Goal: Task Accomplishment & Management: Manage account settings

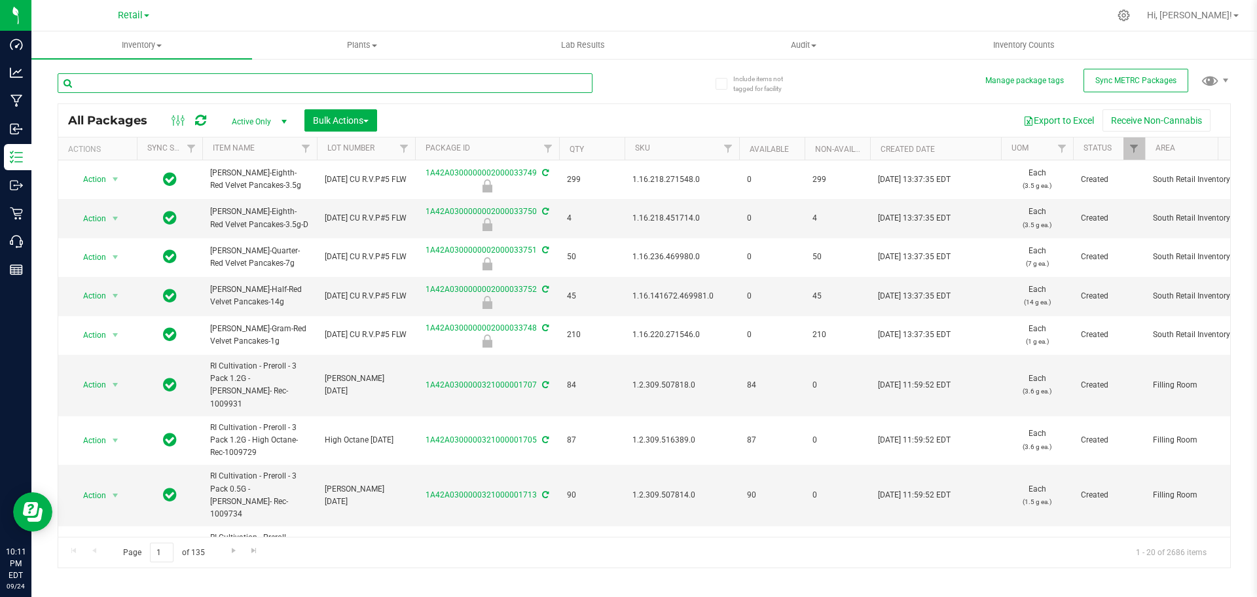
click at [181, 86] on input "text" at bounding box center [325, 83] width 535 height 20
type input "American Dream x Cherry Hash PLant"
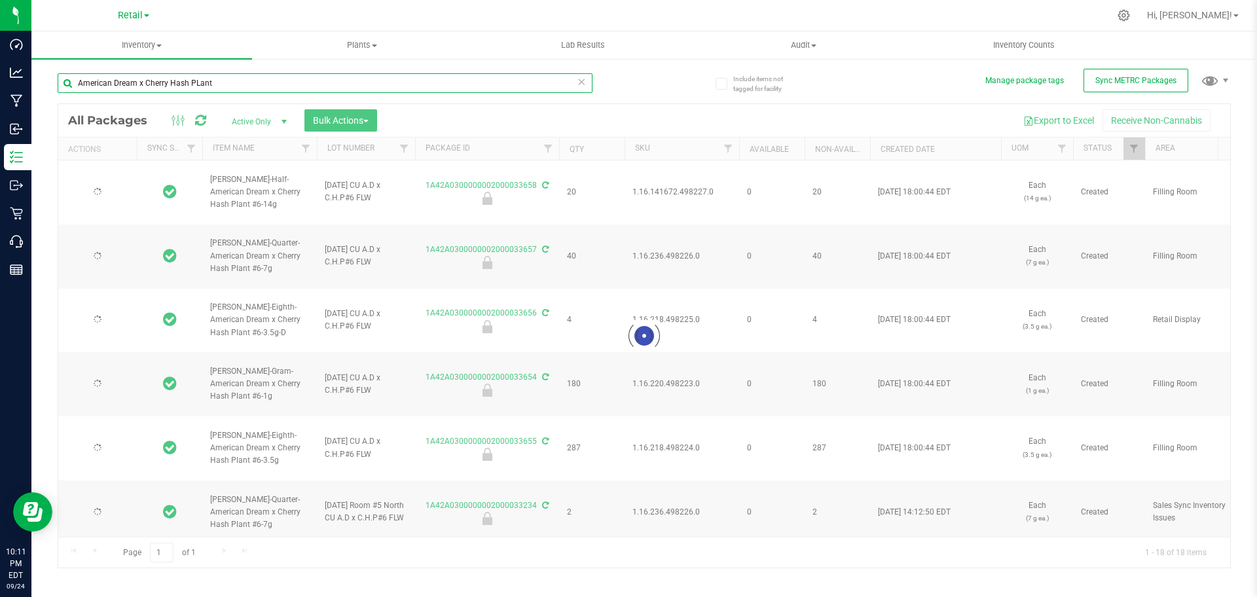
type input "2024-06-25"
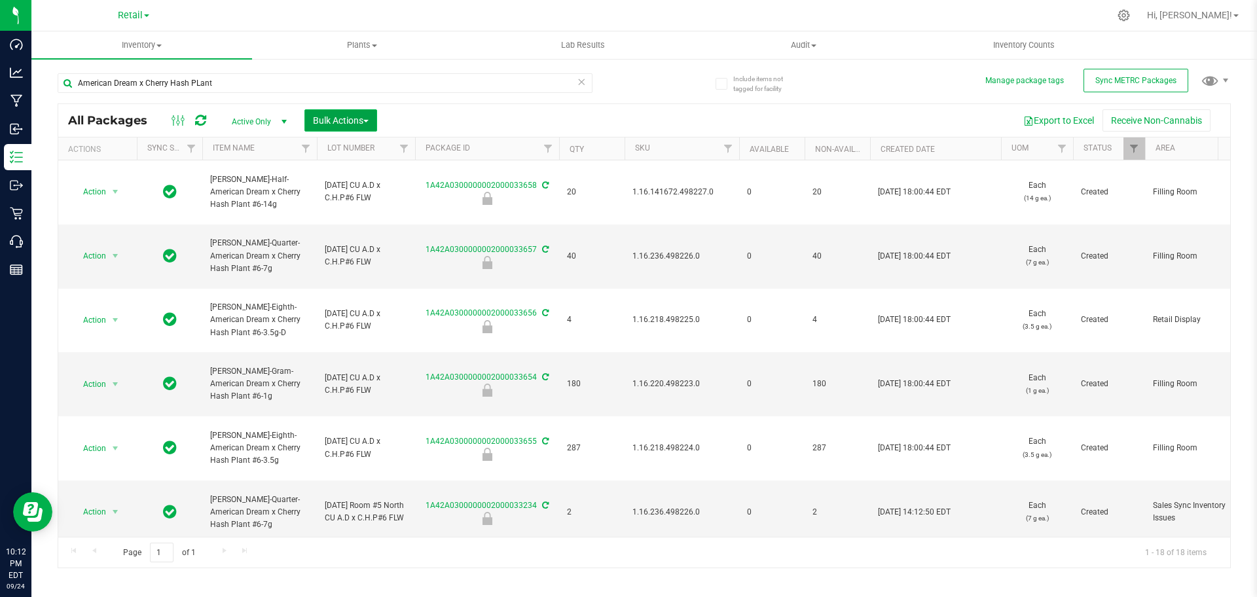
click at [347, 129] on button "Bulk Actions" at bounding box center [340, 120] width 73 height 22
click at [359, 244] on span "Lock/Unlock packages" at bounding box center [357, 246] width 90 height 10
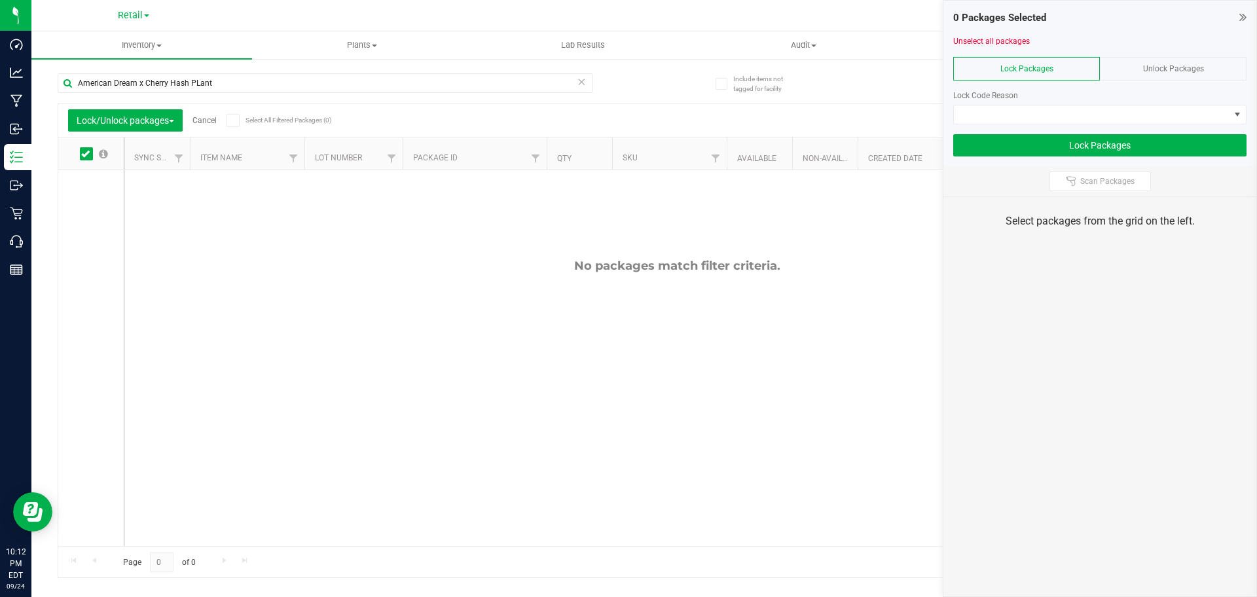
click at [1137, 63] on div "Unlock Packages" at bounding box center [1173, 69] width 147 height 24
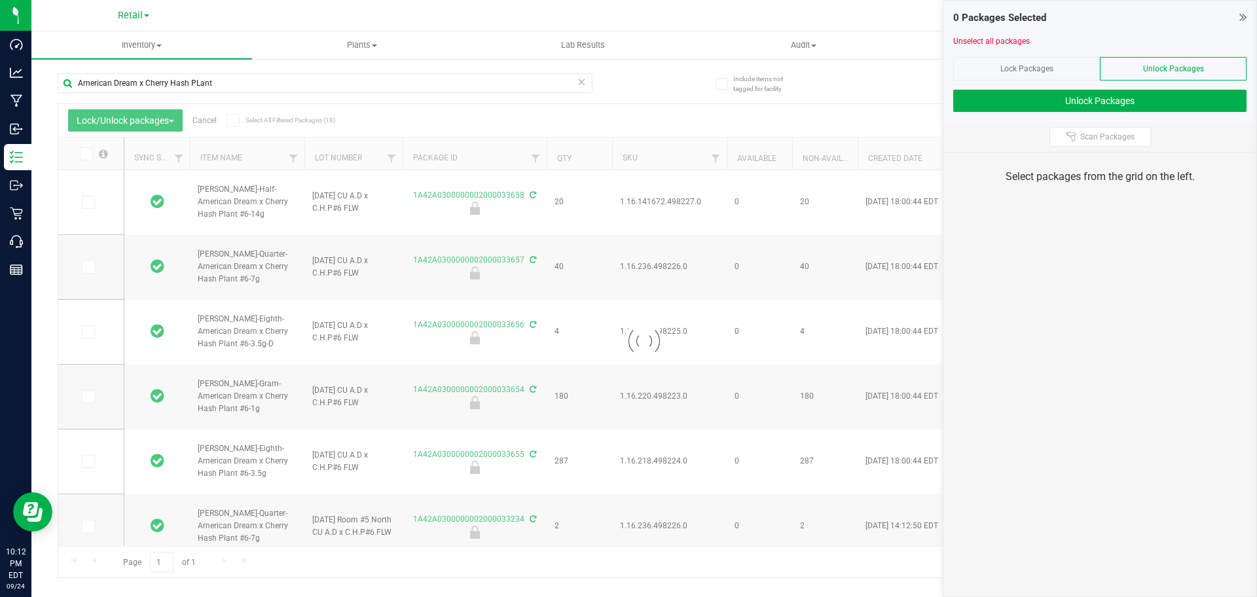
type input "2024-06-25"
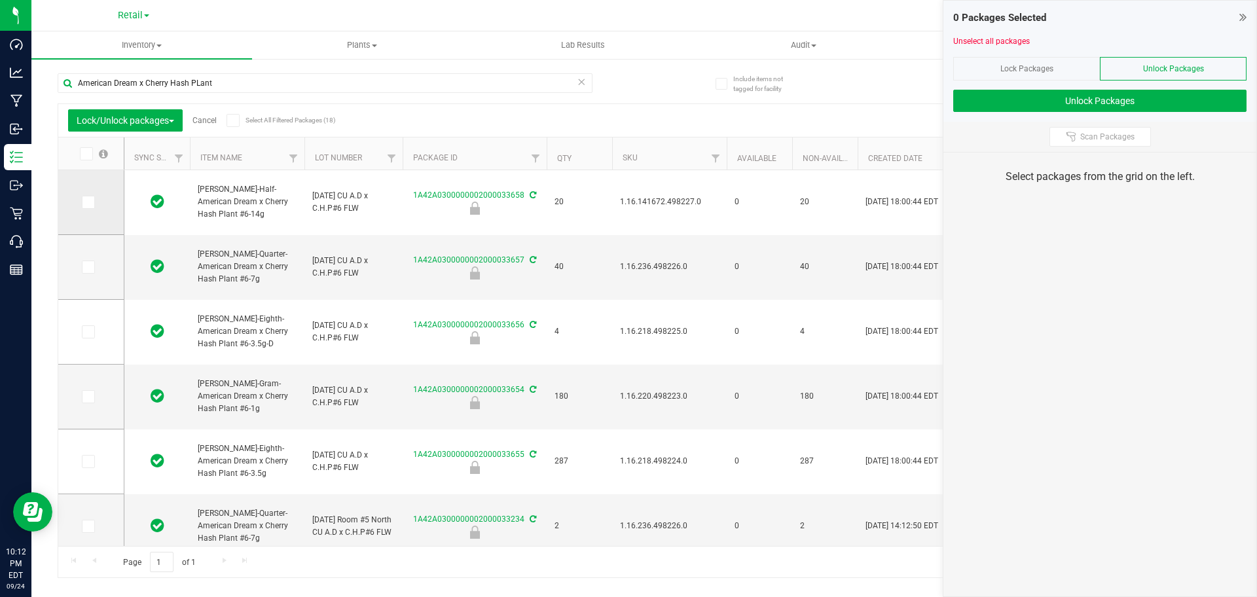
click at [94, 202] on span at bounding box center [88, 202] width 13 height 13
click at [0, 0] on input "checkbox" at bounding box center [0, 0] width 0 height 0
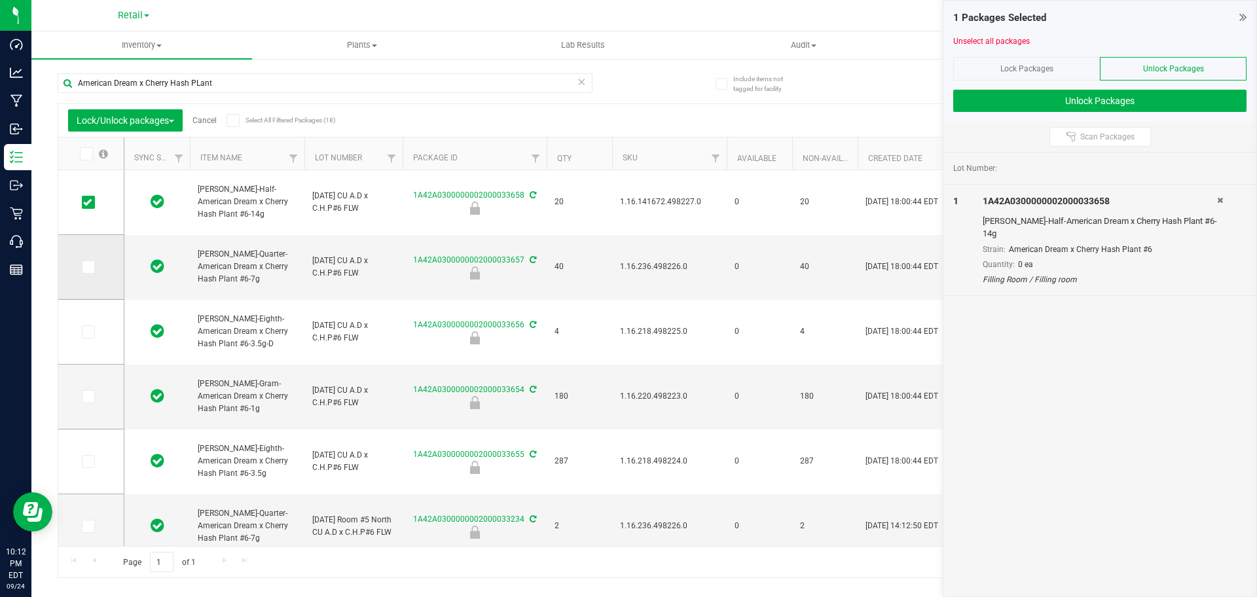
click at [84, 267] on icon at bounding box center [87, 267] width 9 height 0
click at [0, 0] on input "checkbox" at bounding box center [0, 0] width 0 height 0
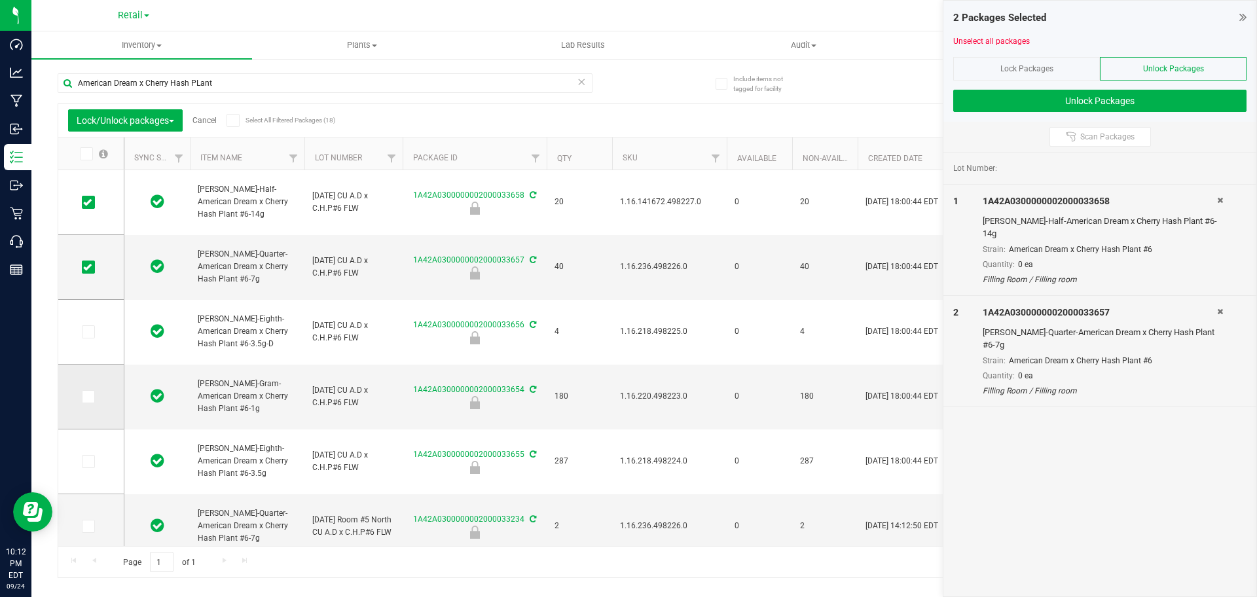
click at [83, 397] on icon at bounding box center [87, 397] width 9 height 0
click at [0, 0] on input "checkbox" at bounding box center [0, 0] width 0 height 0
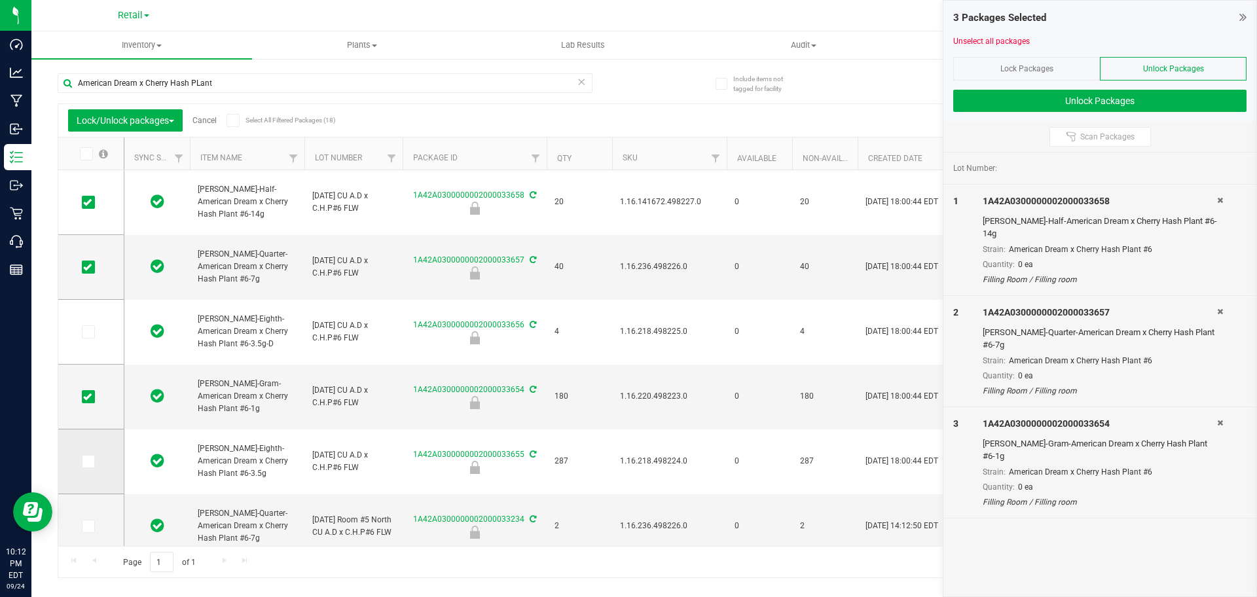
click at [92, 465] on span at bounding box center [88, 461] width 13 height 13
click at [0, 0] on input "checkbox" at bounding box center [0, 0] width 0 height 0
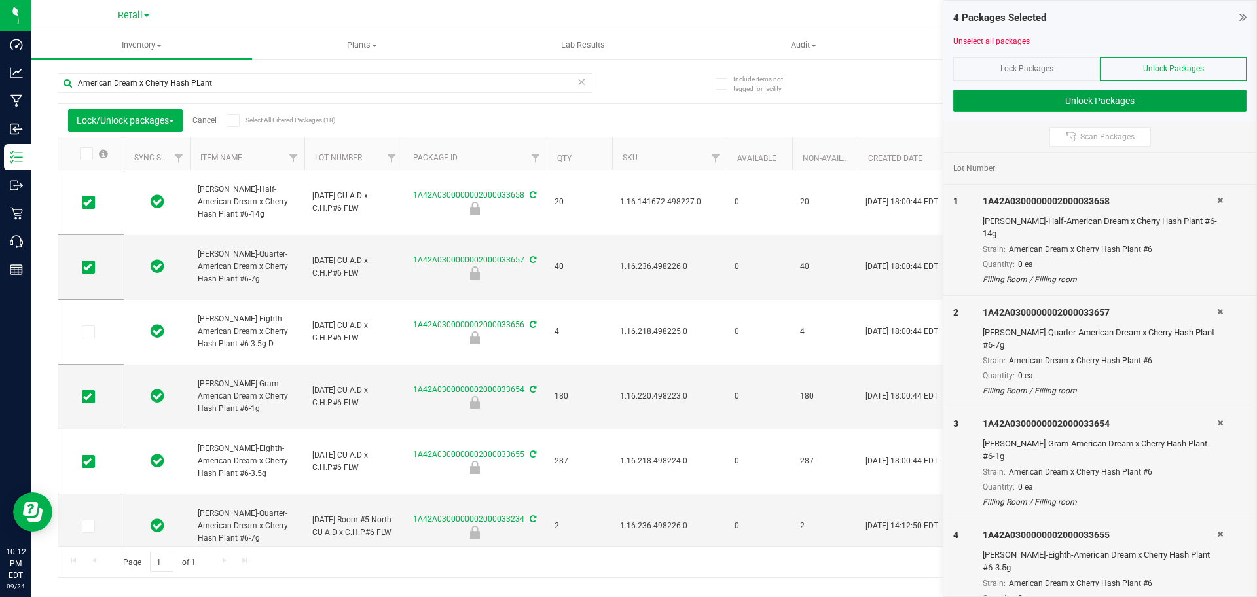
click at [975, 97] on button "Unlock Packages" at bounding box center [1099, 101] width 293 height 22
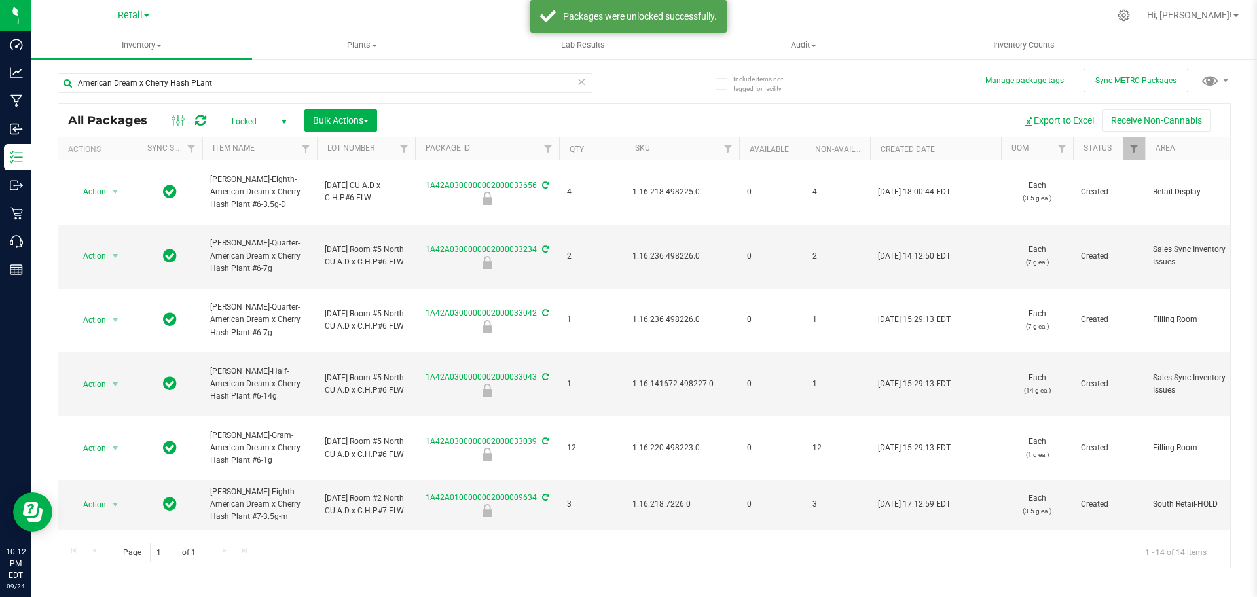
click at [283, 126] on span "select" at bounding box center [284, 122] width 16 height 18
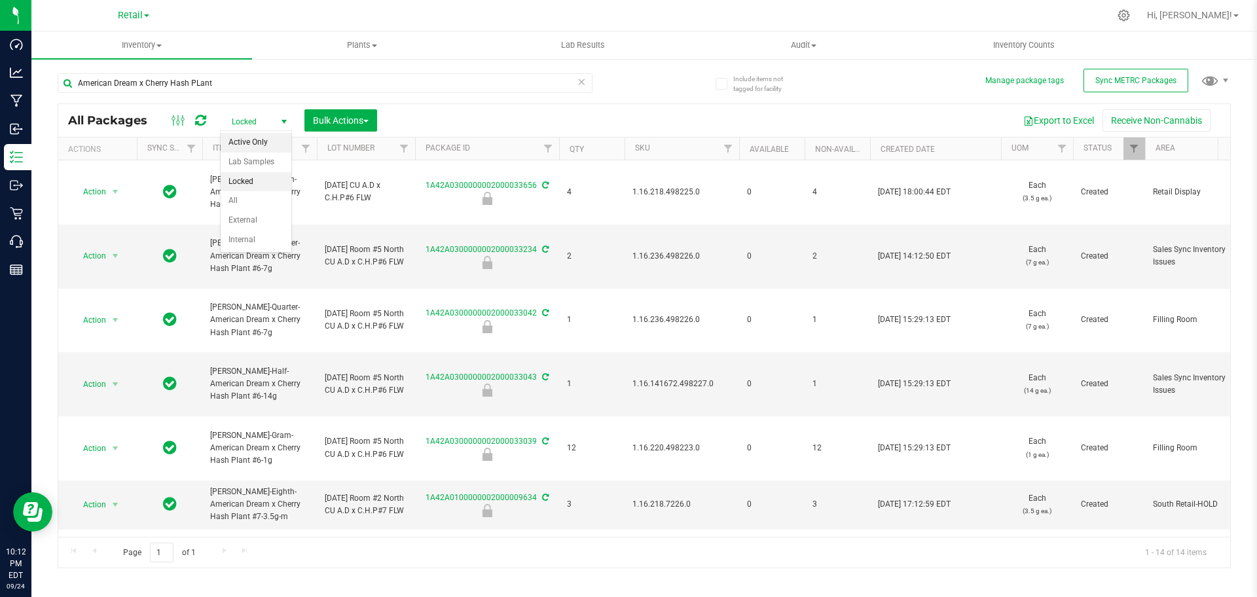
click at [277, 149] on li "Active Only" at bounding box center [256, 143] width 71 height 20
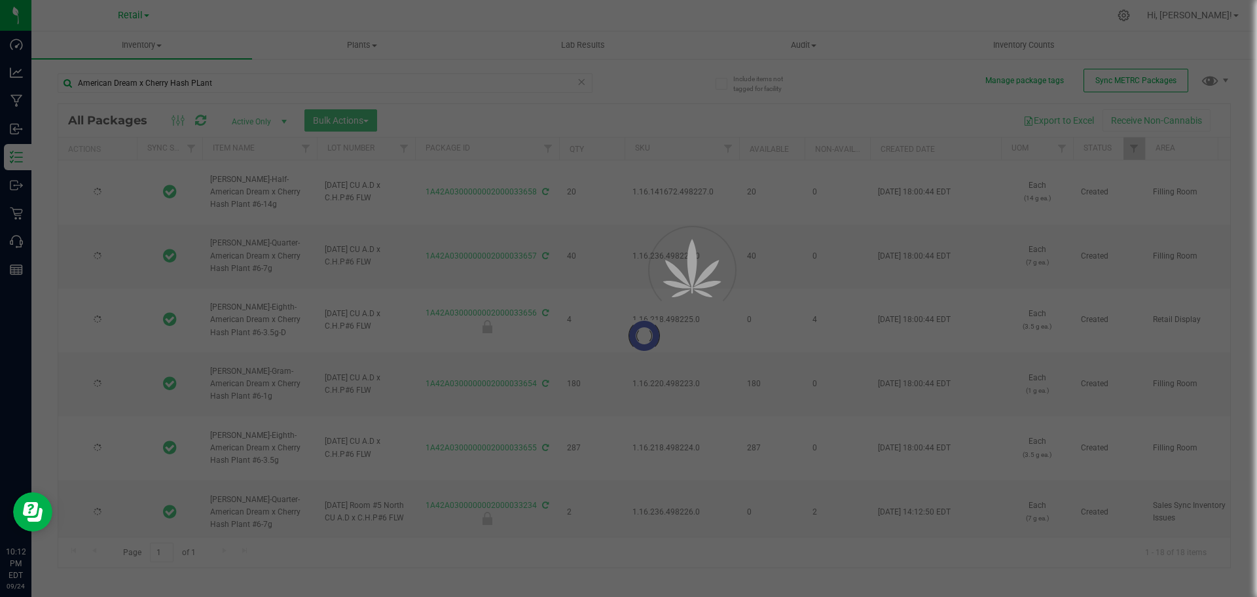
type input "2024-06-25"
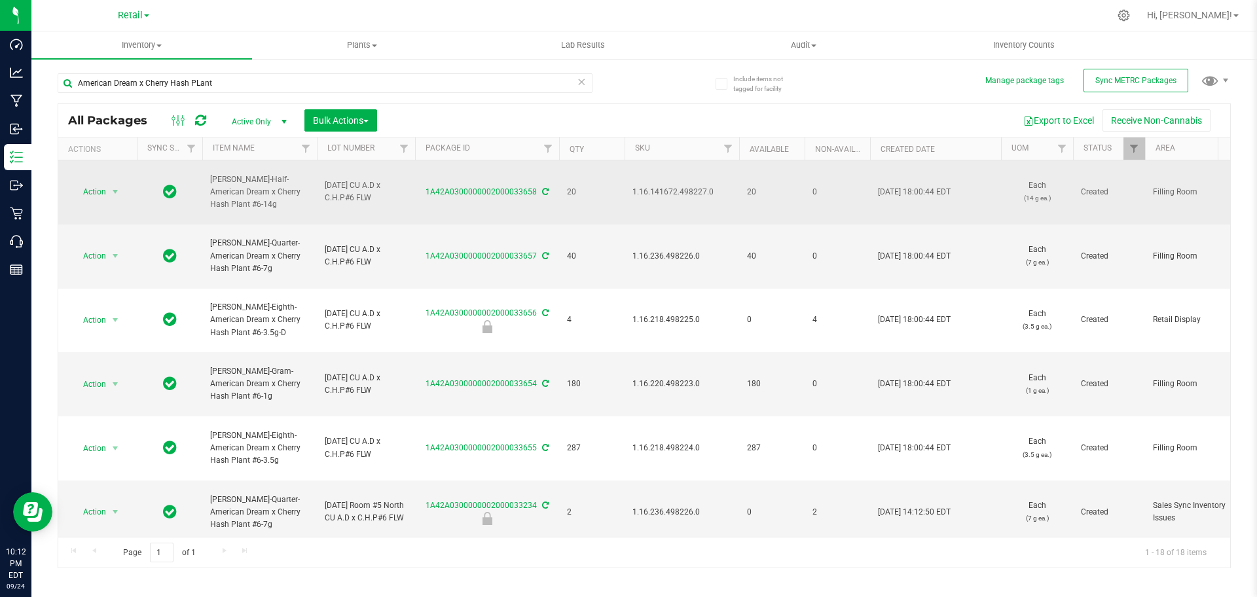
click at [668, 196] on span "1.16.141672.498227.0" at bounding box center [681, 192] width 99 height 12
copy span "1.16.141672.498227.0"
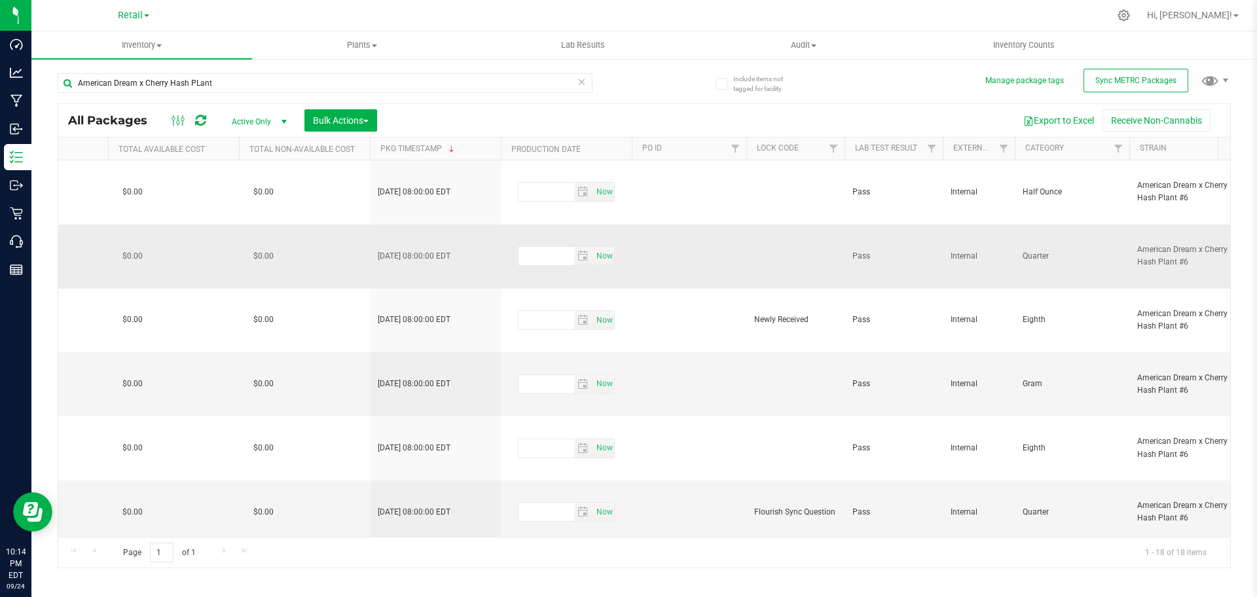
scroll to position [0, 1864]
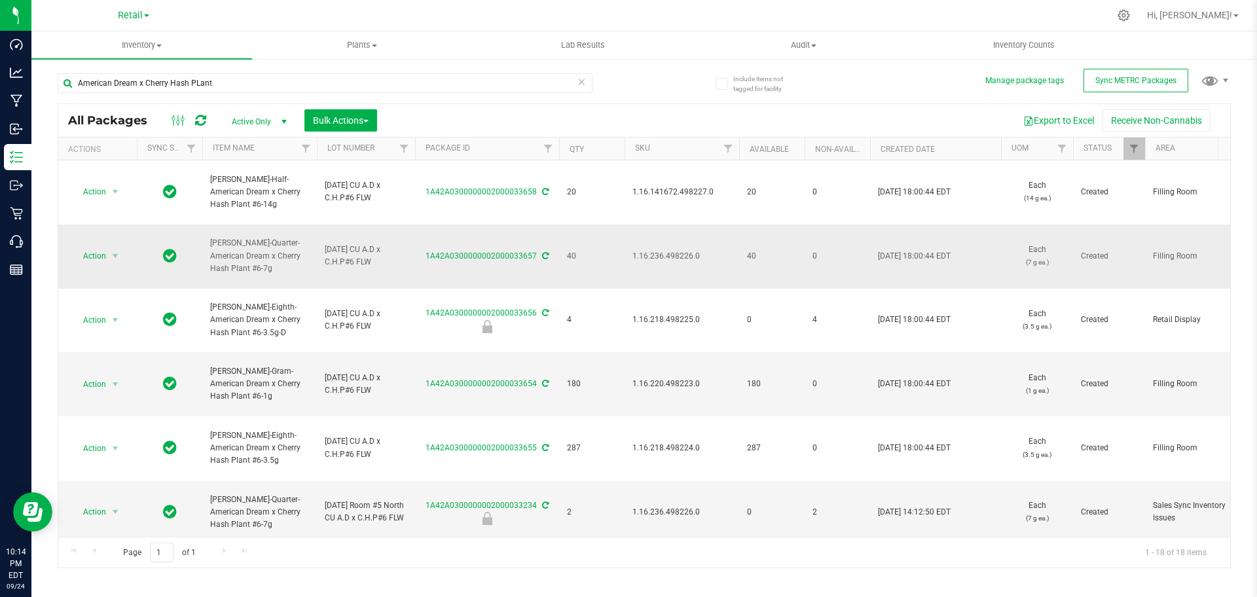
click at [649, 264] on td "1.16.236.498226.0" at bounding box center [681, 257] width 115 height 64
copy span "1.16.236.498226.0"
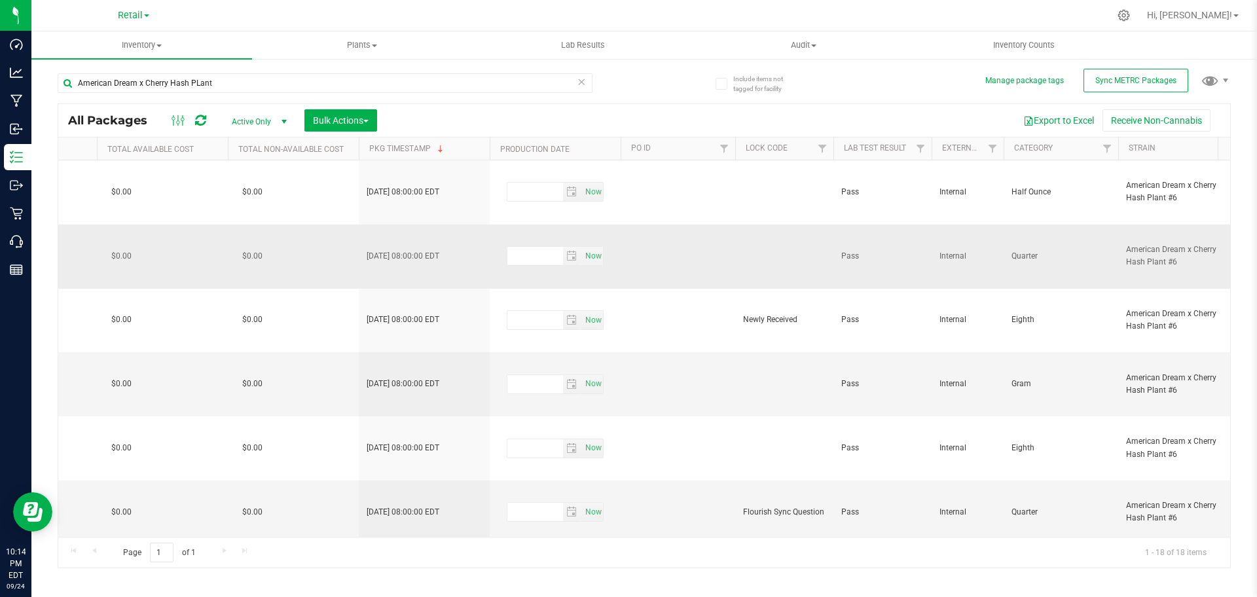
scroll to position [0, 2964]
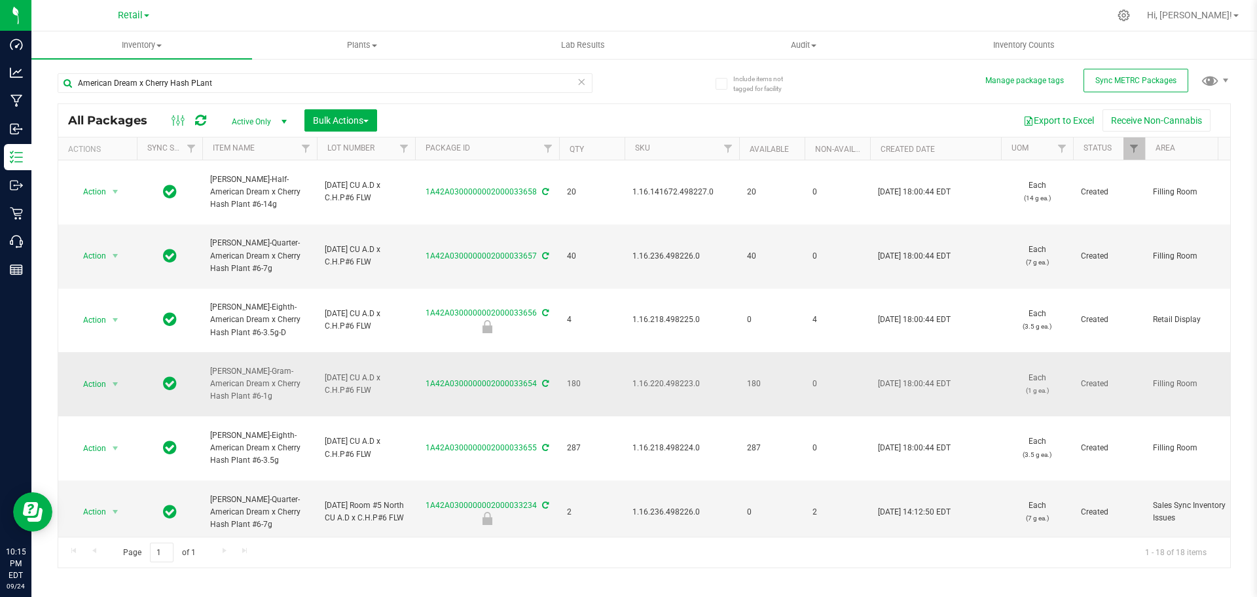
click at [655, 391] on td "1.16.220.498223.0" at bounding box center [681, 384] width 115 height 64
copy span "1.16.220.498223.0"
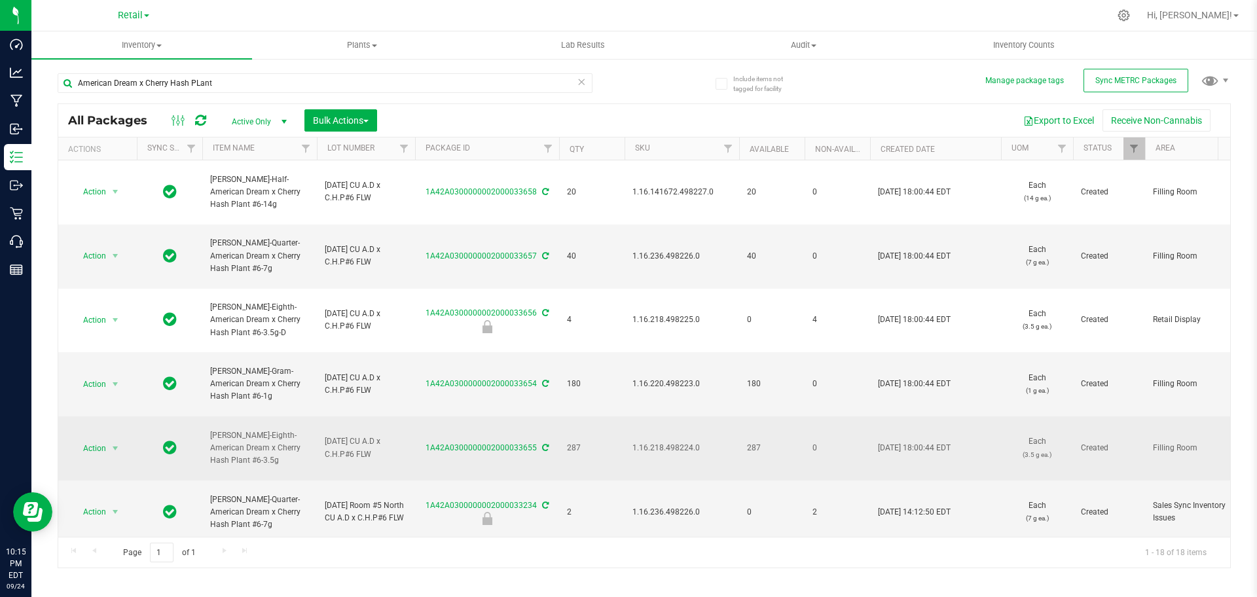
click at [672, 457] on td "1.16.218.498224.0" at bounding box center [681, 448] width 115 height 64
copy span "1.16.218.498224.0"
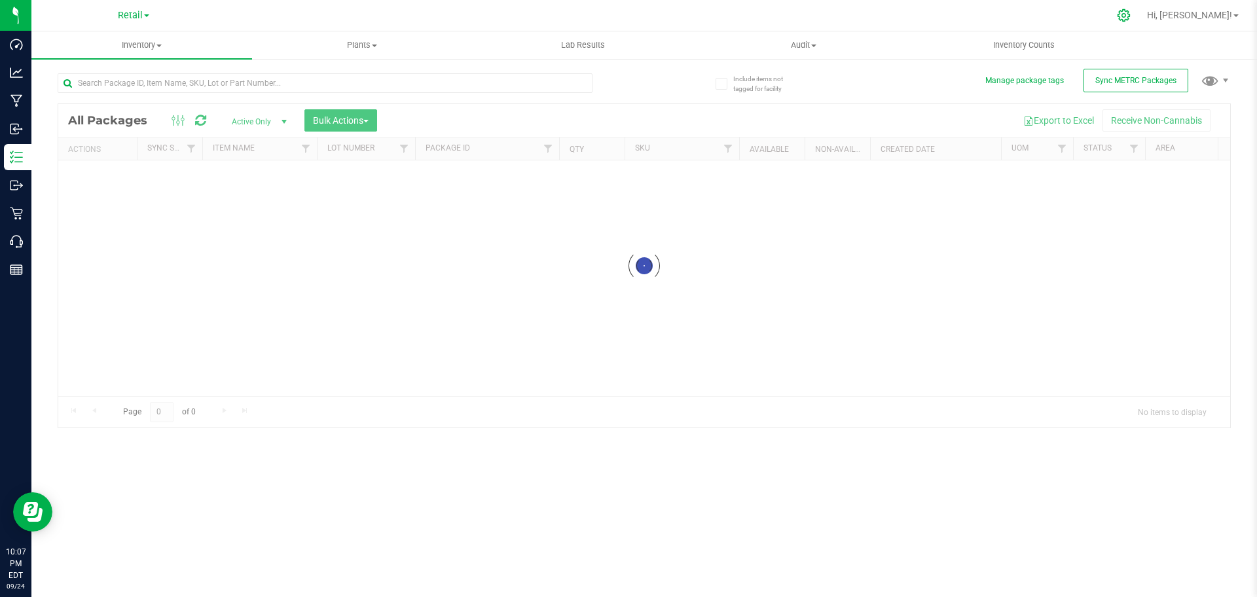
click at [1140, 22] on div at bounding box center [1124, 15] width 33 height 28
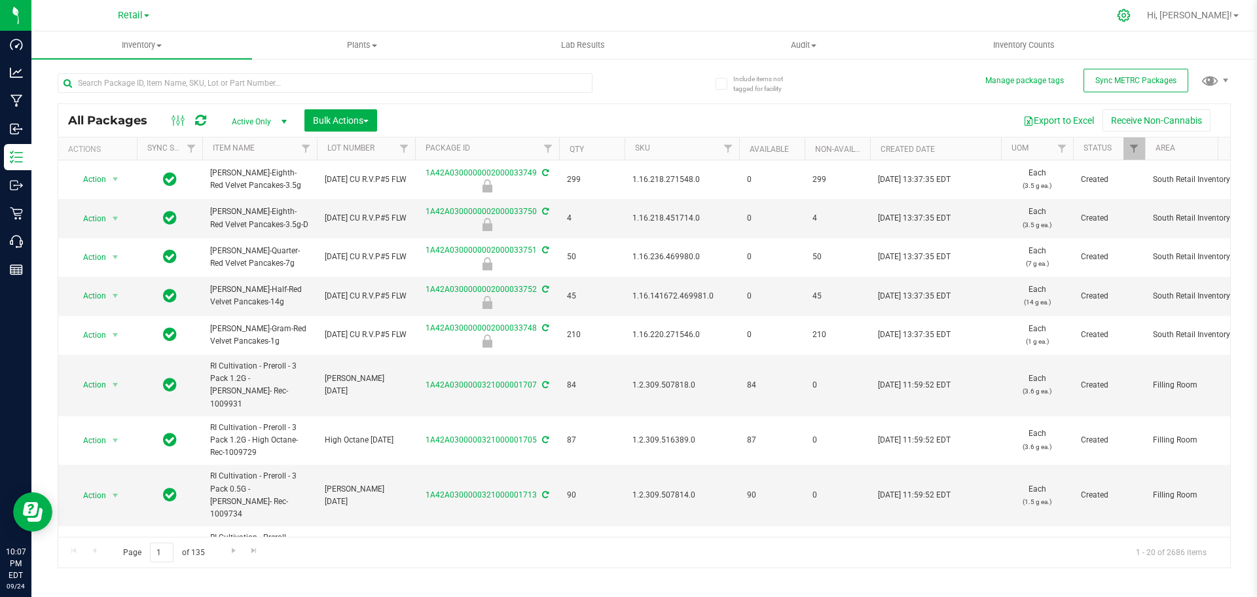
click at [1140, 22] on div at bounding box center [1124, 15] width 33 height 28
click at [1130, 15] on icon at bounding box center [1124, 16] width 14 height 14
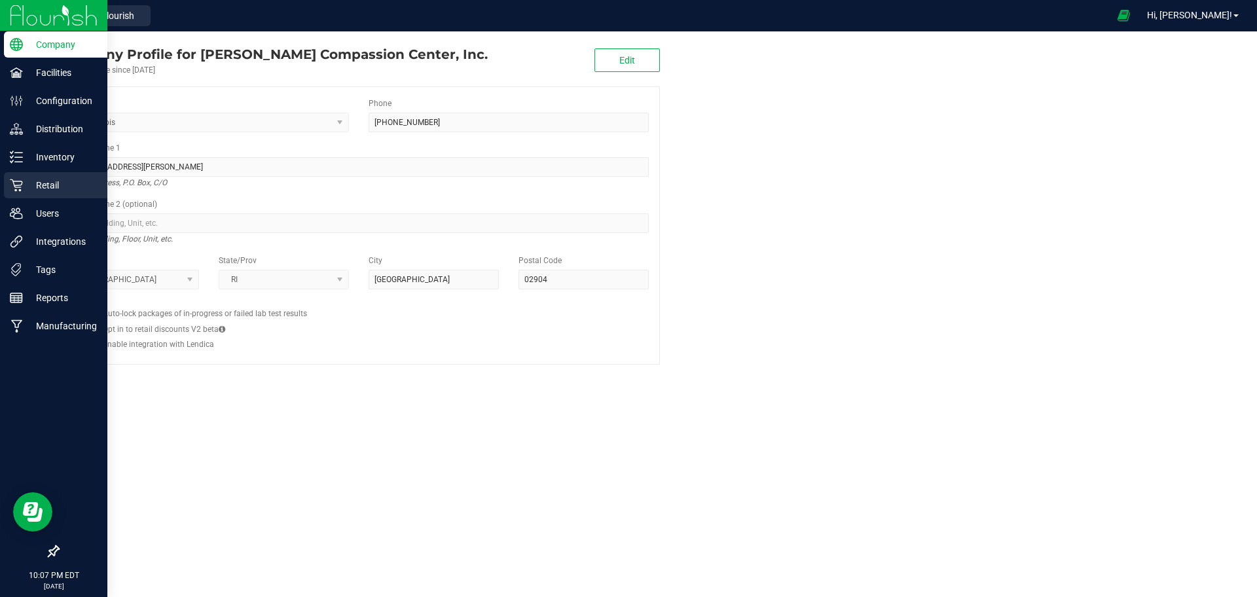
click at [25, 183] on p "Retail" at bounding box center [62, 185] width 79 height 16
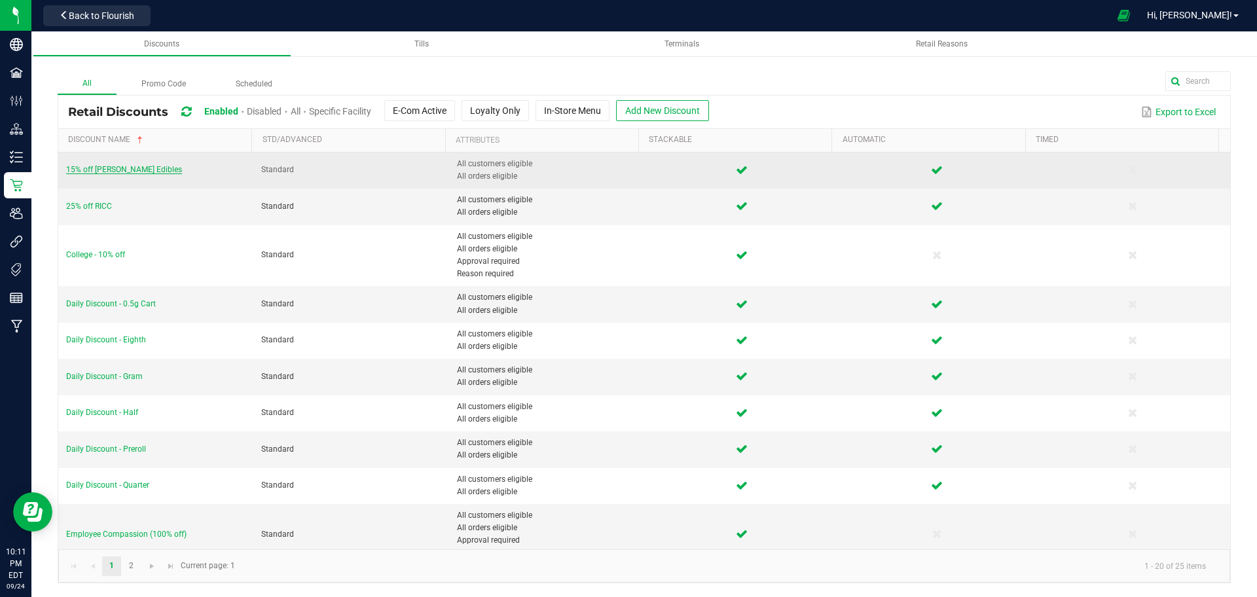
click at [127, 170] on span "15% off Slater Edibles" at bounding box center [124, 169] width 116 height 9
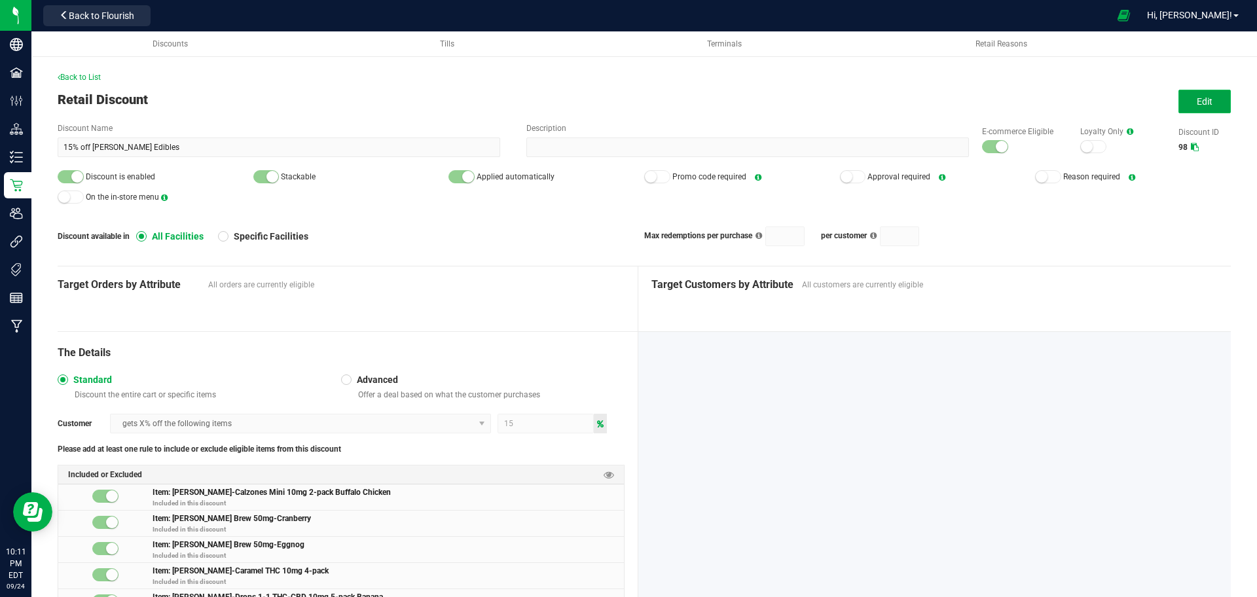
click at [1205, 110] on button "Edit" at bounding box center [1204, 102] width 52 height 24
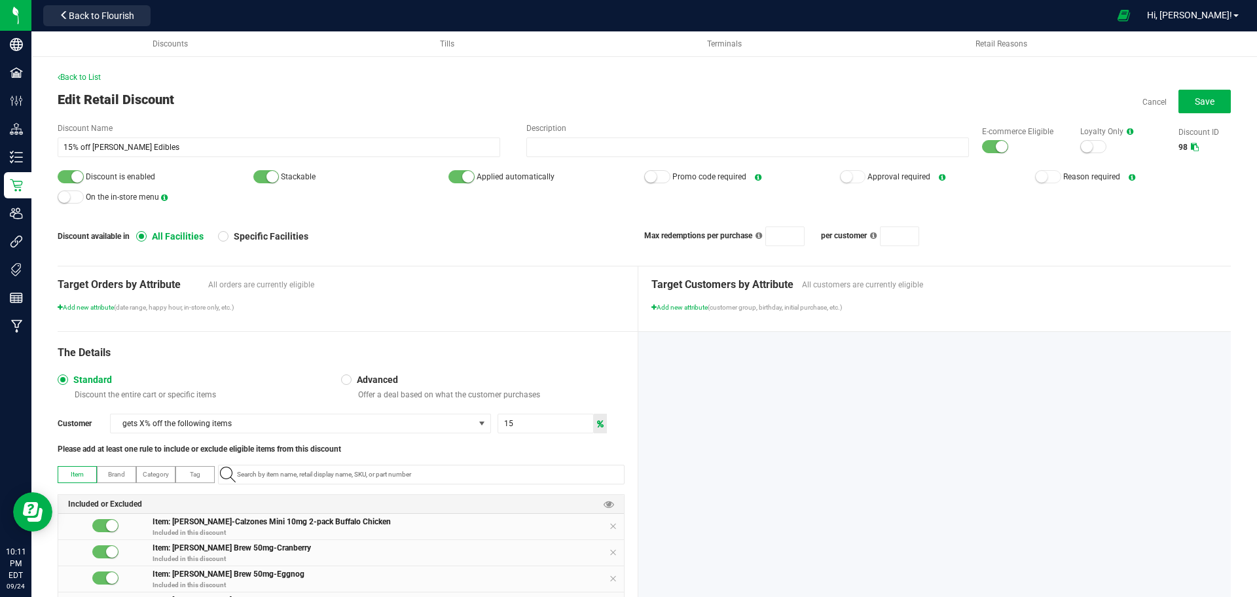
click at [982, 151] on div at bounding box center [995, 146] width 26 height 13
click at [69, 190] on div at bounding box center [71, 196] width 26 height 13
click at [77, 182] on small at bounding box center [77, 177] width 12 height 12
click at [1214, 111] on button "Save" at bounding box center [1204, 102] width 52 height 24
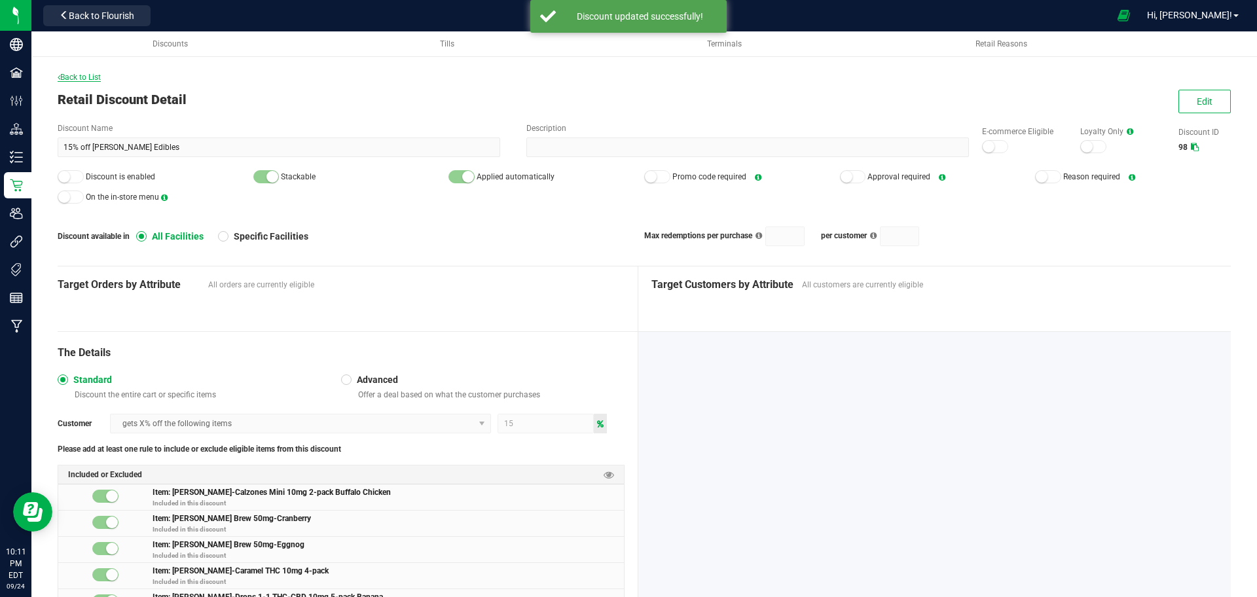
click at [90, 81] on span "Back to List" at bounding box center [79, 77] width 43 height 9
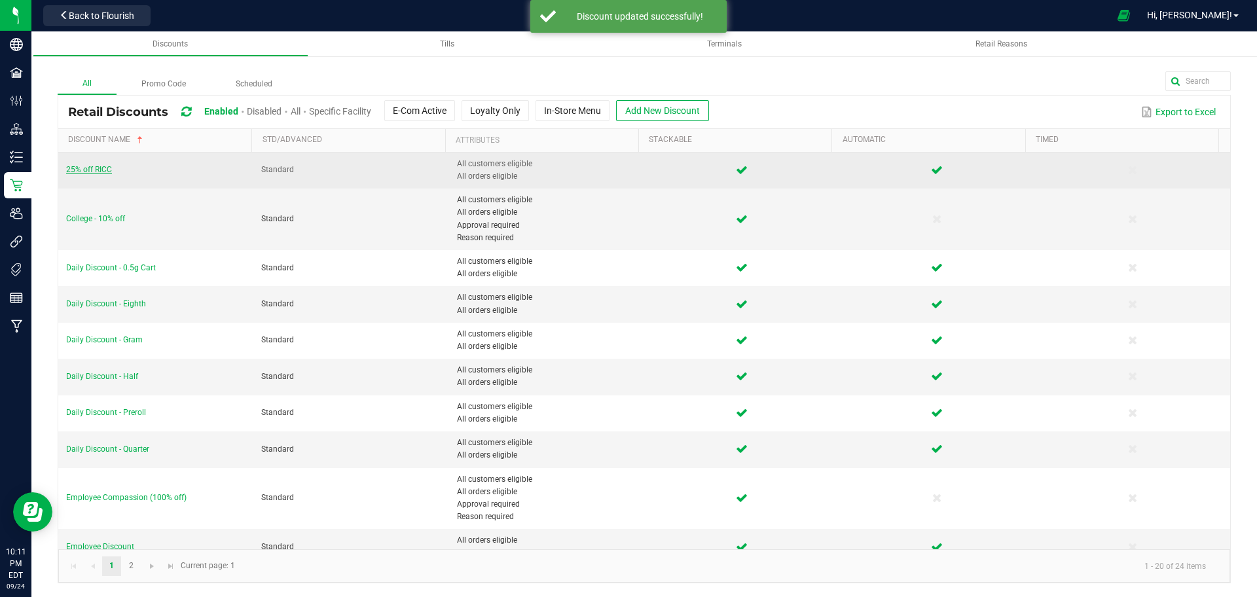
click at [105, 173] on span "25% off RICC" at bounding box center [89, 169] width 46 height 9
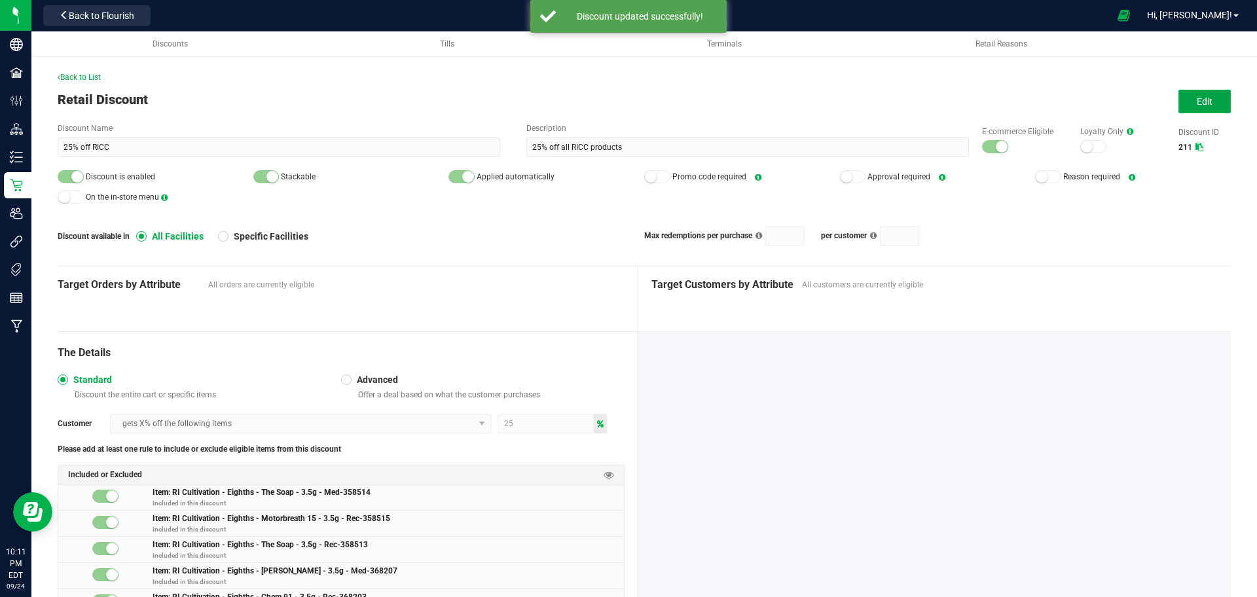
click at [1197, 107] on span "Edit" at bounding box center [1205, 101] width 16 height 10
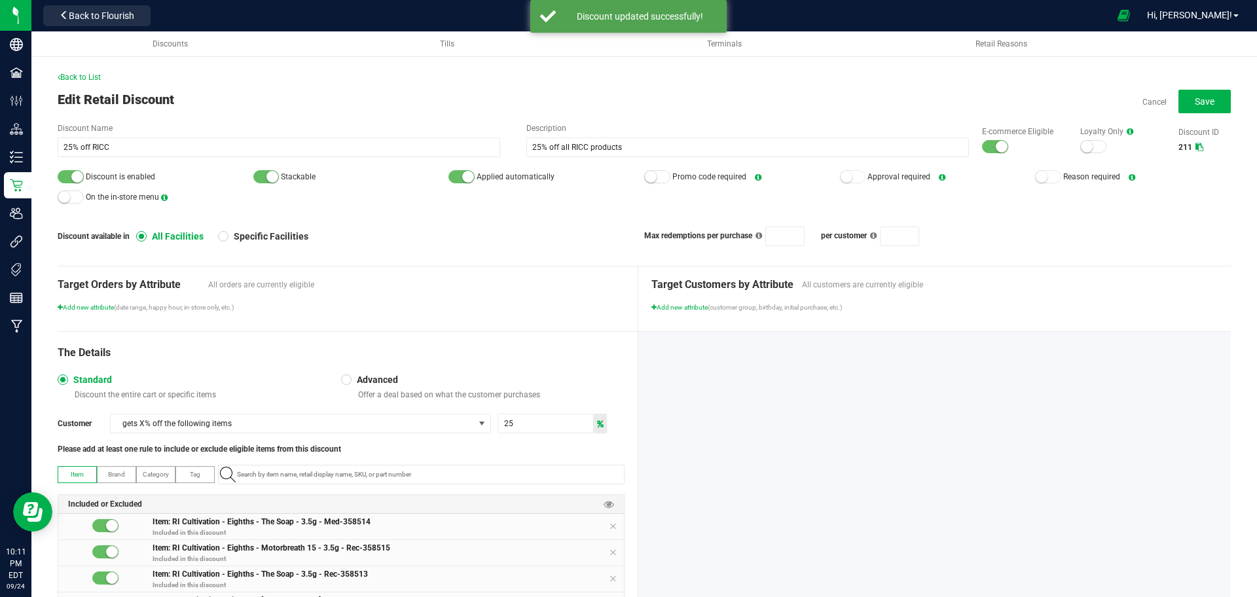
click at [1072, 187] on div "Discount is enabled Stackable Applied automatically Promo code required Approva…" at bounding box center [644, 187] width 1173 height 40
click at [996, 147] on small at bounding box center [1002, 147] width 12 height 12
click at [66, 180] on div at bounding box center [71, 176] width 26 height 13
click at [1191, 107] on button "Save" at bounding box center [1204, 102] width 52 height 24
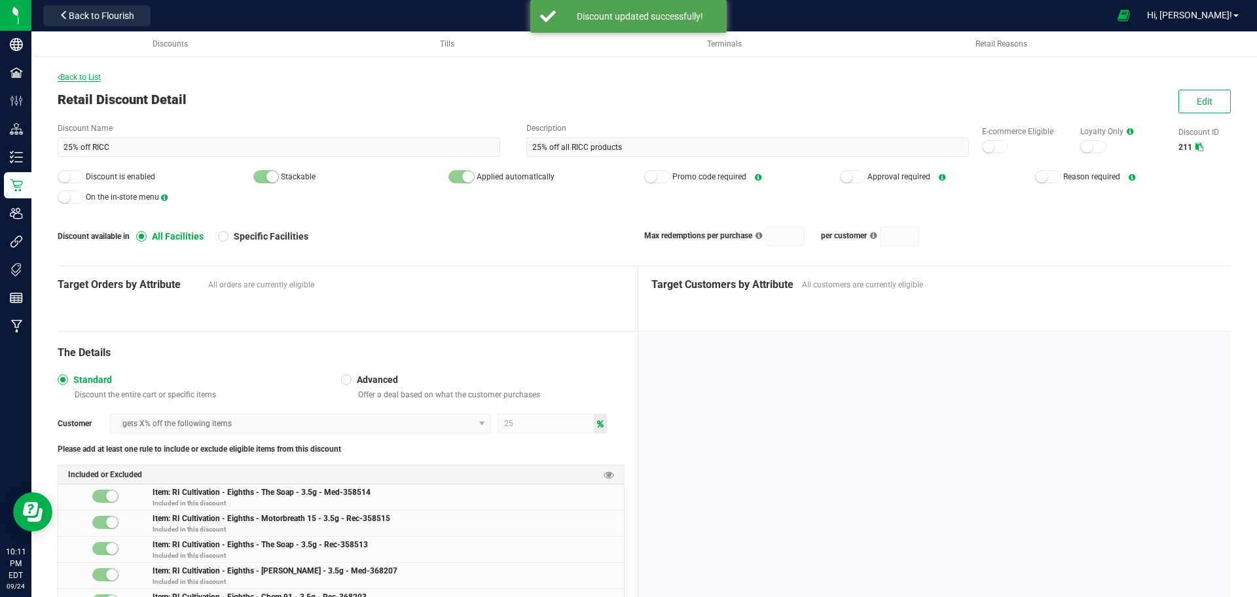
click at [86, 77] on span "Back to List" at bounding box center [79, 77] width 43 height 9
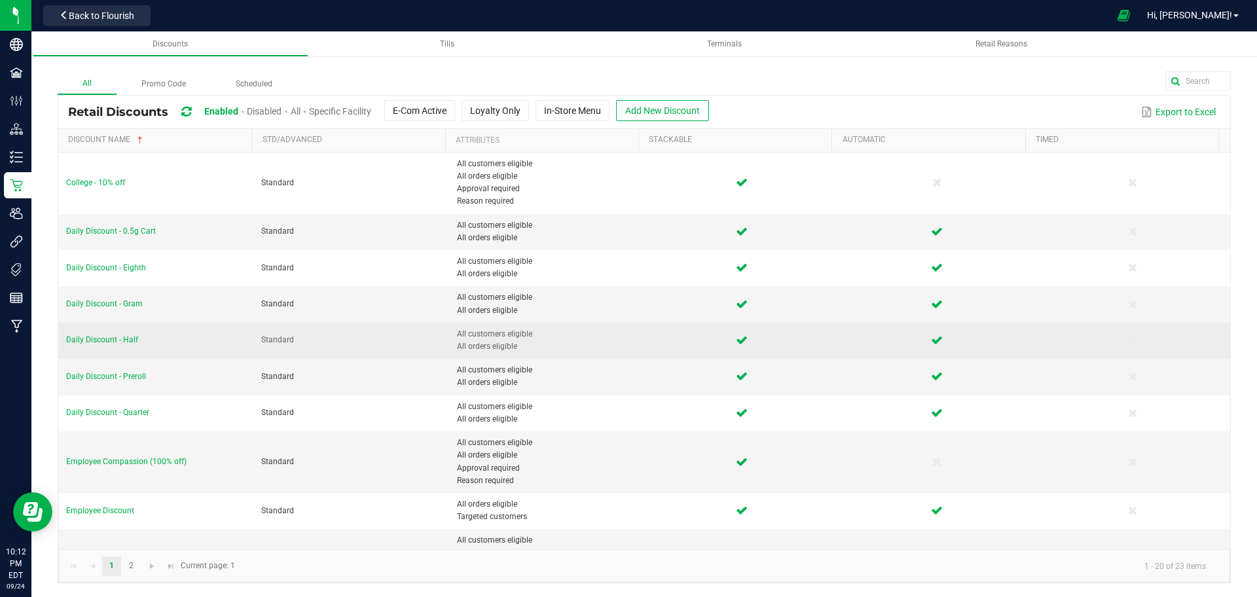
click at [120, 335] on span "Daily Discount - Half" at bounding box center [102, 339] width 72 height 9
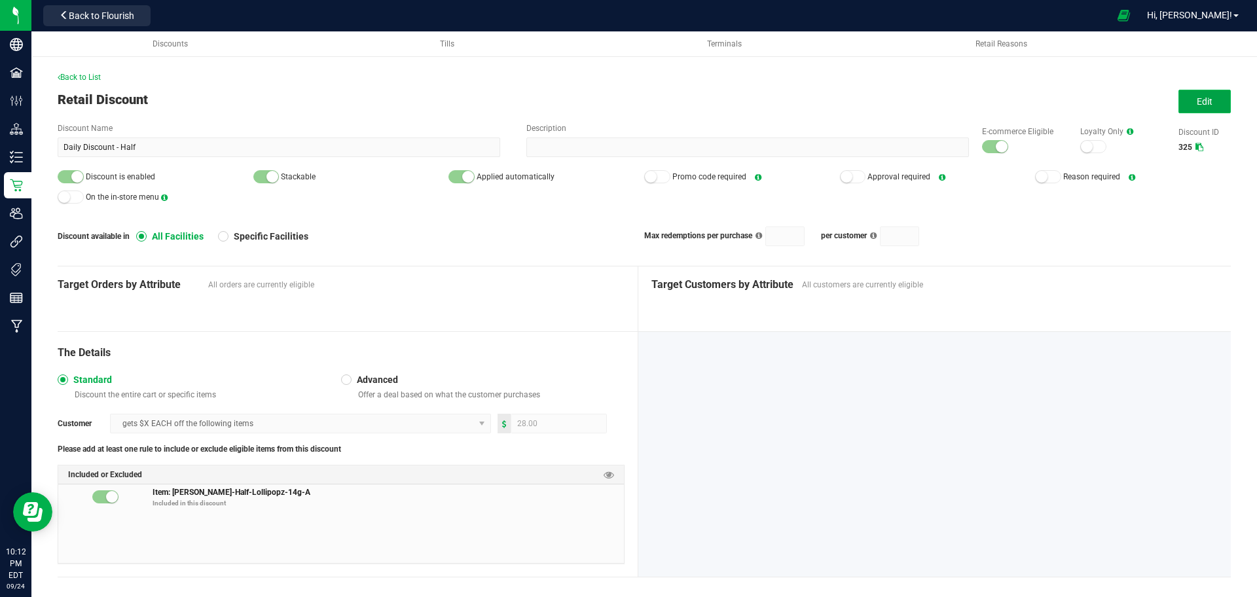
click at [1205, 107] on button "Edit" at bounding box center [1204, 102] width 52 height 24
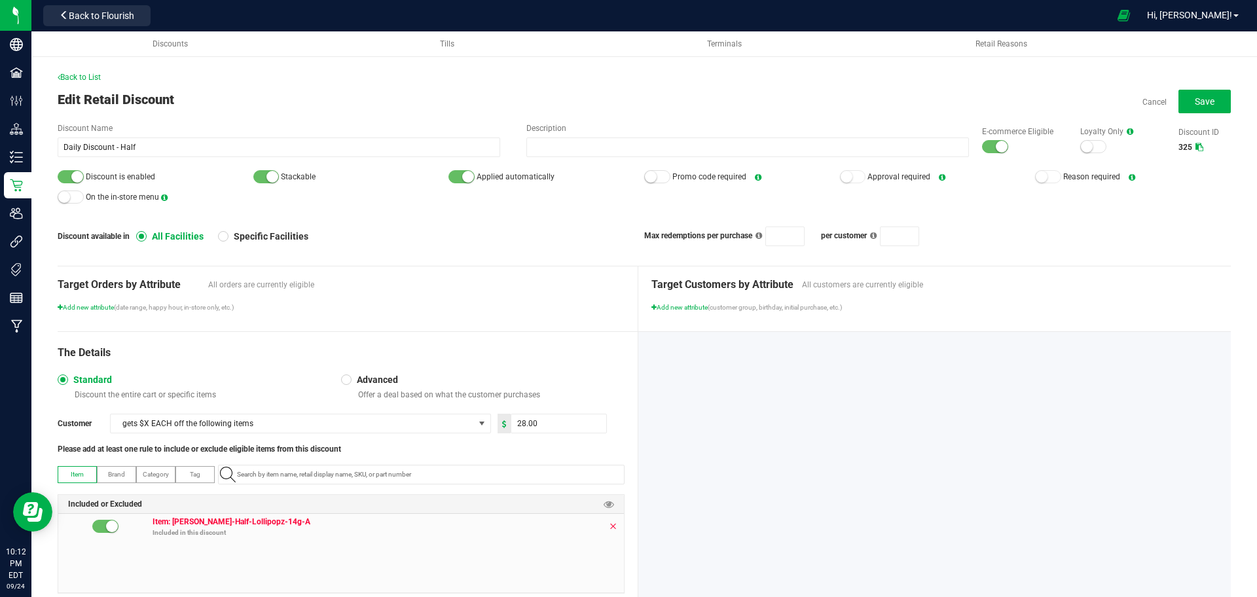
click at [609, 522] on icon at bounding box center [613, 526] width 8 height 10
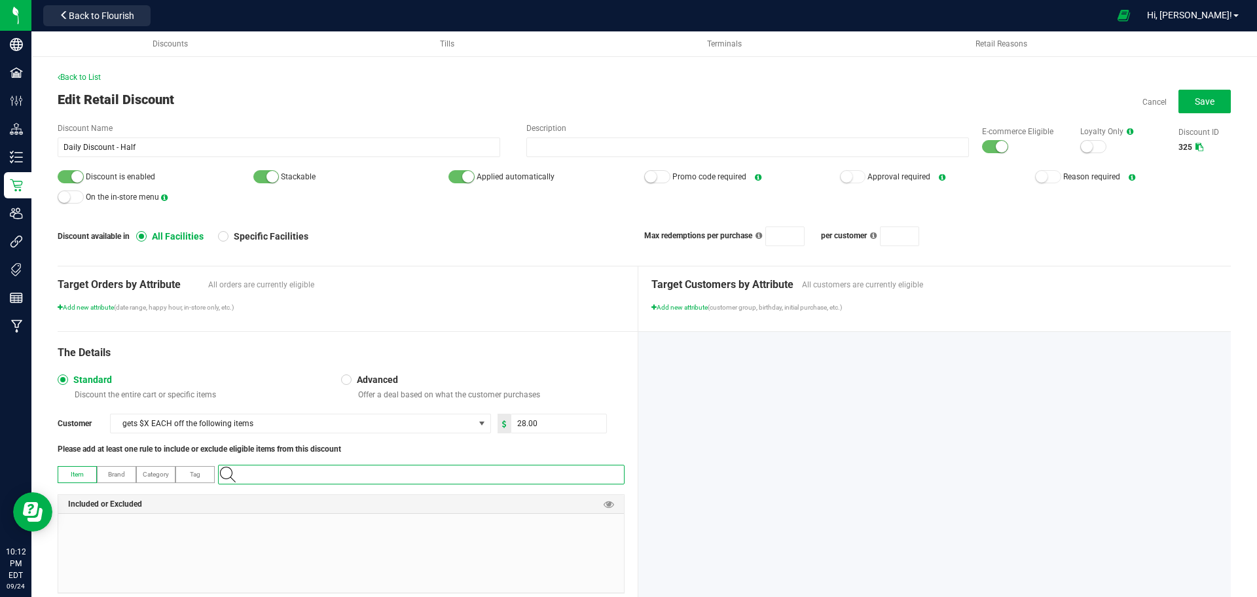
click at [585, 482] on input "NO DATA FOUND" at bounding box center [428, 474] width 392 height 18
paste input "1.16.141672.498227.0"
type input "1.16.141672.498227.0"
click at [562, 505] on \ "Slater-Half-American Dream x Cherry Hash Plant #6-14g" at bounding box center [418, 497] width 399 height 20
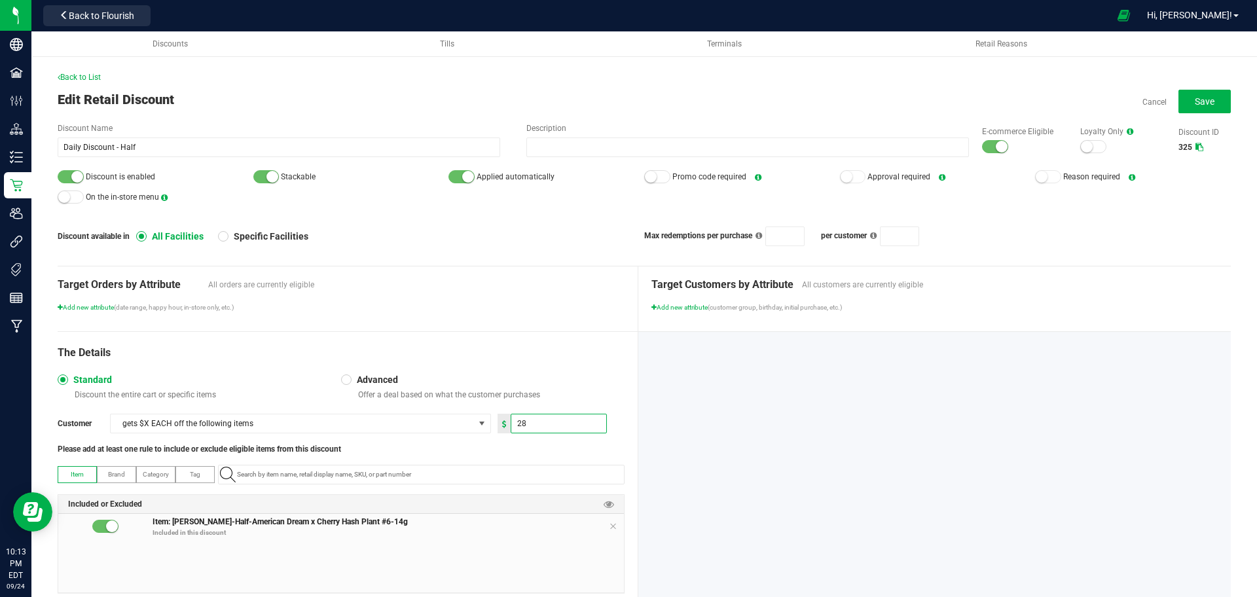
click at [518, 419] on input "28" at bounding box center [558, 423] width 95 height 18
type input "24.00"
click at [1204, 106] on button "Save" at bounding box center [1204, 102] width 52 height 24
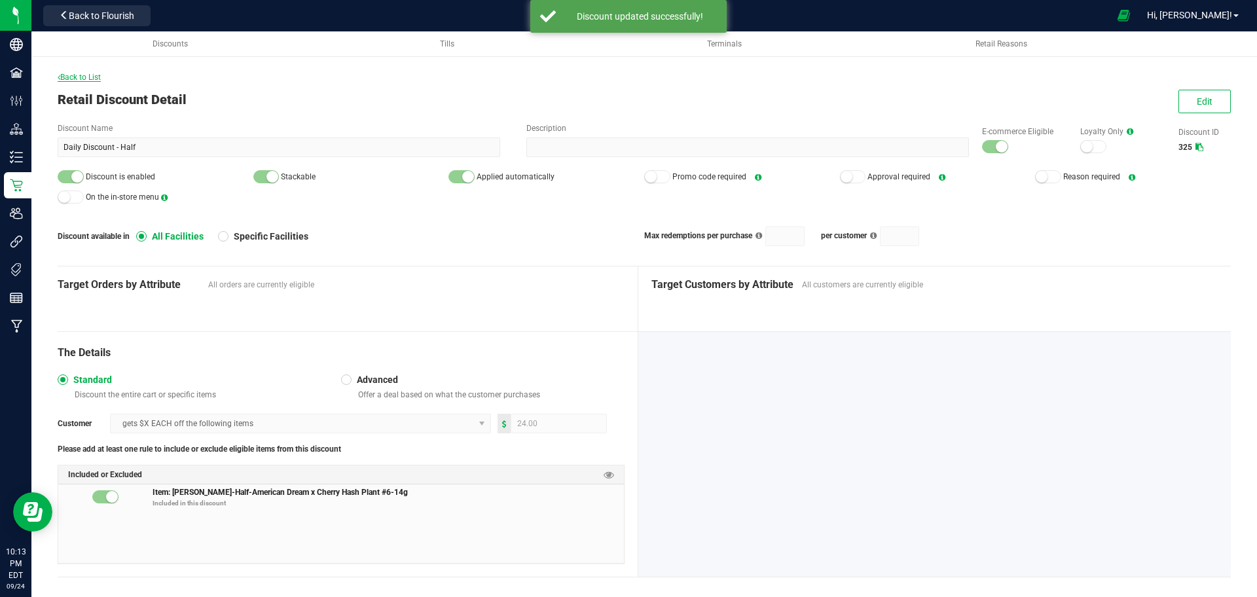
click at [101, 77] on span "Back to List" at bounding box center [79, 77] width 43 height 9
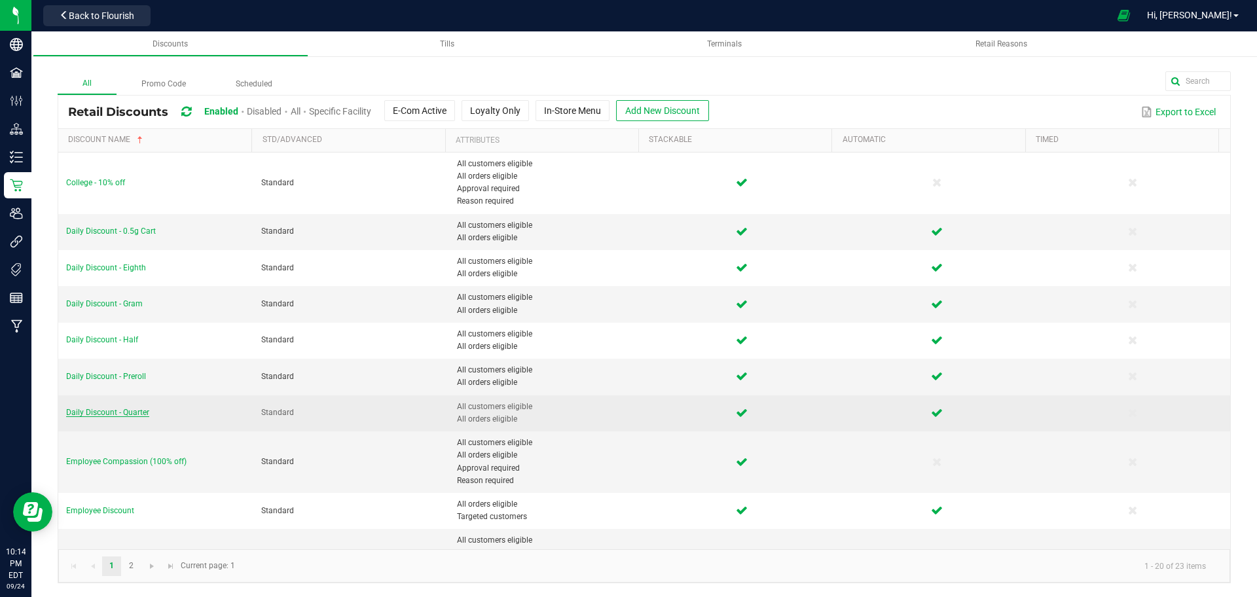
click at [120, 417] on span "Daily Discount - Quarter" at bounding box center [107, 412] width 83 height 9
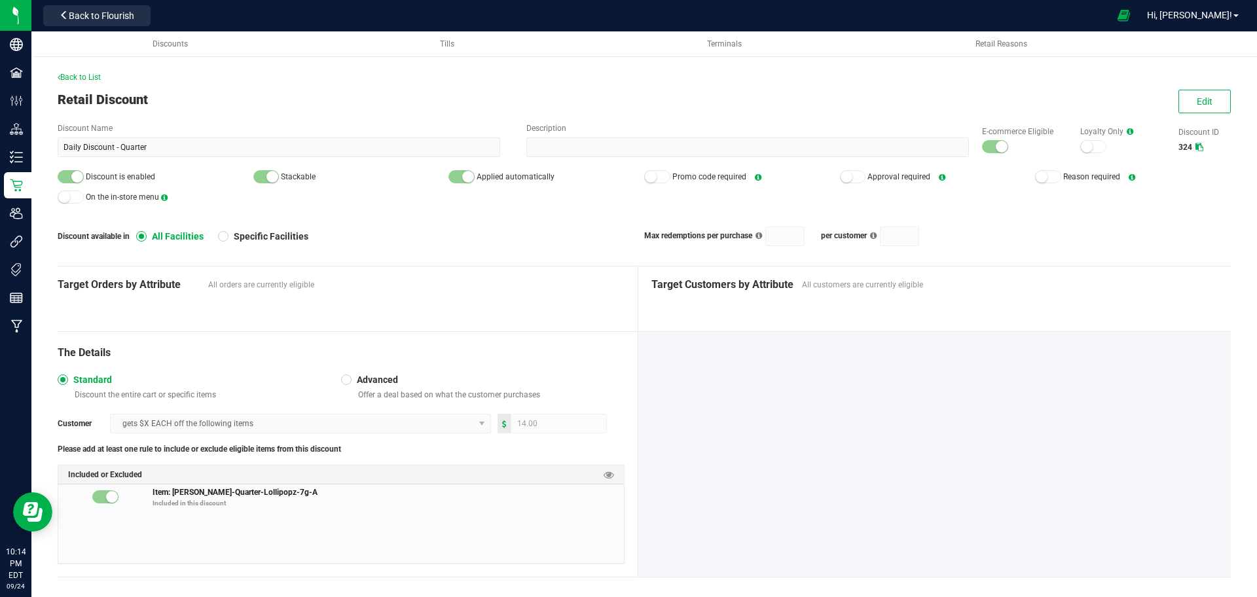
click at [1166, 108] on div "Edit" at bounding box center [1198, 102] width 64 height 24
click at [1178, 107] on button "Edit" at bounding box center [1204, 102] width 52 height 24
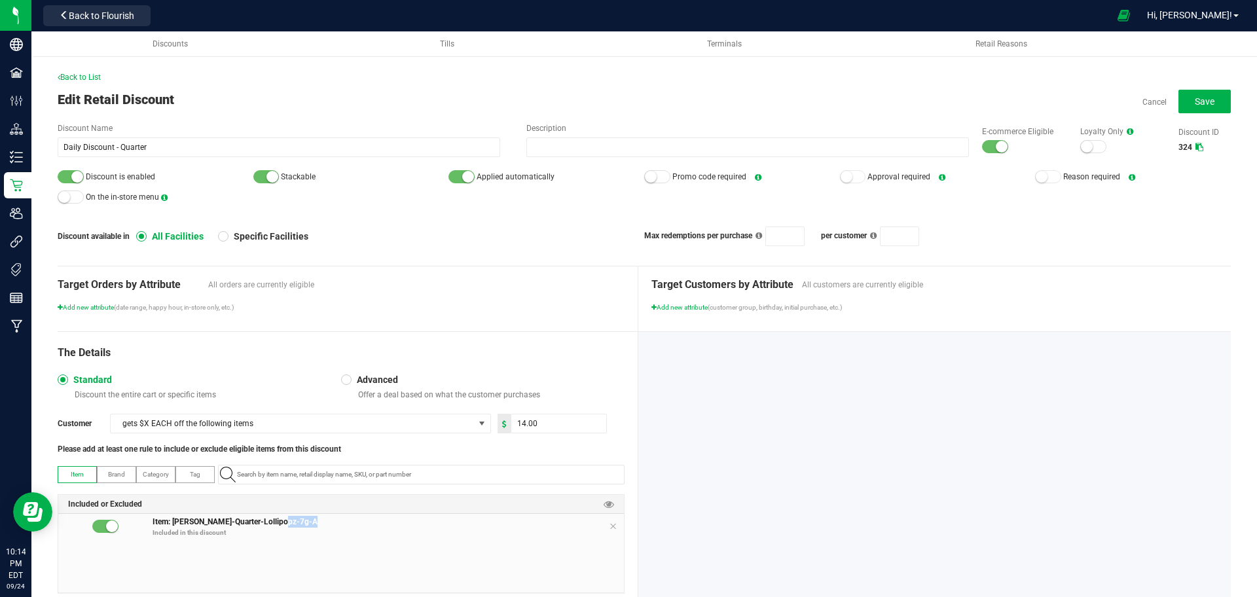
drag, startPoint x: 613, startPoint y: 524, endPoint x: 604, endPoint y: 524, distance: 9.2
click at [604, 524] on span "Item: Slater-Quarter-Lollipopz-7g-A Included in this discount" at bounding box center [388, 529] width 471 height 26
click at [609, 524] on icon at bounding box center [613, 526] width 8 height 10
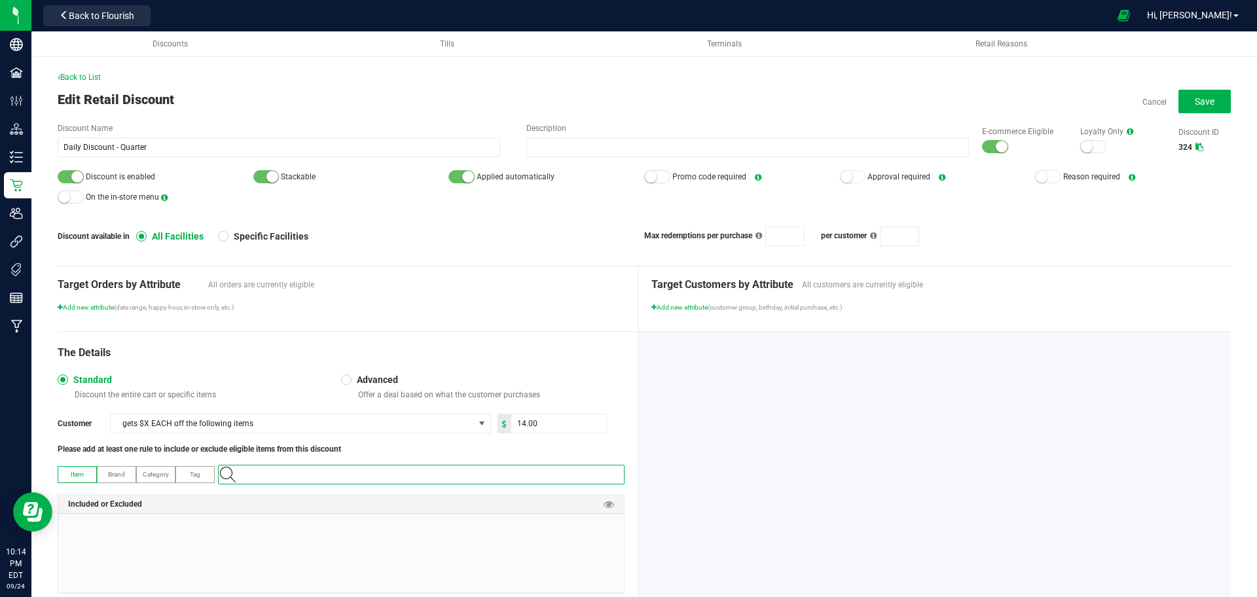
click at [571, 481] on input "NO DATA FOUND" at bounding box center [428, 474] width 392 height 18
paste input "1.16.236.498226.0"
type input "1.16.236.498226.0"
type input "14"
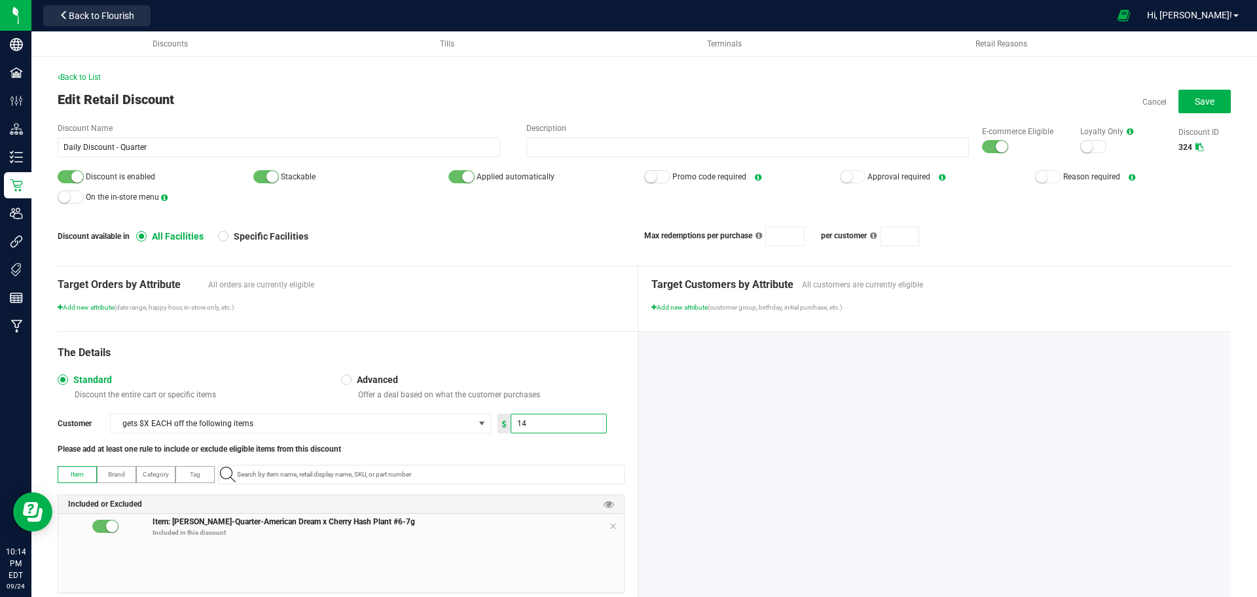
click at [526, 422] on input "14" at bounding box center [558, 423] width 95 height 18
type input "0"
type input "12.00"
click at [1195, 103] on span "Save" at bounding box center [1205, 101] width 20 height 10
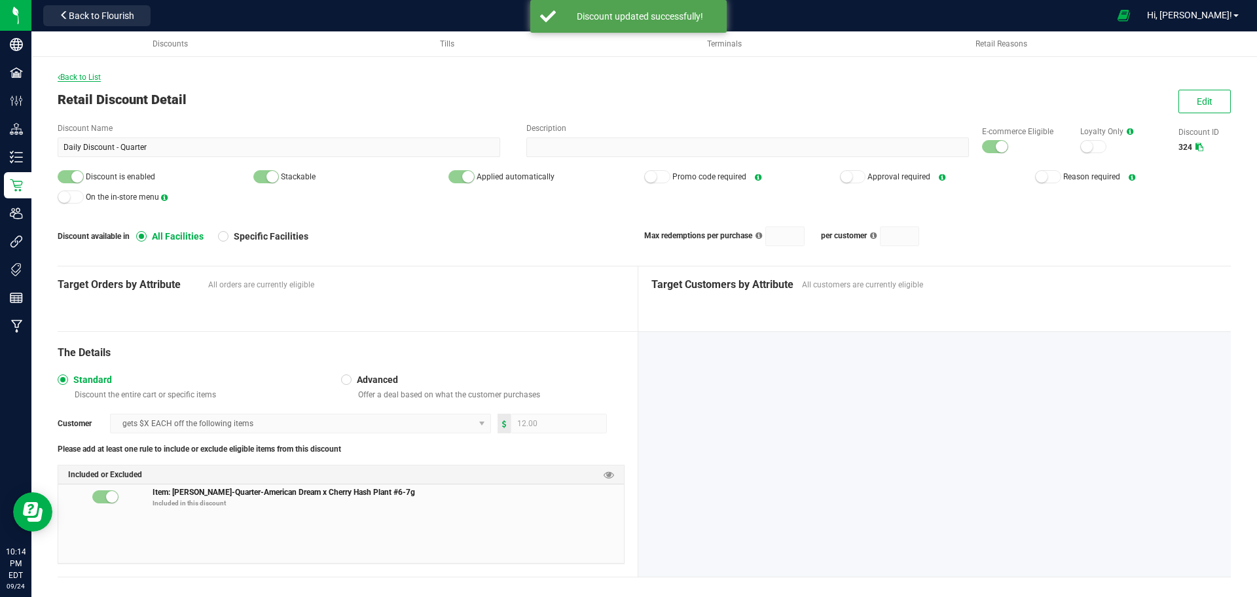
click at [101, 75] on span "Back to List" at bounding box center [79, 77] width 43 height 9
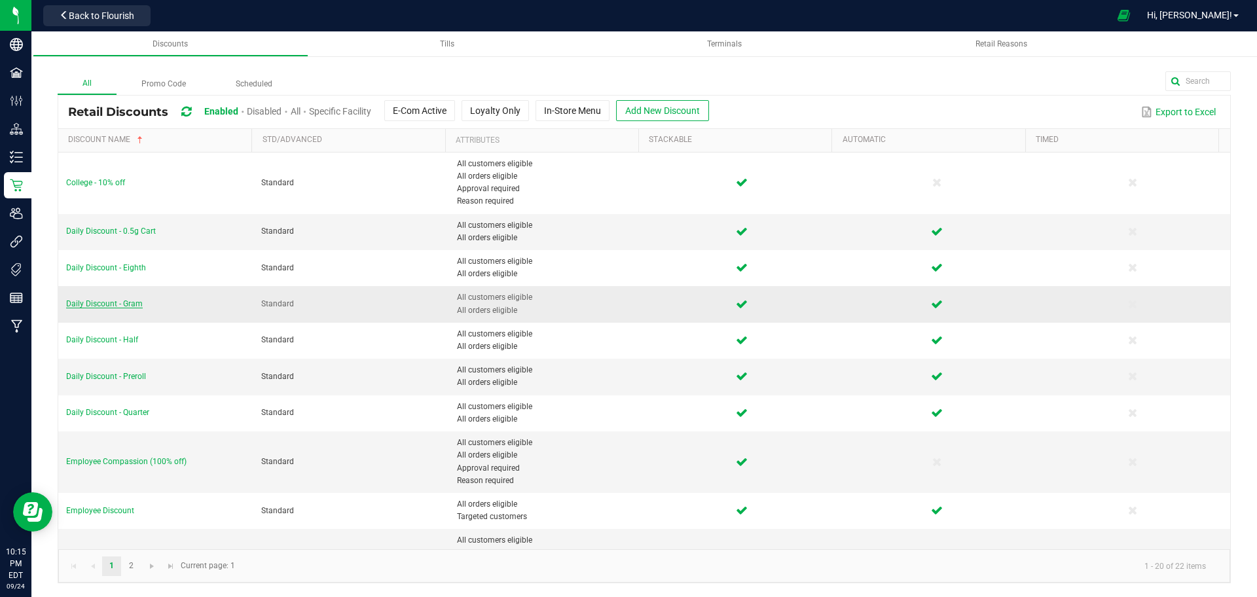
click at [126, 303] on span "Daily Discount - Gram" at bounding box center [104, 303] width 77 height 9
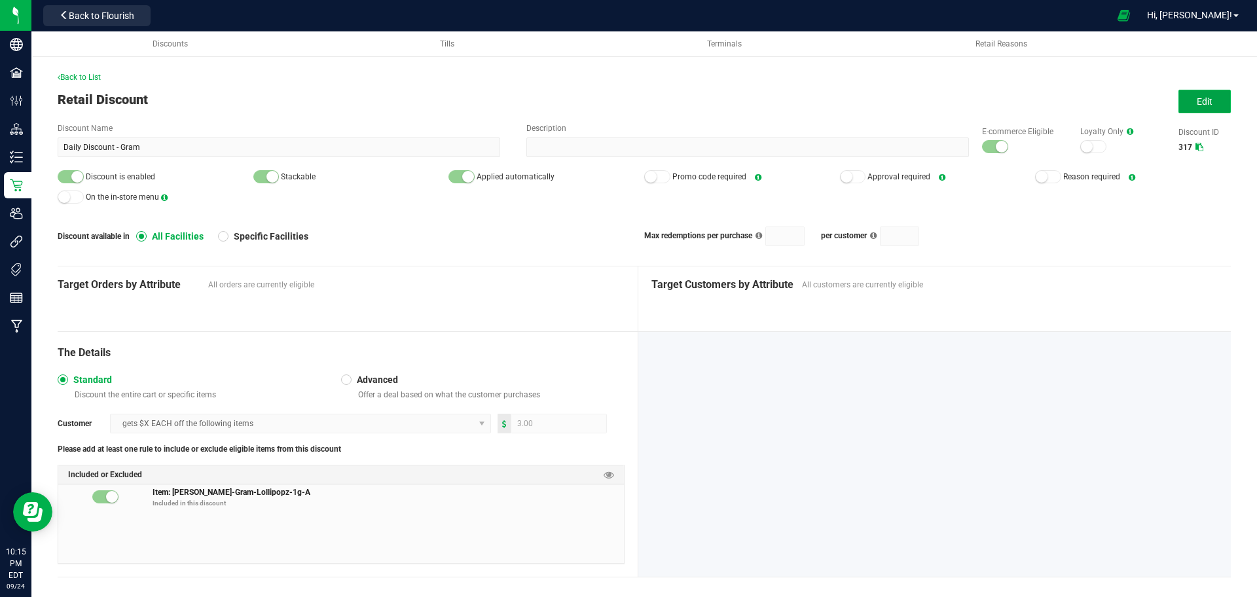
click at [1186, 111] on button "Edit" at bounding box center [1204, 102] width 52 height 24
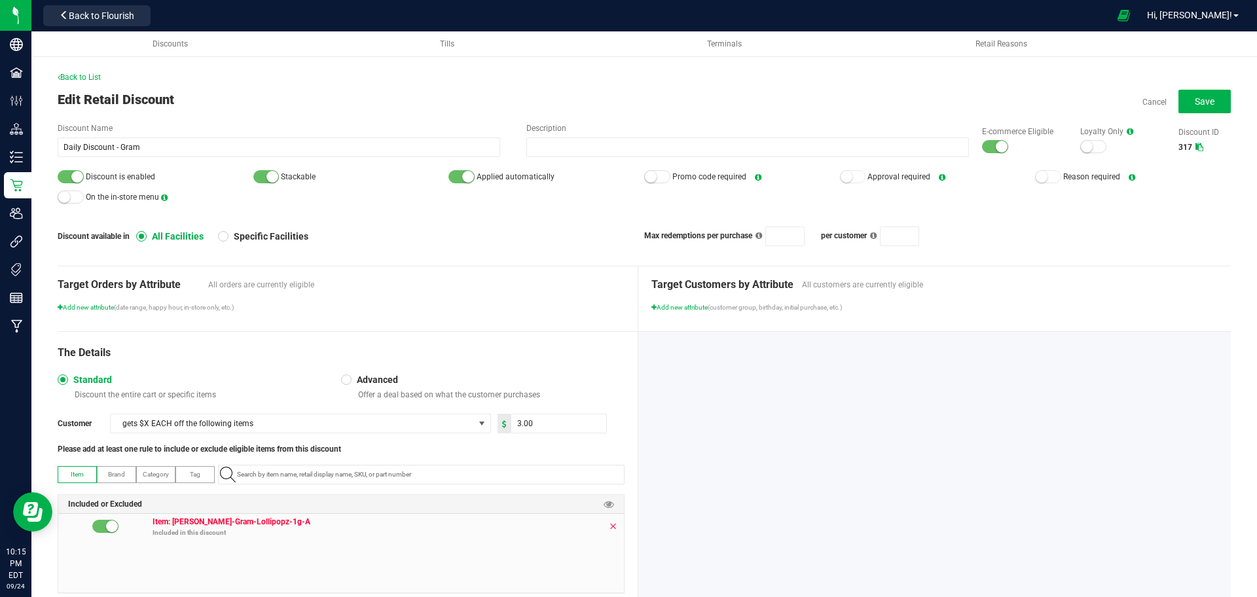
click at [609, 521] on icon at bounding box center [613, 526] width 8 height 10
click at [550, 467] on div "The Details Standard Discount the entire cart or specific items Advanced Offer …" at bounding box center [348, 469] width 581 height 274
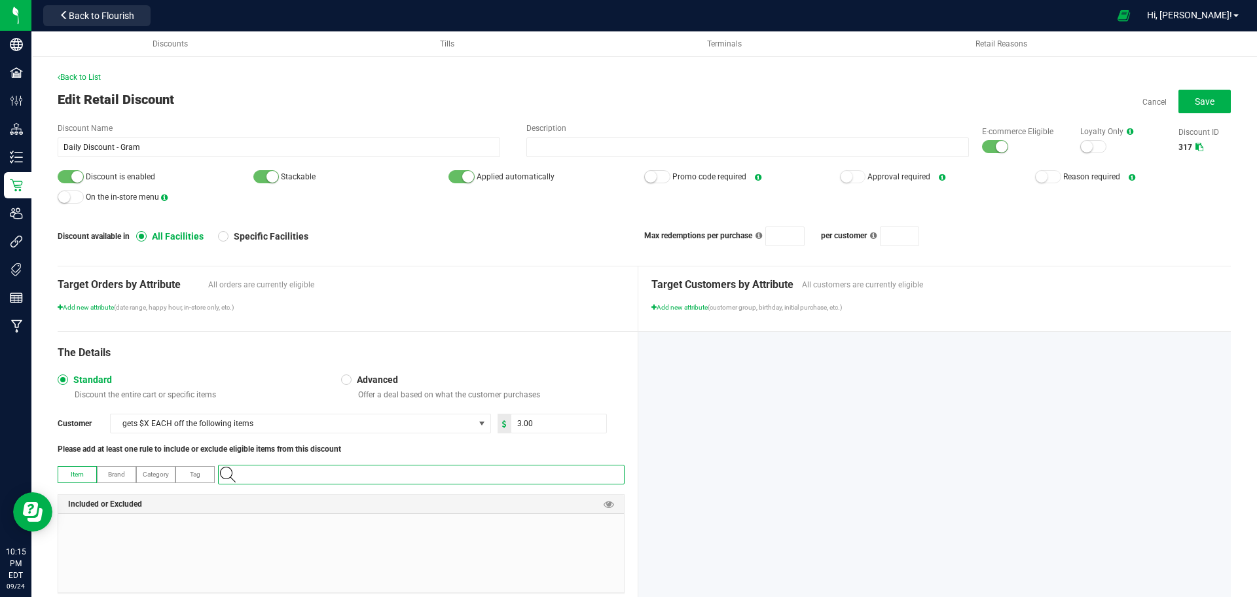
click at [550, 467] on input "NO DATA FOUND" at bounding box center [428, 474] width 392 height 18
paste input "1.16.220.498223.0"
type input "1.16.220.498223.0"
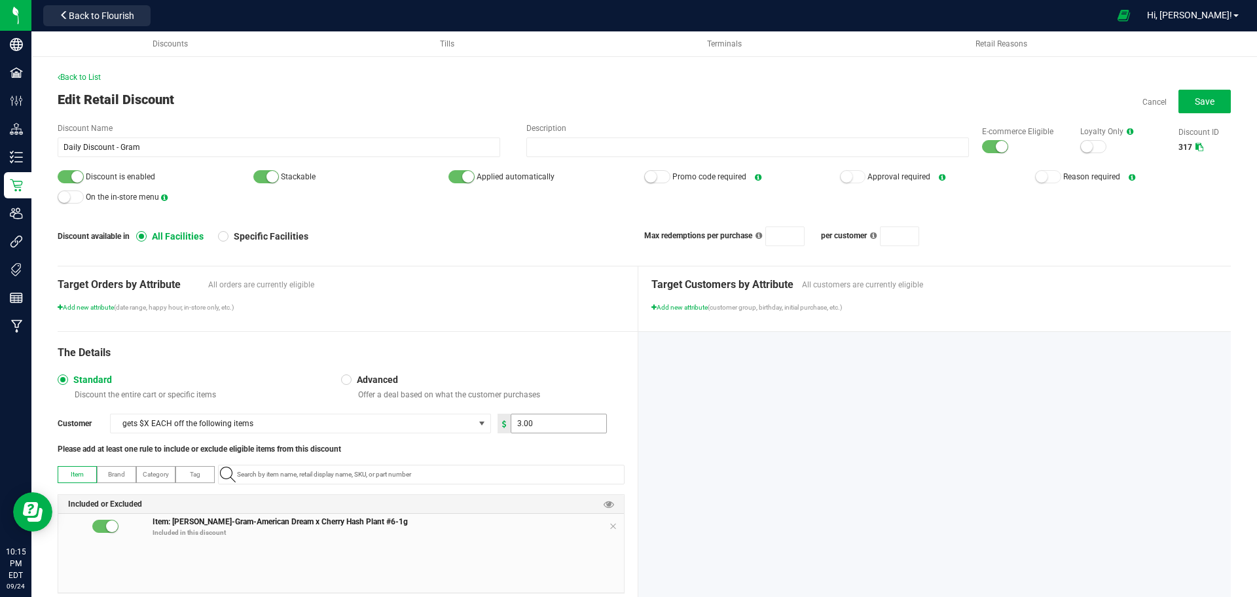
drag, startPoint x: 509, startPoint y: 438, endPoint x: 515, endPoint y: 431, distance: 9.3
click at [515, 431] on div "Customer gets $X EACH off the following items 3.00 Please add at least one rule…" at bounding box center [341, 434] width 567 height 41
click at [515, 431] on input "3" at bounding box center [558, 423] width 95 height 18
type input "2.00"
click at [1203, 100] on button "Save" at bounding box center [1204, 102] width 52 height 24
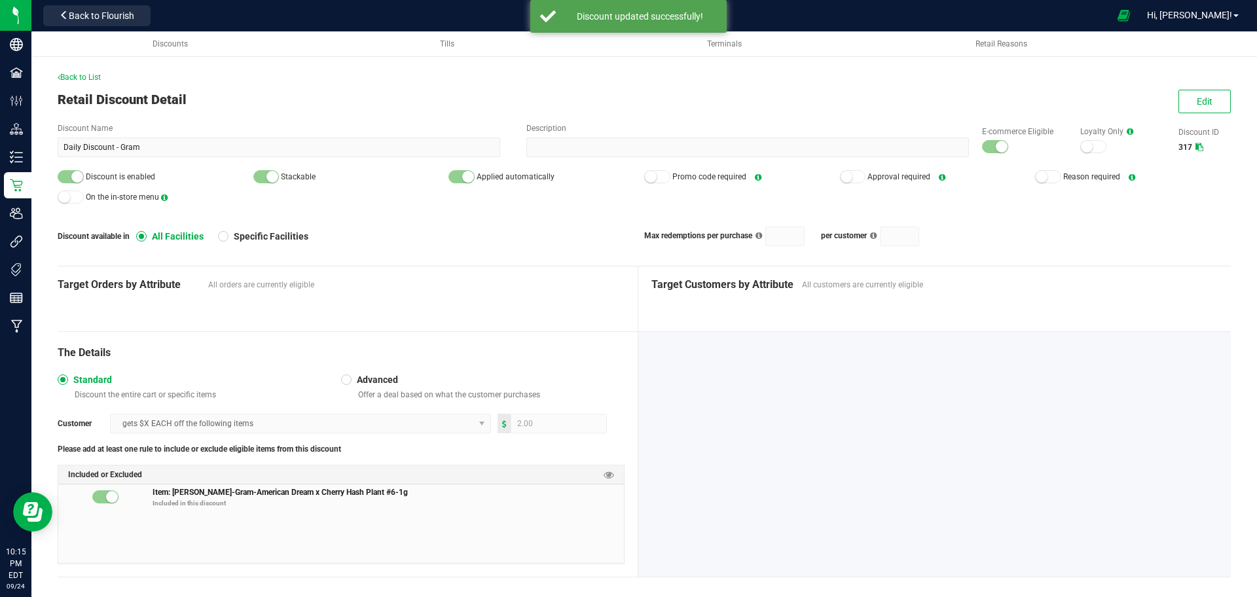
click at [79, 69] on div "Back to List Retail Discount Detail Edit Discount Name Daily Discount - Gram De…" at bounding box center [643, 321] width 1225 height 578
click at [77, 79] on span "Back to List" at bounding box center [79, 77] width 43 height 9
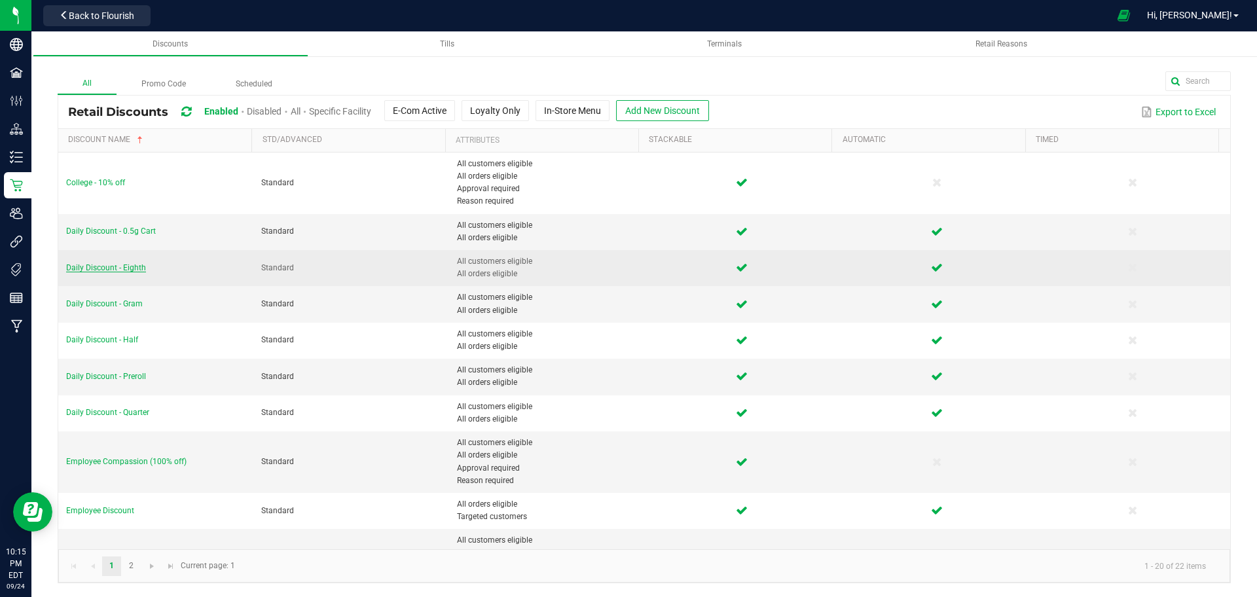
click at [139, 269] on span "Daily Discount - Eighth" at bounding box center [106, 267] width 80 height 9
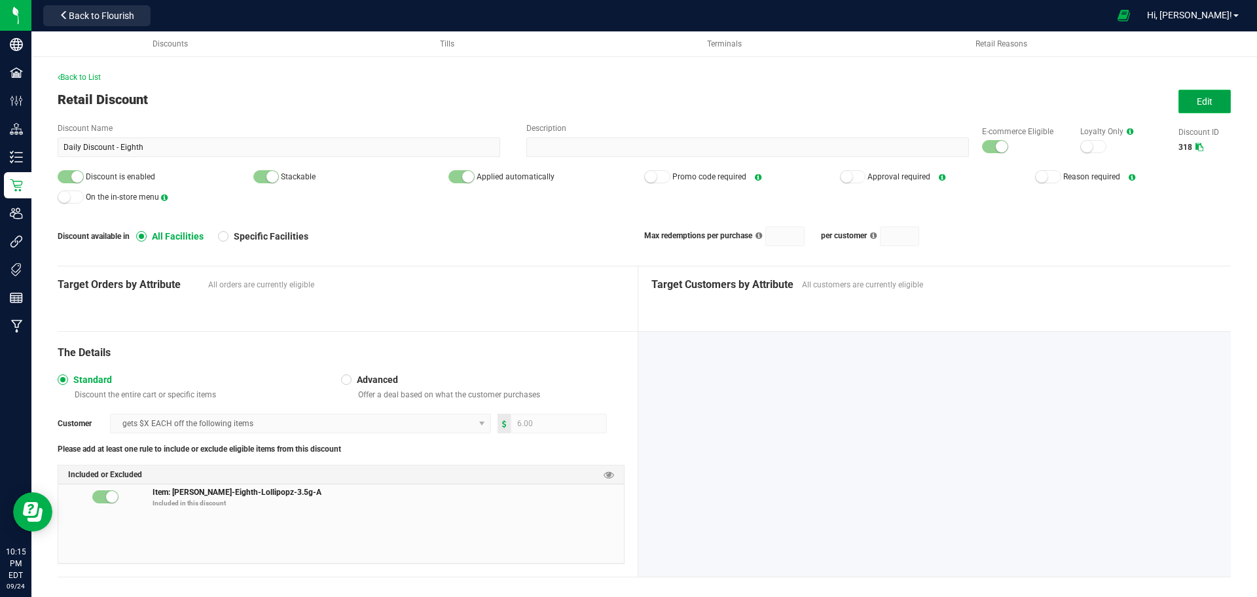
click at [1178, 95] on button "Edit" at bounding box center [1204, 102] width 52 height 24
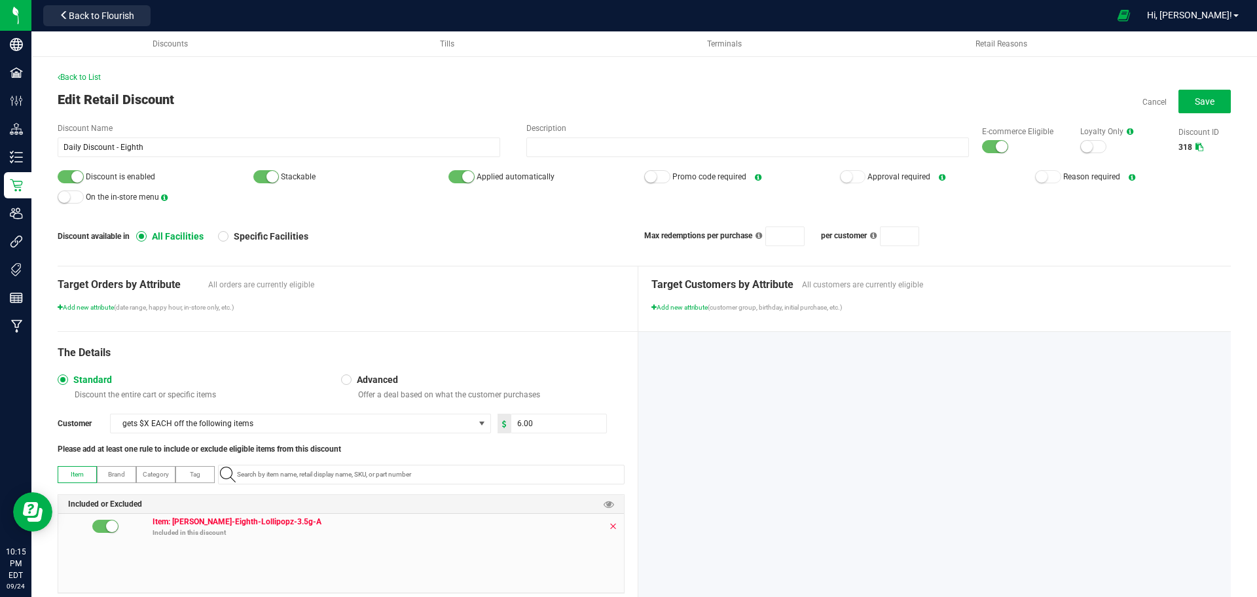
click at [609, 532] on icon at bounding box center [613, 526] width 8 height 10
click at [604, 532] on div at bounding box center [341, 553] width 566 height 79
click at [499, 480] on input "NO DATA FOUND" at bounding box center [428, 474] width 392 height 18
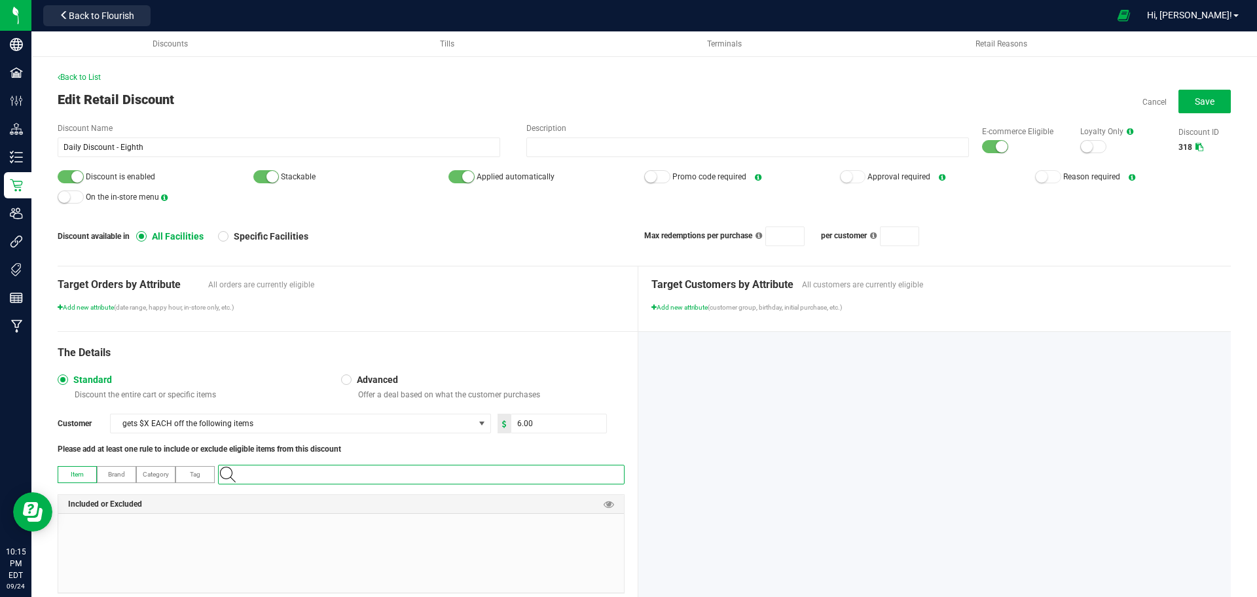
paste input "1.16.218.498224.0"
type input "1.16.218.498224.0"
drag, startPoint x: 492, startPoint y: 498, endPoint x: 545, endPoint y: 506, distance: 53.0
click at [545, 506] on \ "Slater-Eighth-American Dream x Cherry Hash Plant #6-3.5g" at bounding box center [418, 497] width 399 height 20
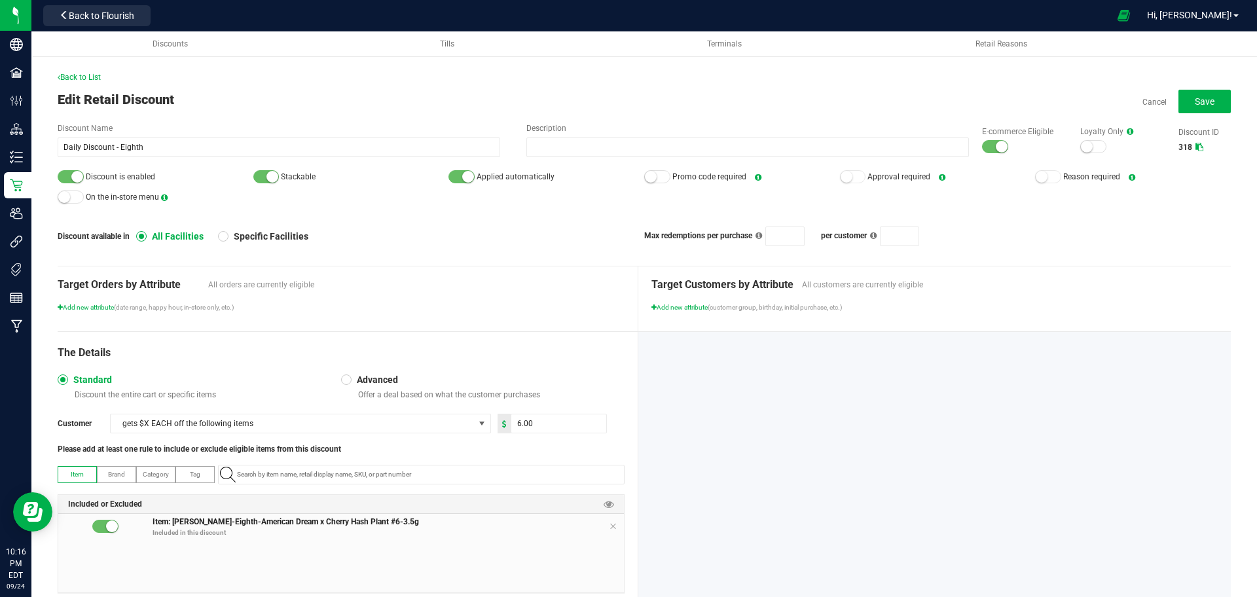
click at [545, 506] on div "Included or Excluded" at bounding box center [341, 504] width 566 height 19
click at [1200, 96] on span "Save" at bounding box center [1205, 101] width 20 height 10
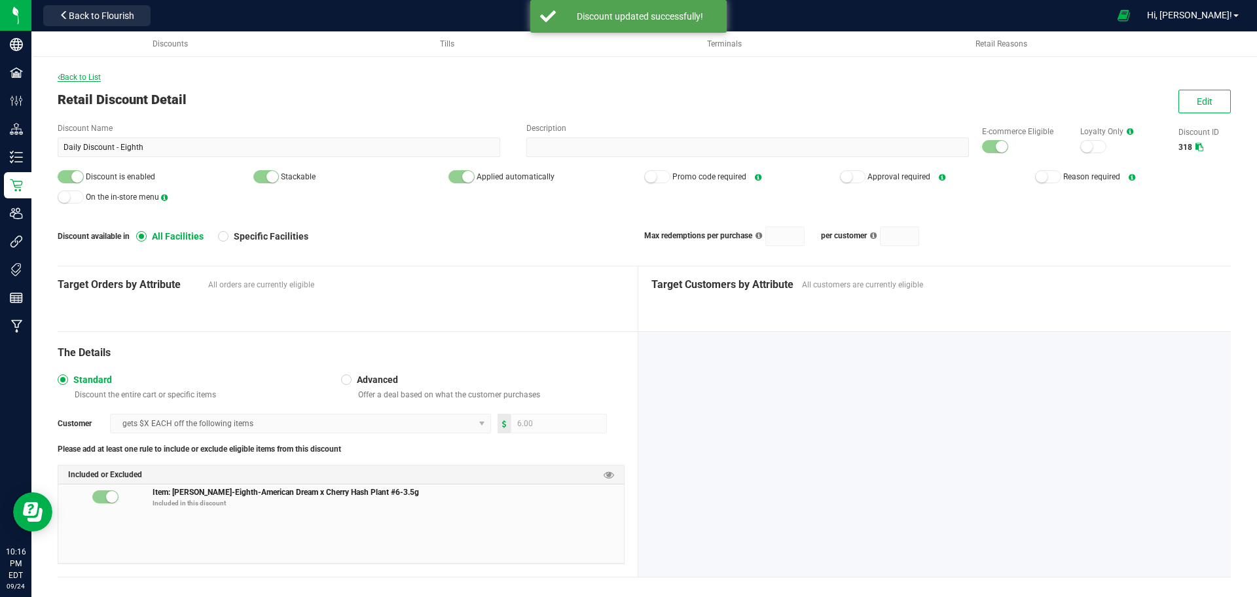
click at [82, 81] on span "Back to List" at bounding box center [79, 77] width 43 height 9
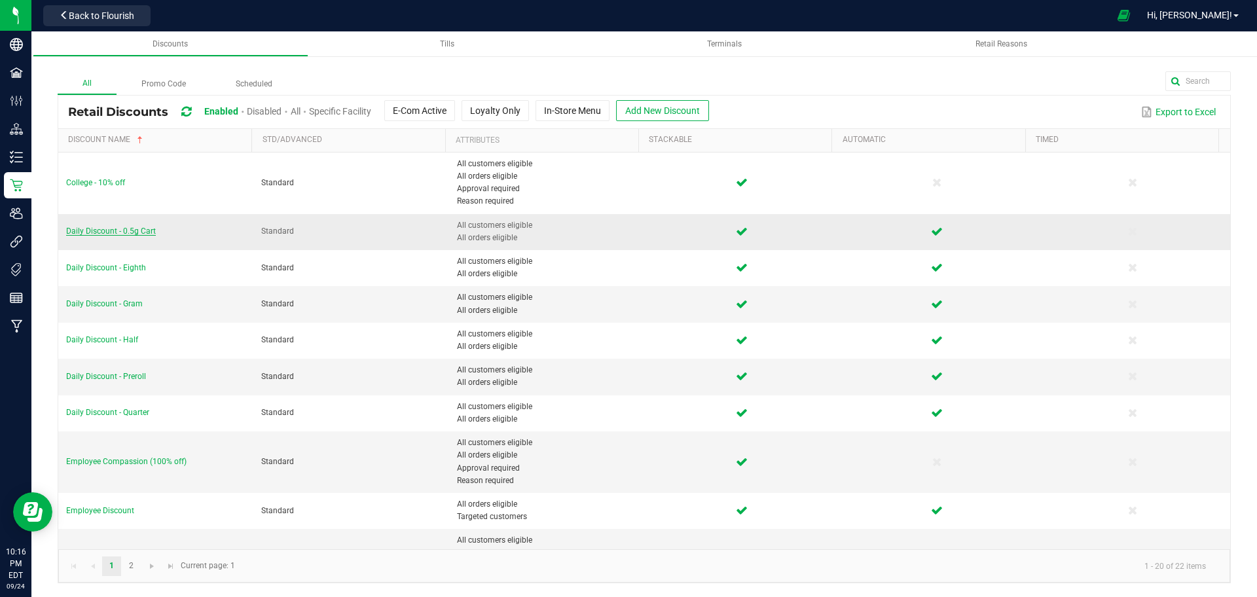
click at [130, 228] on span "Daily Discount - 0.5g Cart" at bounding box center [111, 230] width 90 height 9
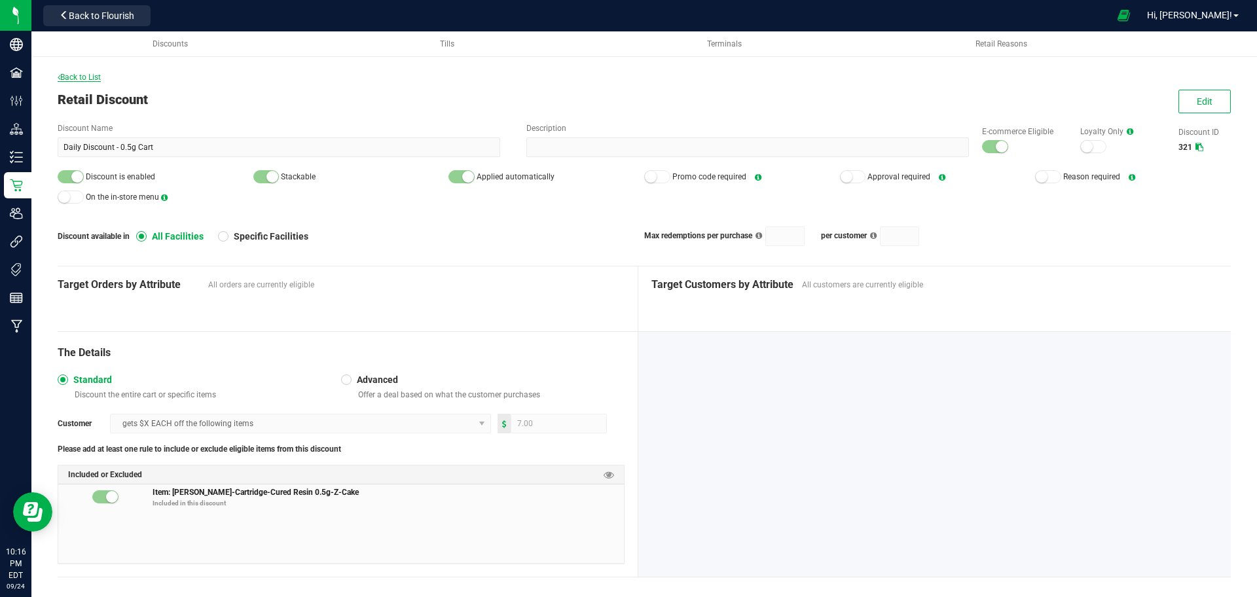
click at [91, 79] on span "Back to List" at bounding box center [79, 77] width 43 height 9
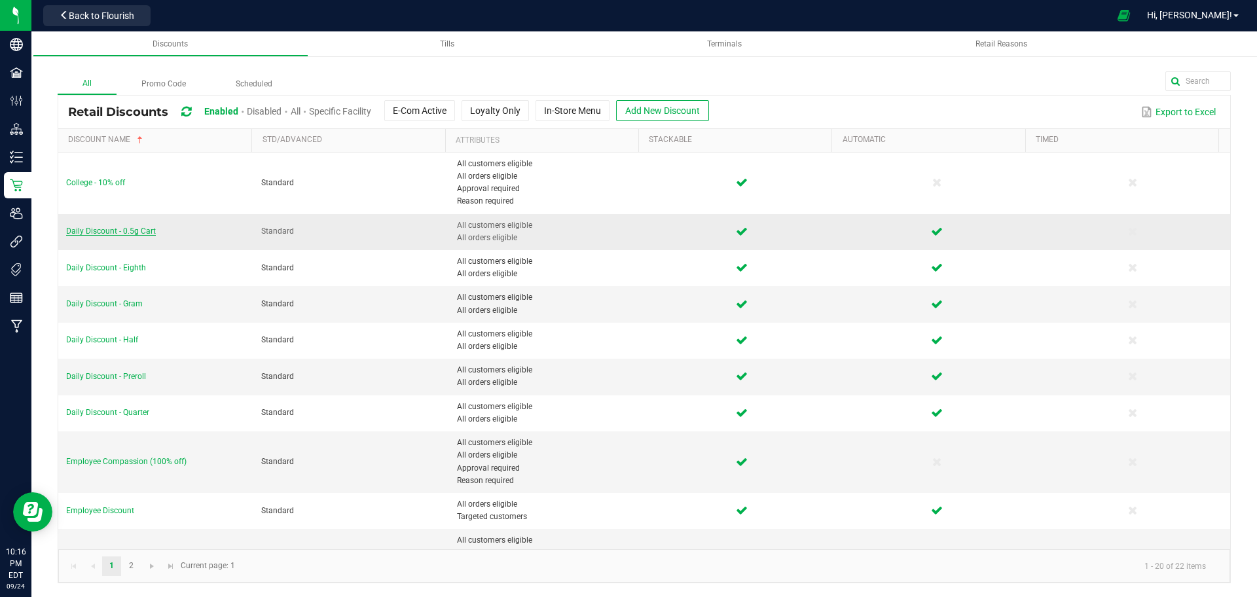
click at [103, 234] on span "Daily Discount - 0.5g Cart" at bounding box center [111, 230] width 90 height 9
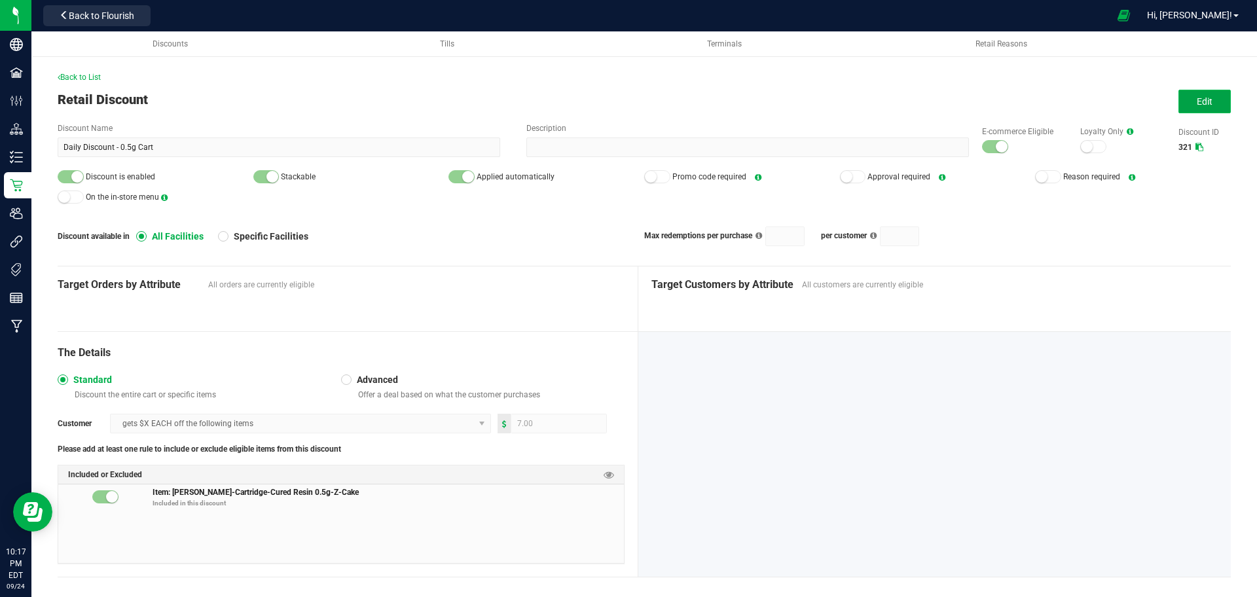
click at [1199, 107] on button "Edit" at bounding box center [1204, 102] width 52 height 24
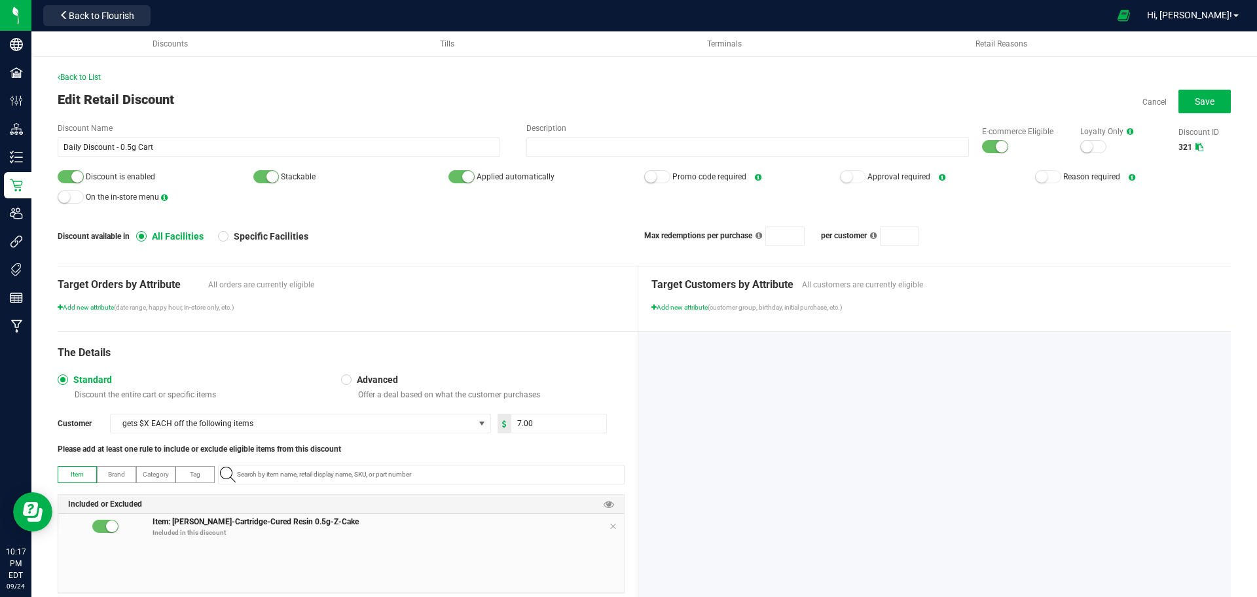
click at [611, 529] on p "Included in this discount" at bounding box center [388, 533] width 471 height 10
click at [609, 528] on icon at bounding box center [613, 526] width 8 height 10
click at [577, 481] on input "NO DATA FOUND" at bounding box center [428, 474] width 392 height 18
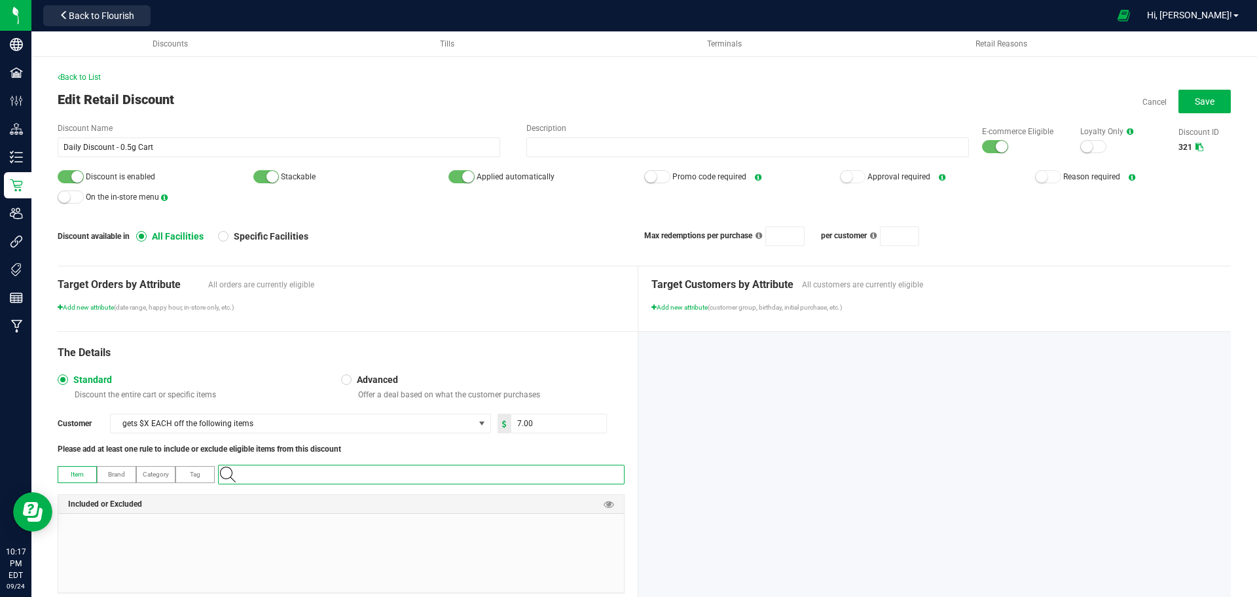
paste input "1.2.309.507820.0"
type input "1.2.309.507820.0"
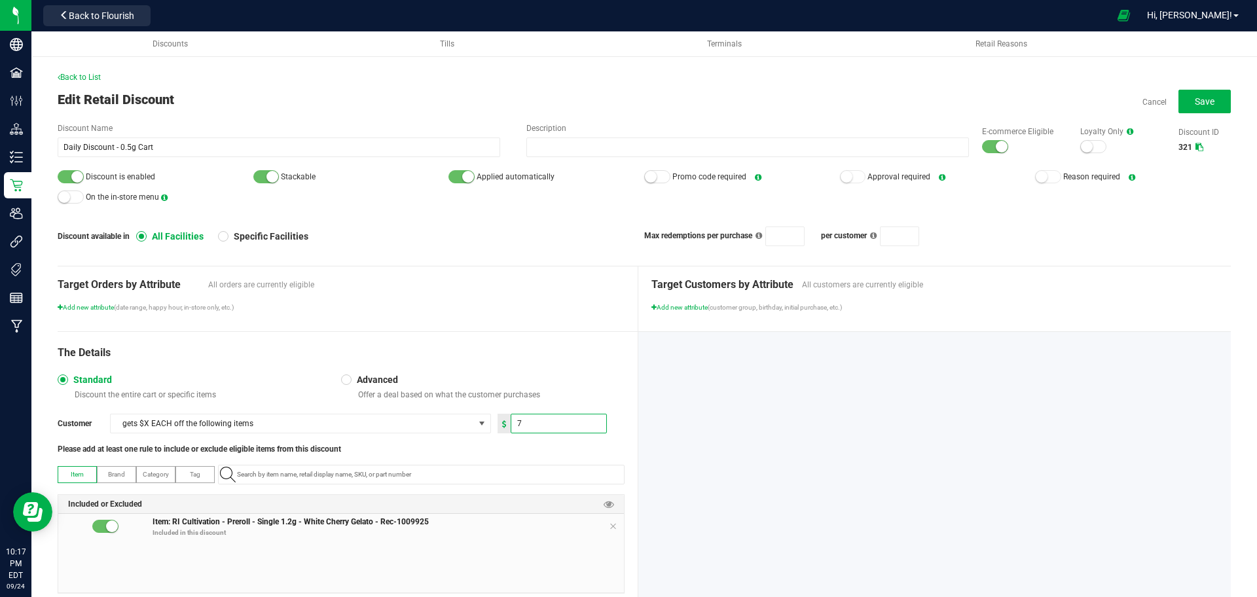
click at [554, 421] on input "7" at bounding box center [558, 423] width 95 height 18
type input "2.00"
click at [1203, 90] on button "Save" at bounding box center [1204, 102] width 52 height 24
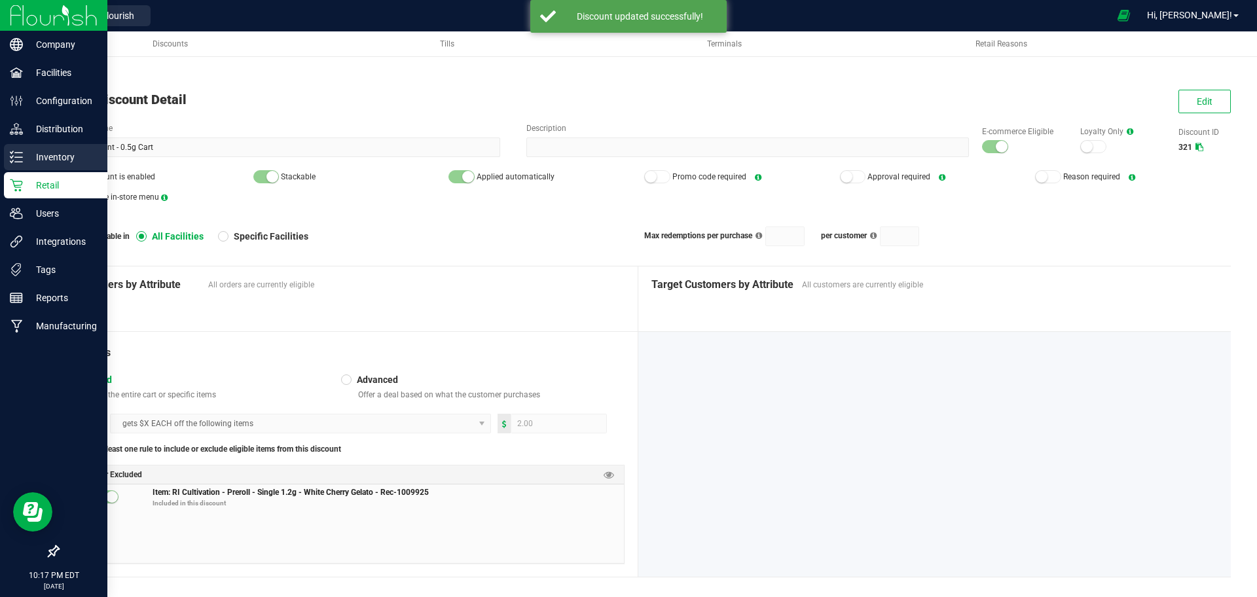
click at [32, 164] on p "Inventory" at bounding box center [62, 157] width 79 height 16
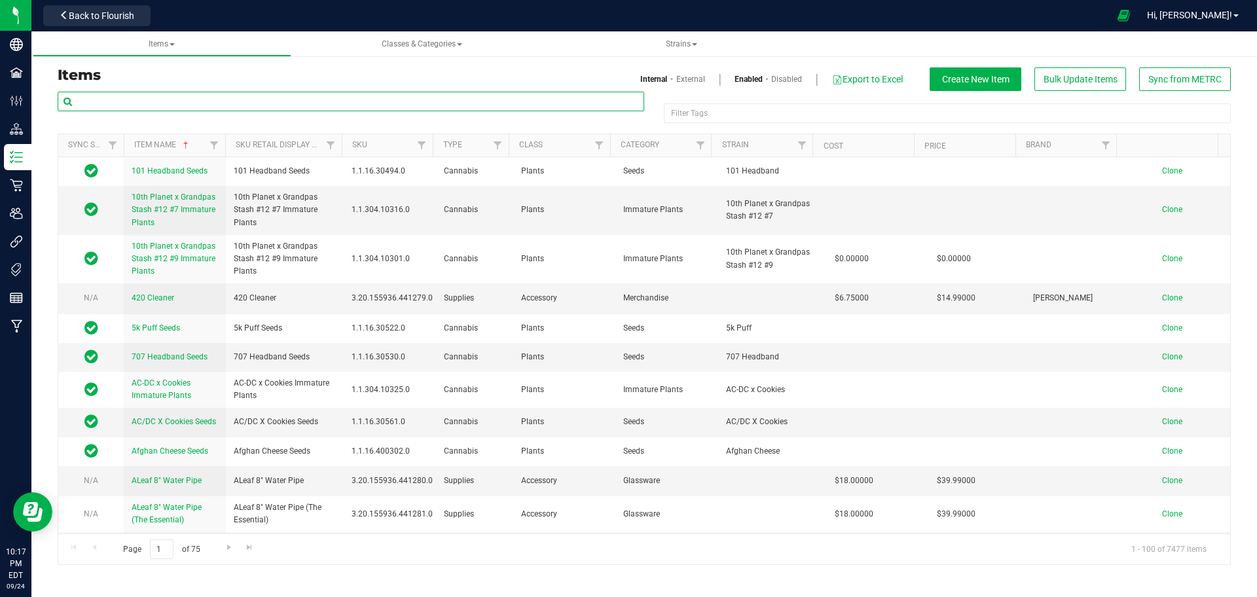
click at [225, 93] on input "text" at bounding box center [351, 102] width 587 height 20
paste input "1.2.309.507820.0"
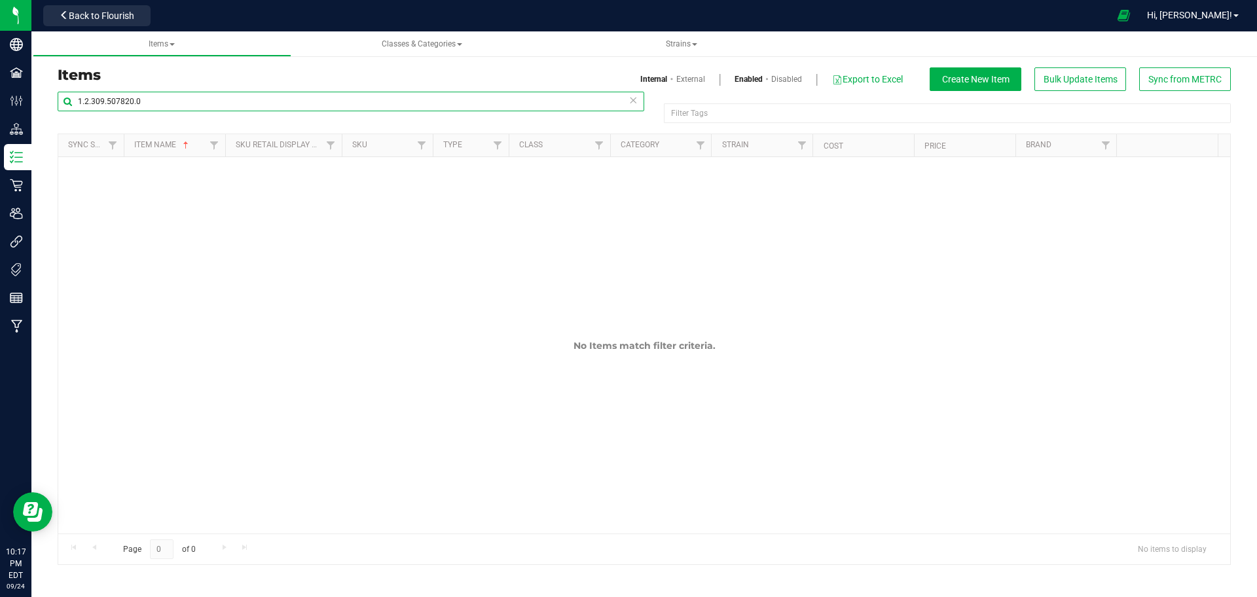
type input "1.2.309.507820.0"
click at [684, 83] on link "External" at bounding box center [690, 79] width 29 height 12
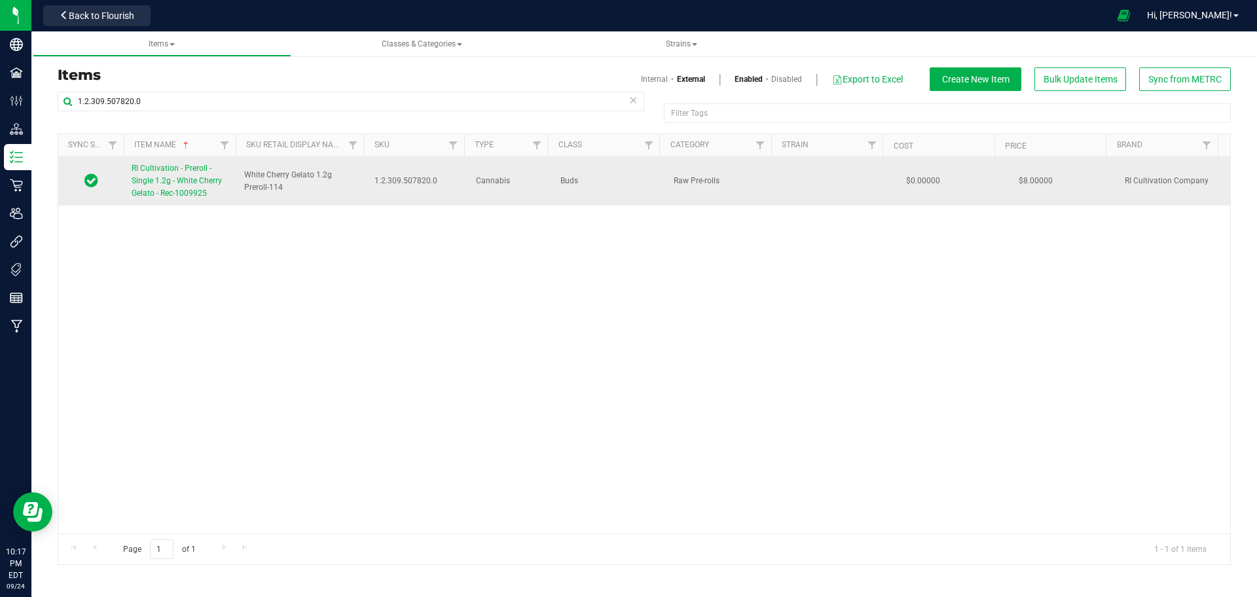
click at [220, 176] on span "RI Cultivation - Preroll - Single 1.2g - White Cherry Gelato - Rec-1009925" at bounding box center [177, 181] width 90 height 34
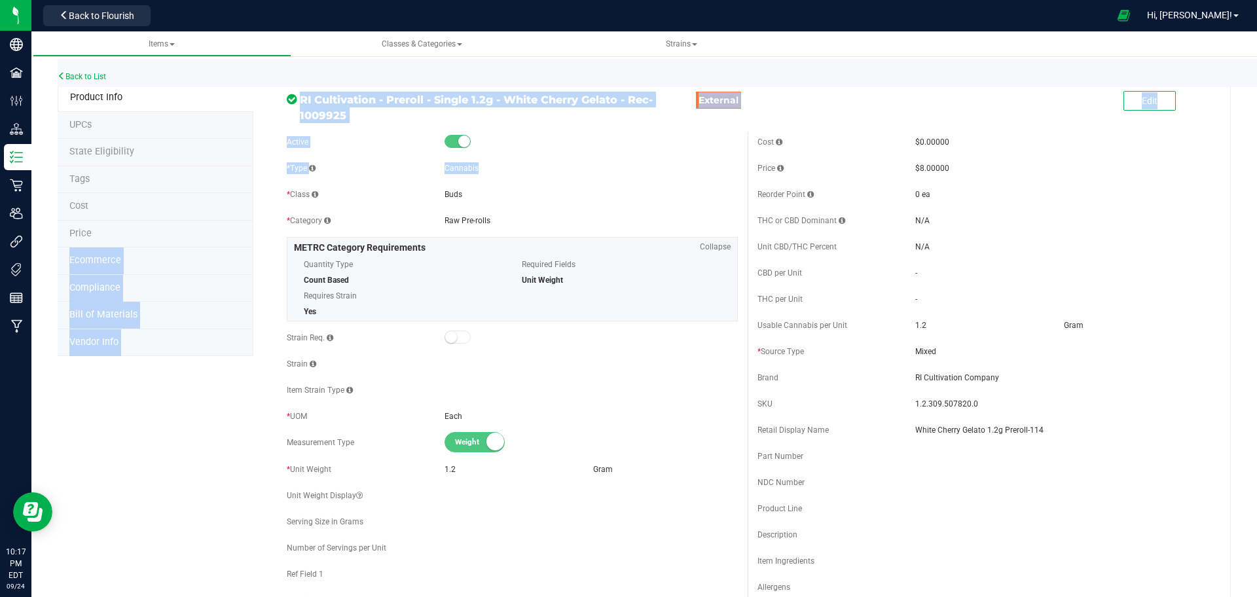
drag, startPoint x: 148, startPoint y: 232, endPoint x: 520, endPoint y: 166, distance: 377.7
click at [202, 228] on li "Price" at bounding box center [156, 234] width 196 height 27
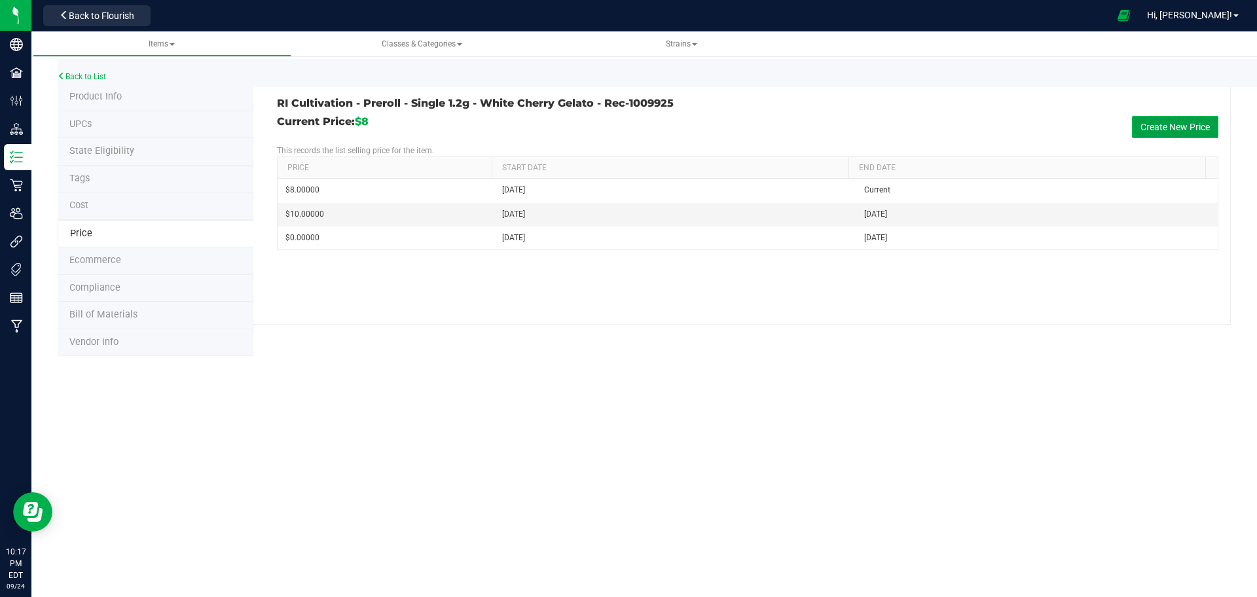
click at [1153, 120] on button "Create New Price" at bounding box center [1175, 127] width 86 height 22
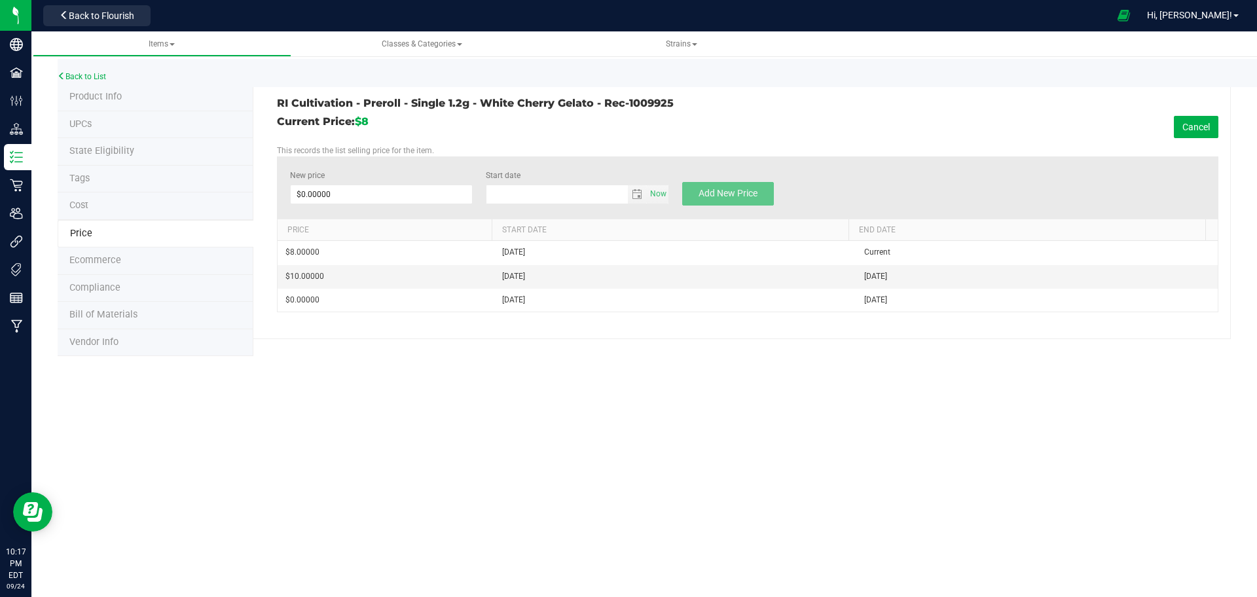
type input "9/24/2025"
click at [465, 201] on span at bounding box center [381, 195] width 183 height 20
type input "10"
click at [711, 195] on span "Add New Price" at bounding box center [727, 193] width 59 height 10
type input "$0.00000"
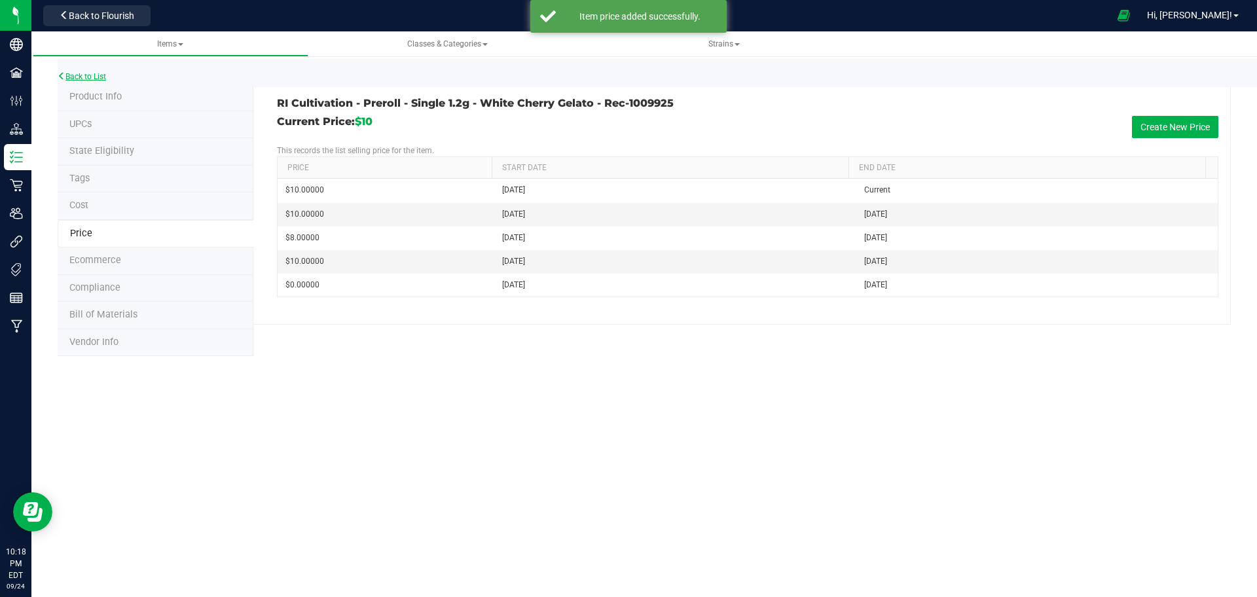
click at [96, 77] on link "Back to List" at bounding box center [82, 76] width 48 height 9
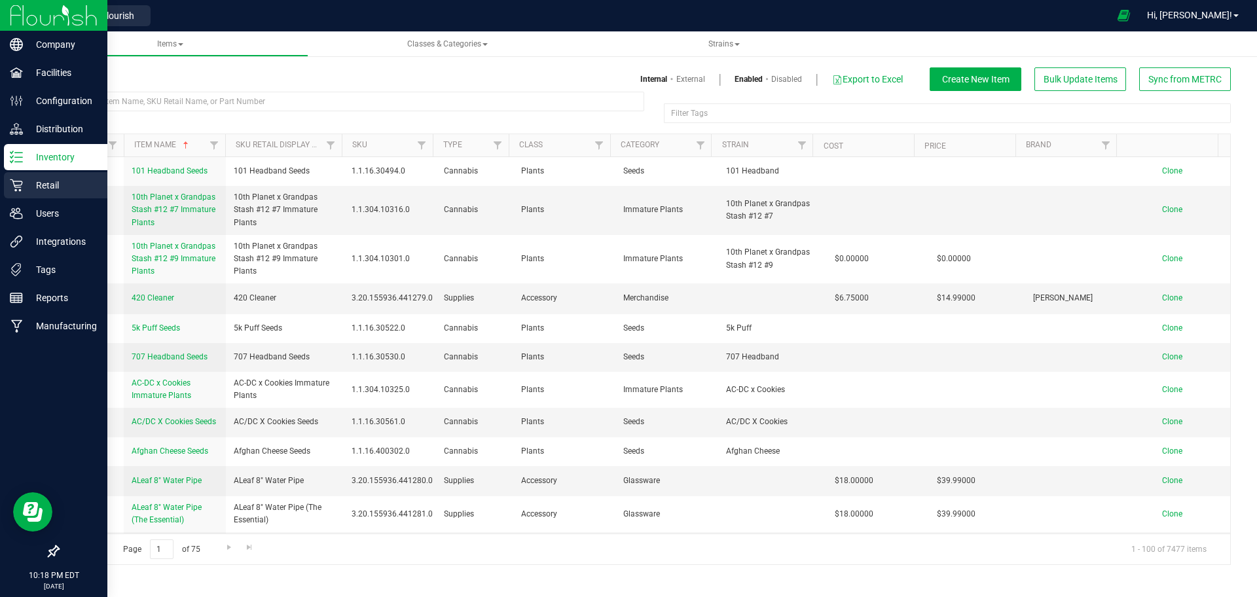
click at [69, 190] on p "Retail" at bounding box center [62, 185] width 79 height 16
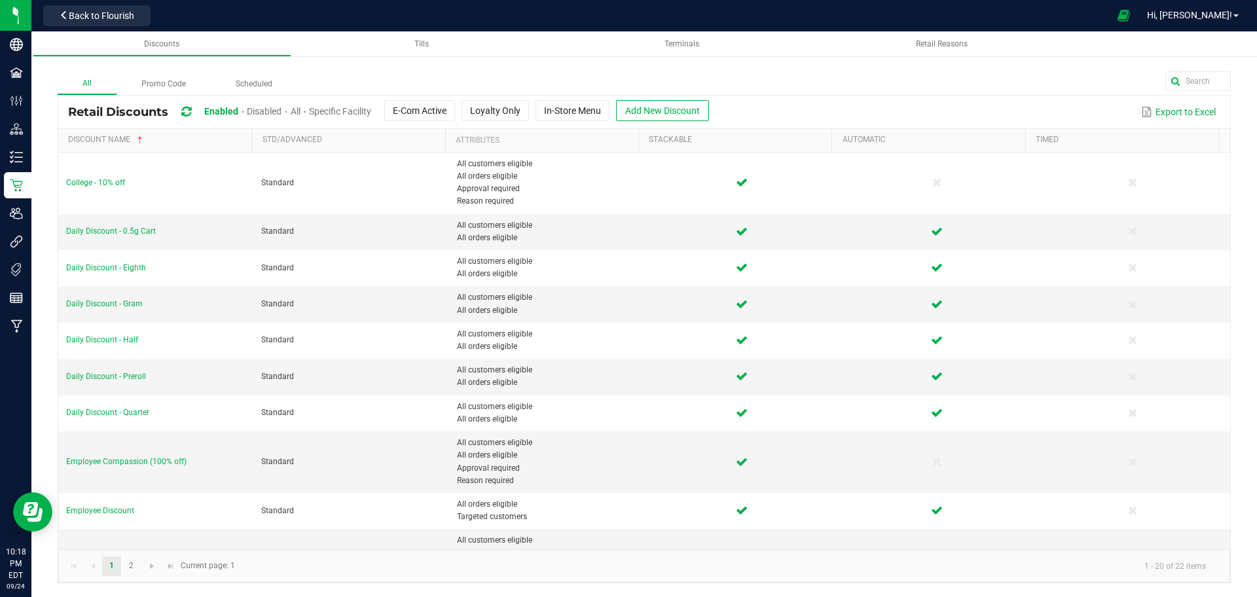
click at [279, 115] on span "Disabled" at bounding box center [264, 111] width 35 height 10
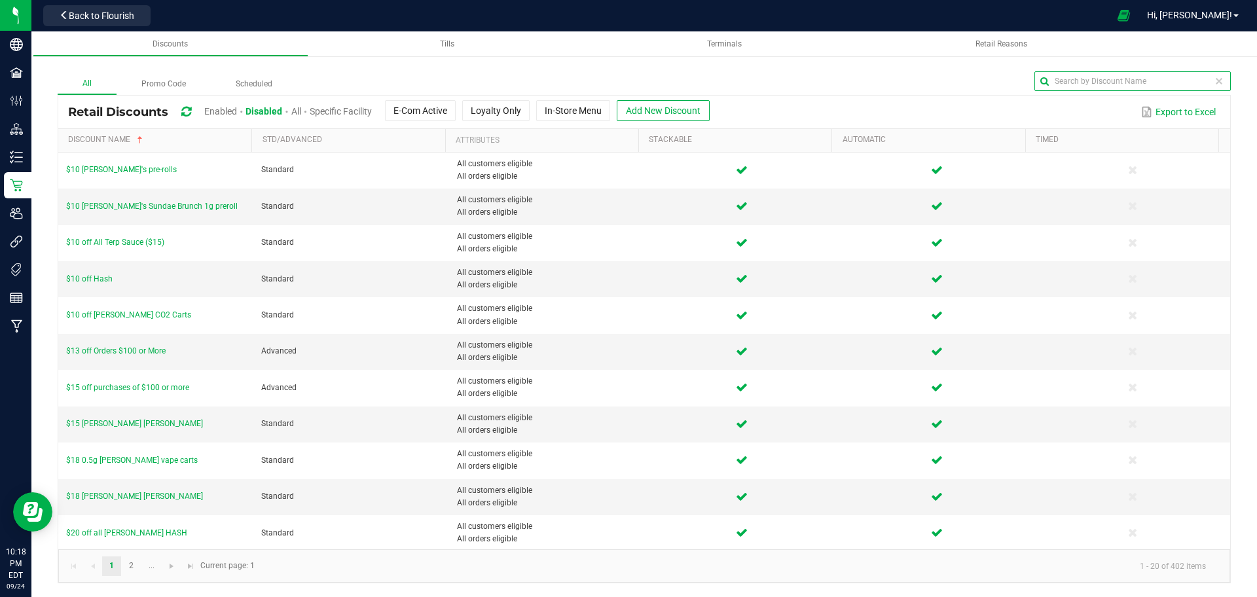
click at [1192, 86] on input "text" at bounding box center [1132, 81] width 196 height 20
type input "caramel"
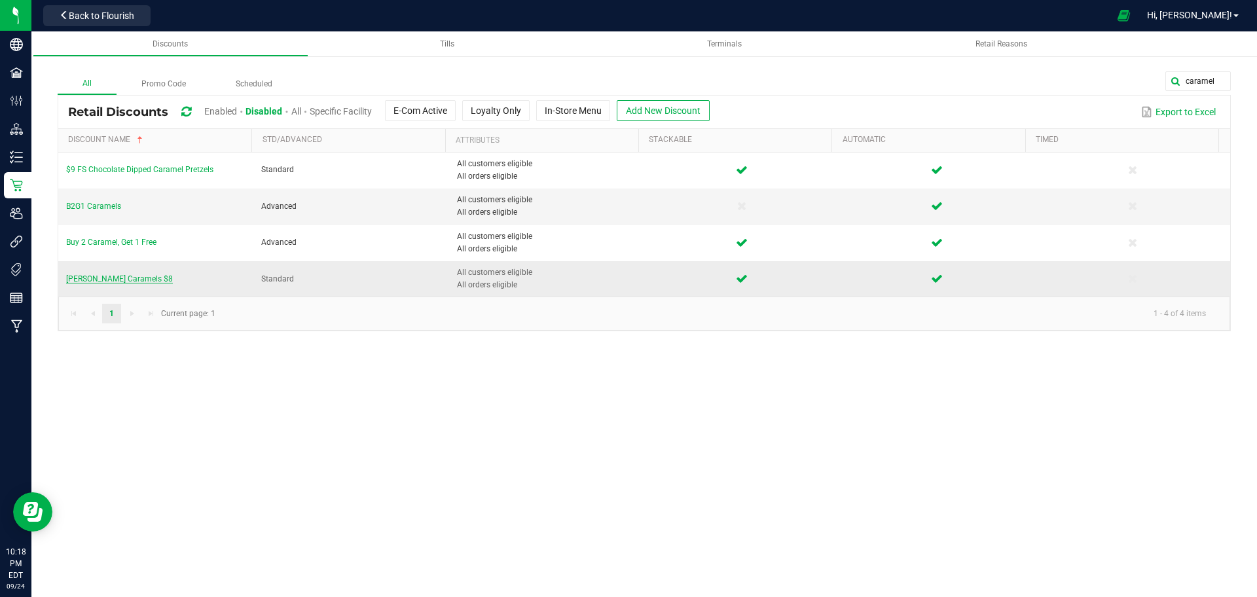
drag, startPoint x: 160, startPoint y: 253, endPoint x: 122, endPoint y: 276, distance: 44.7
click at [122, 276] on tbody "$9 FS Chocolate Dipped Caramel Pretzels Standard All customers eligible All ord…" at bounding box center [644, 225] width 1172 height 145
click at [183, 203] on td "B2G1 Caramels" at bounding box center [155, 207] width 195 height 36
click at [124, 279] on span "Slater Caramels $8" at bounding box center [119, 278] width 107 height 9
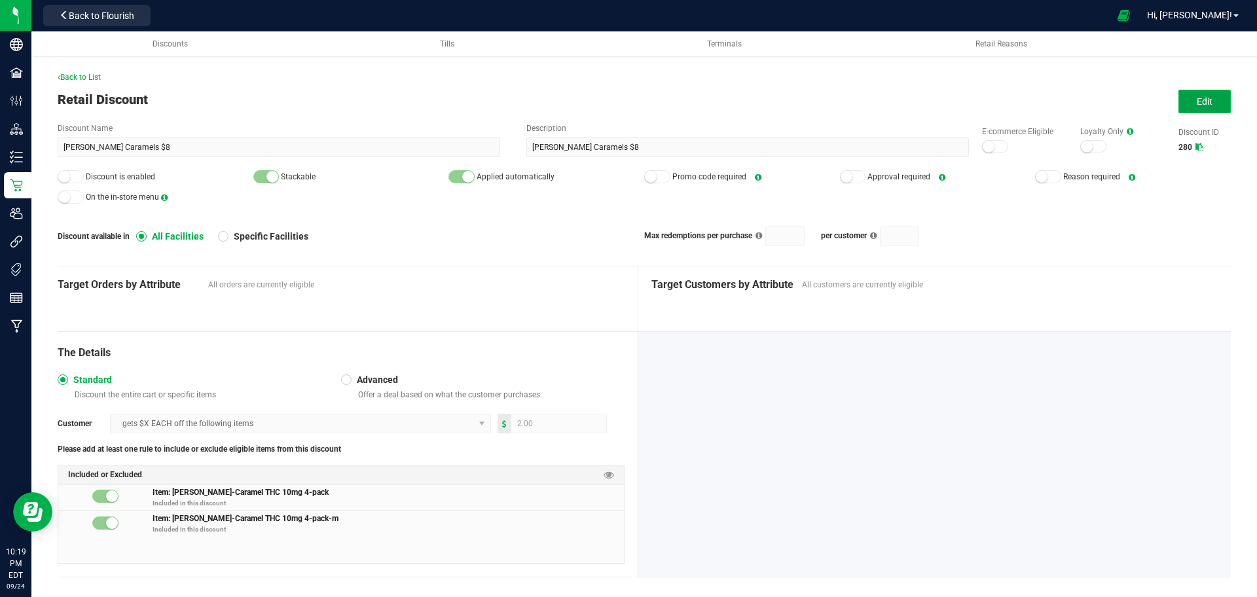
click at [1178, 109] on button "Edit" at bounding box center [1204, 102] width 52 height 24
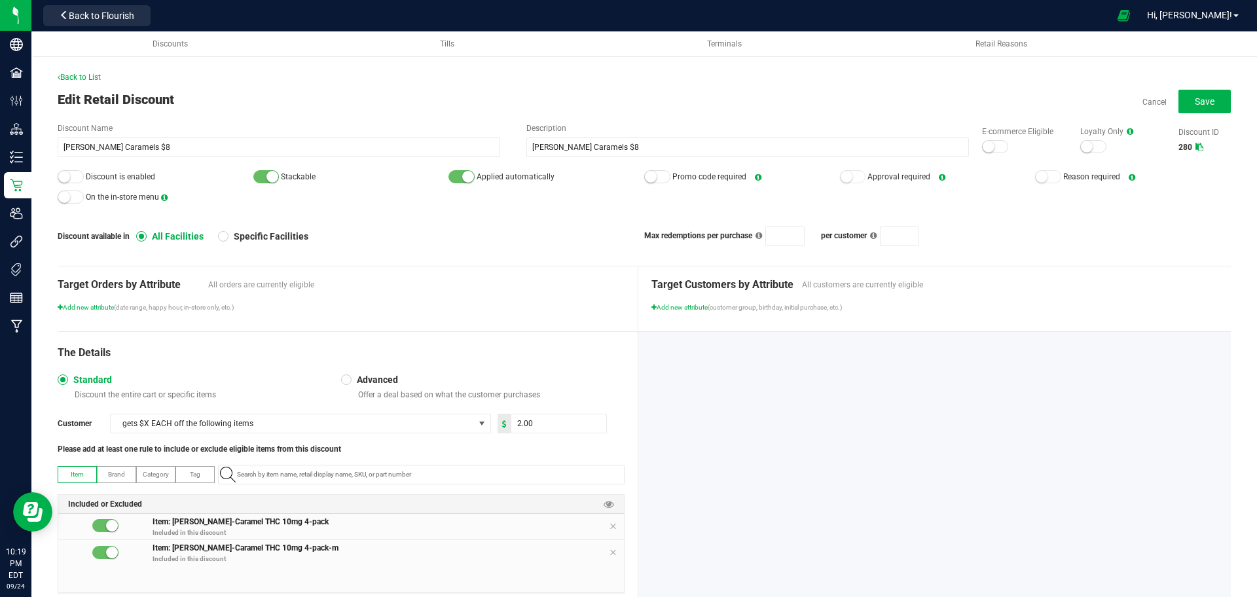
click at [992, 145] on div at bounding box center [995, 146] width 26 height 13
click at [81, 171] on div at bounding box center [71, 176] width 26 height 13
click at [1203, 113] on button "Save" at bounding box center [1204, 102] width 52 height 24
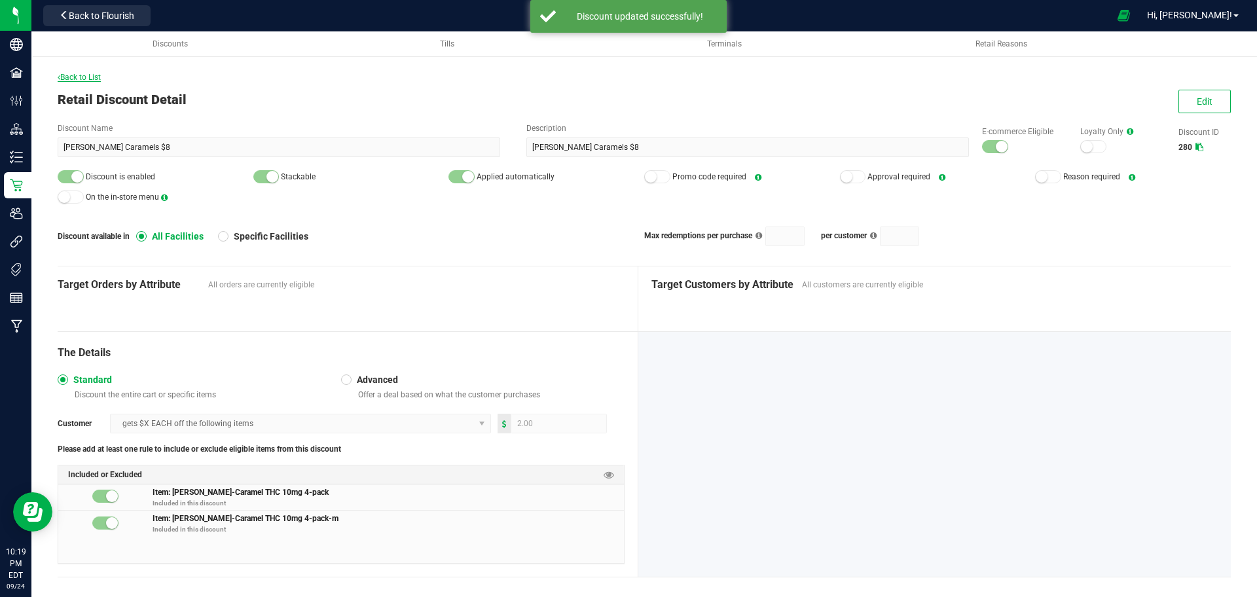
click at [89, 75] on span "Back to List" at bounding box center [79, 77] width 43 height 9
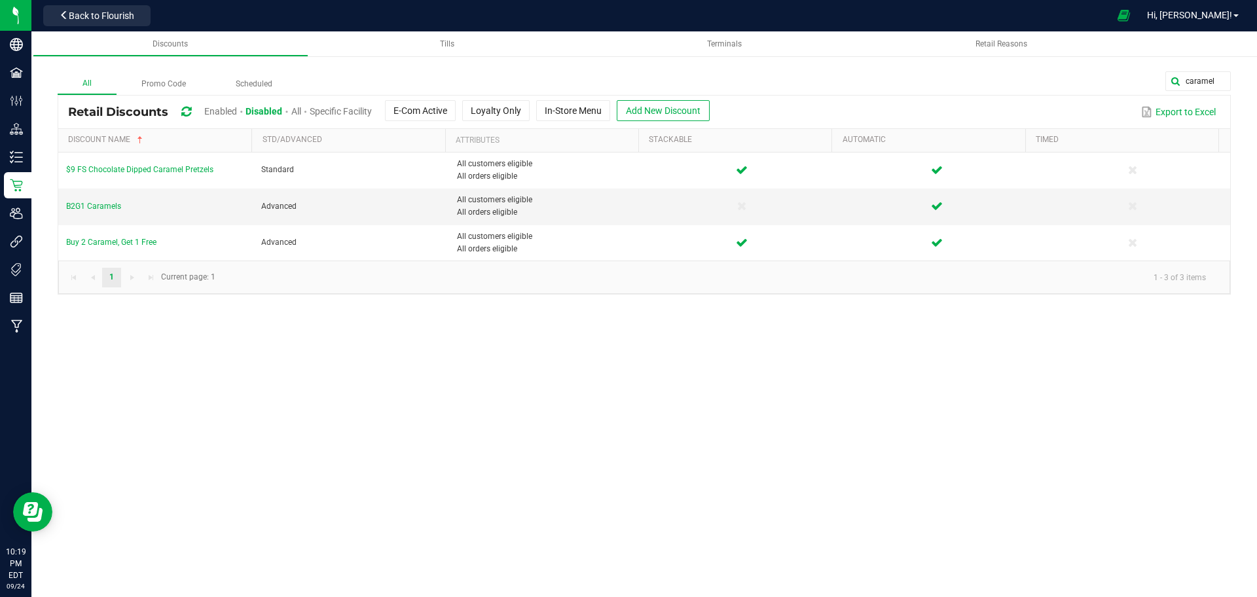
click at [232, 106] on span "Enabled" at bounding box center [220, 111] width 33 height 10
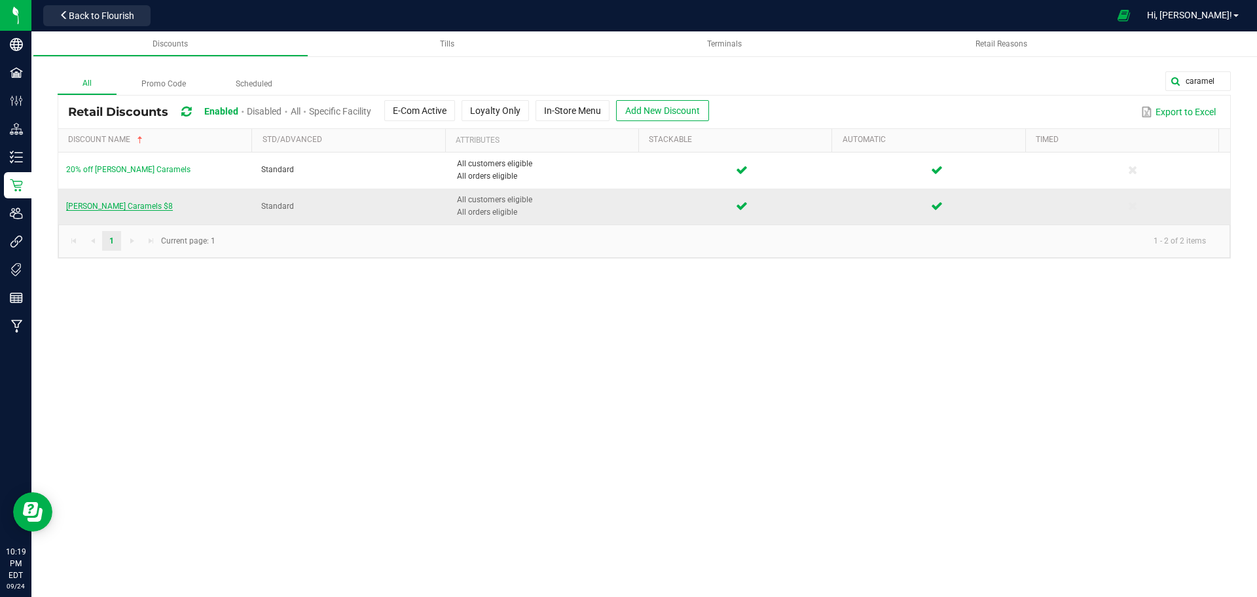
click at [118, 208] on span "Slater Caramels $8" at bounding box center [119, 206] width 107 height 9
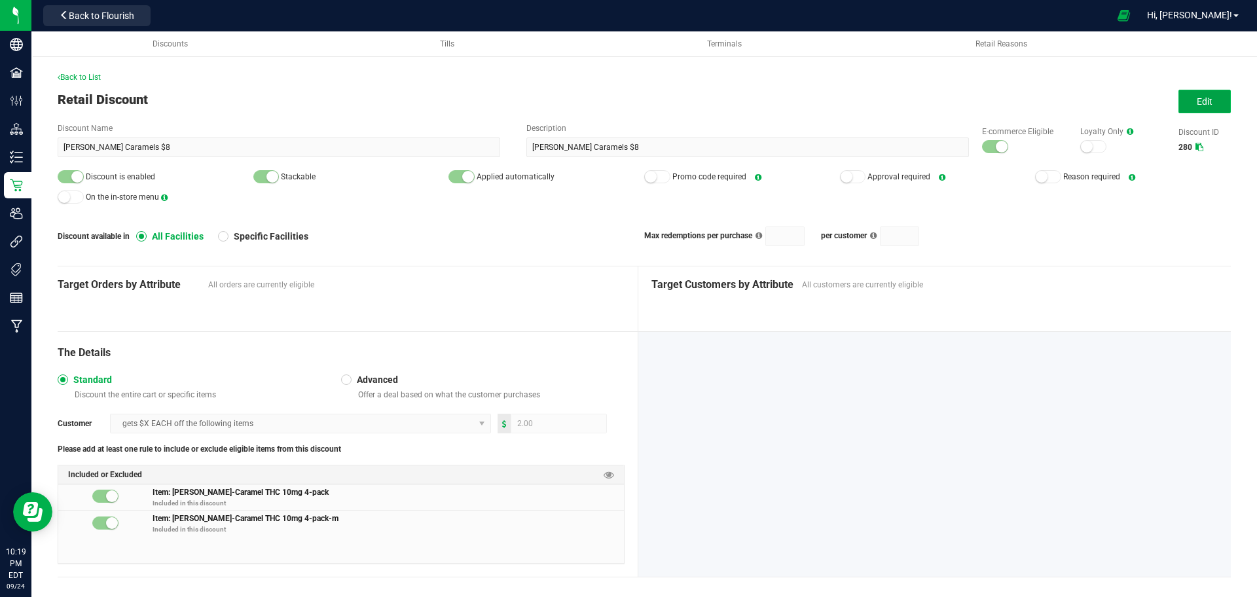
click at [1178, 99] on button "Edit" at bounding box center [1204, 102] width 52 height 24
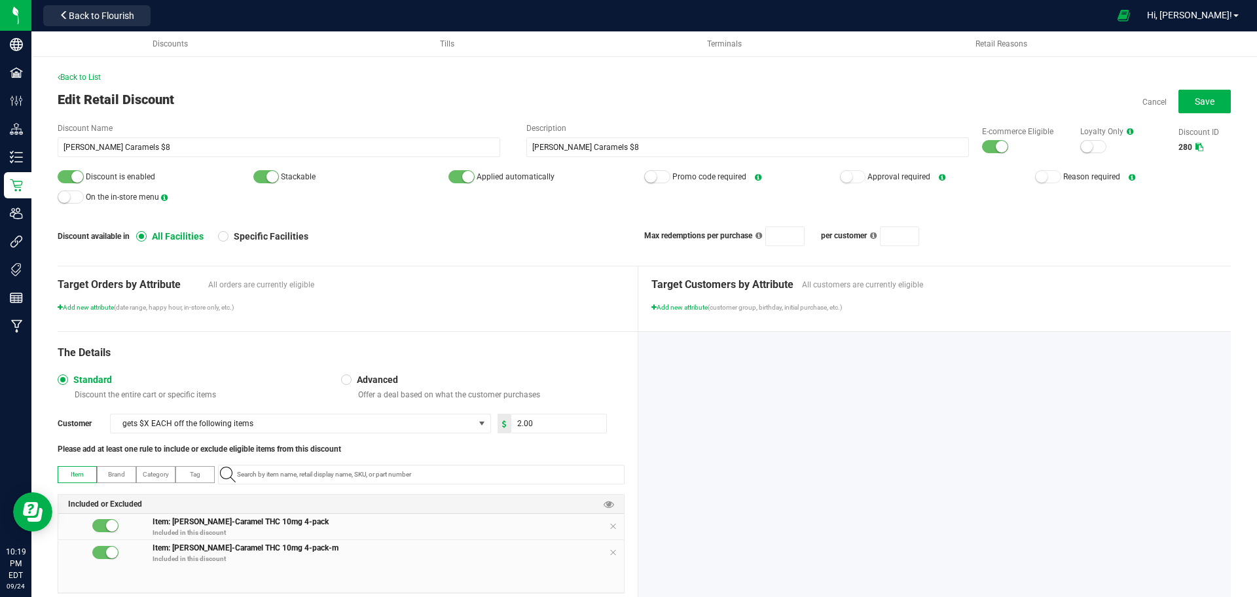
click at [982, 149] on div at bounding box center [995, 146] width 26 height 13
click at [62, 178] on div at bounding box center [71, 176] width 26 height 13
click at [1197, 101] on span "Save" at bounding box center [1205, 101] width 20 height 10
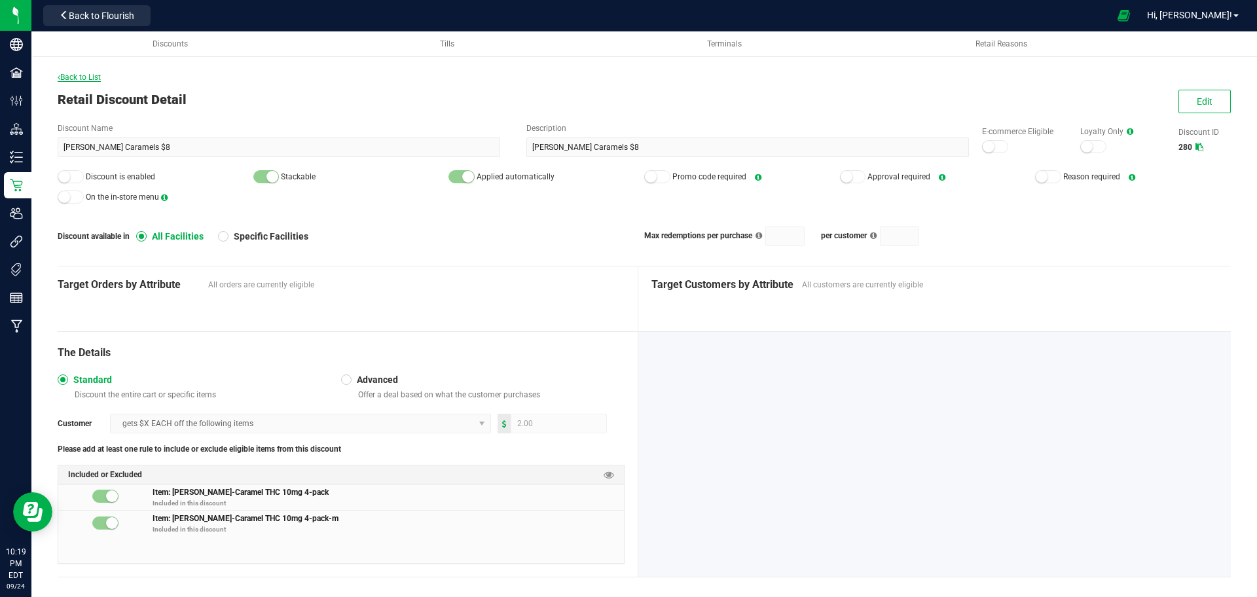
click at [88, 77] on span "Back to List" at bounding box center [79, 77] width 43 height 9
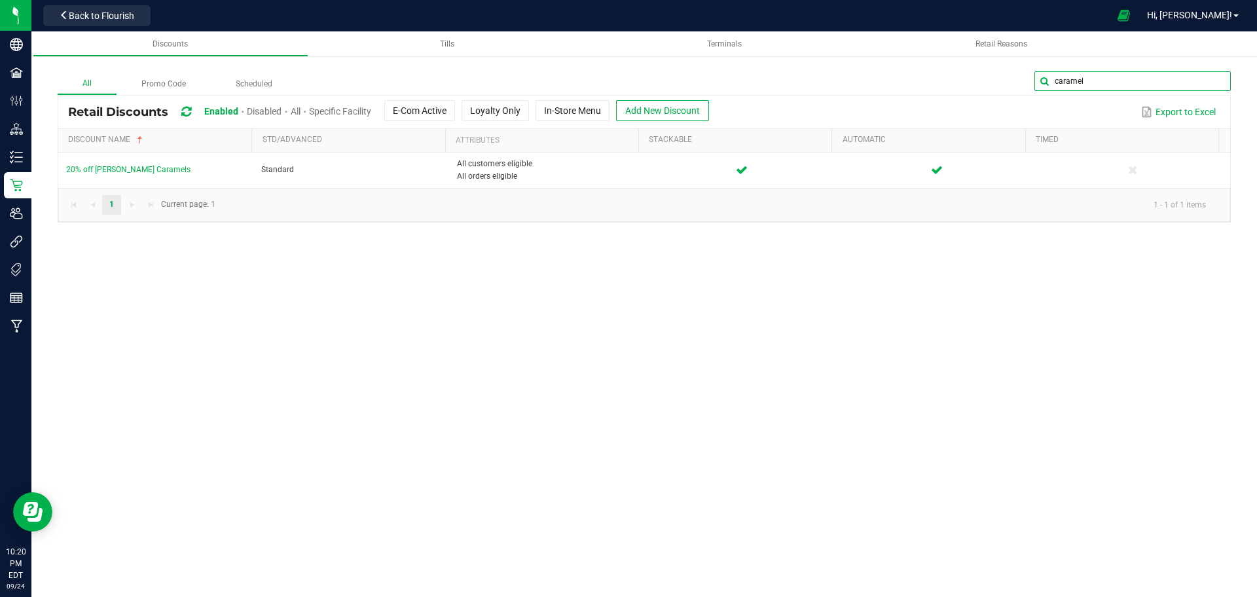
click at [1198, 84] on input "caramel" at bounding box center [1132, 81] width 196 height 20
click at [1222, 80] on span at bounding box center [1219, 81] width 10 height 10
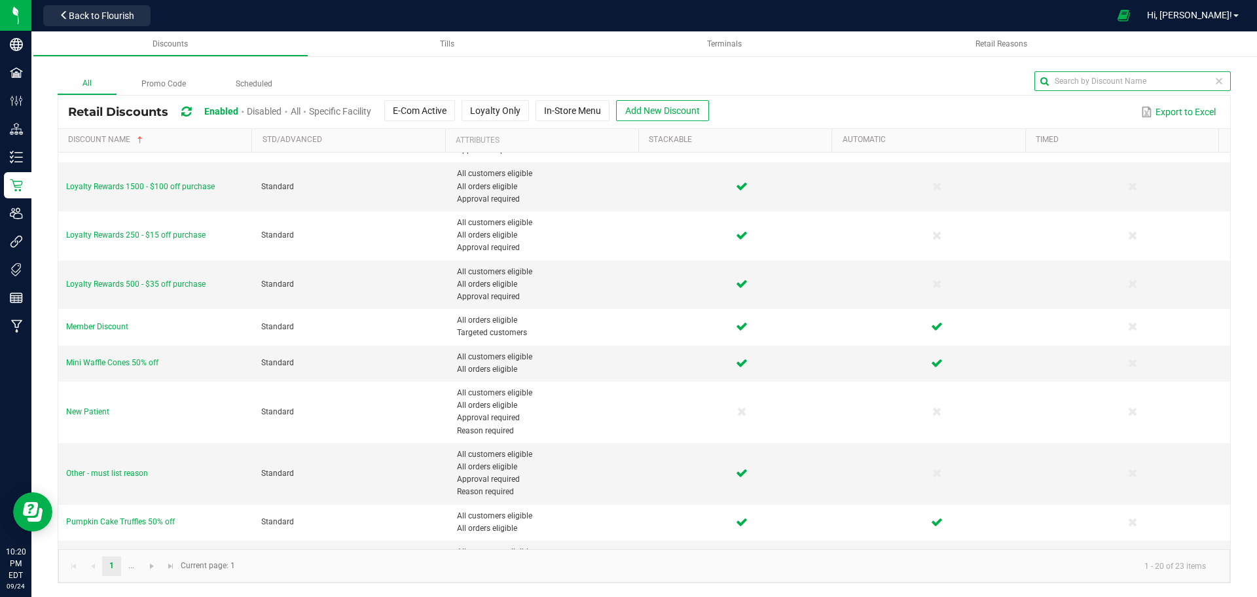
scroll to position [478, 0]
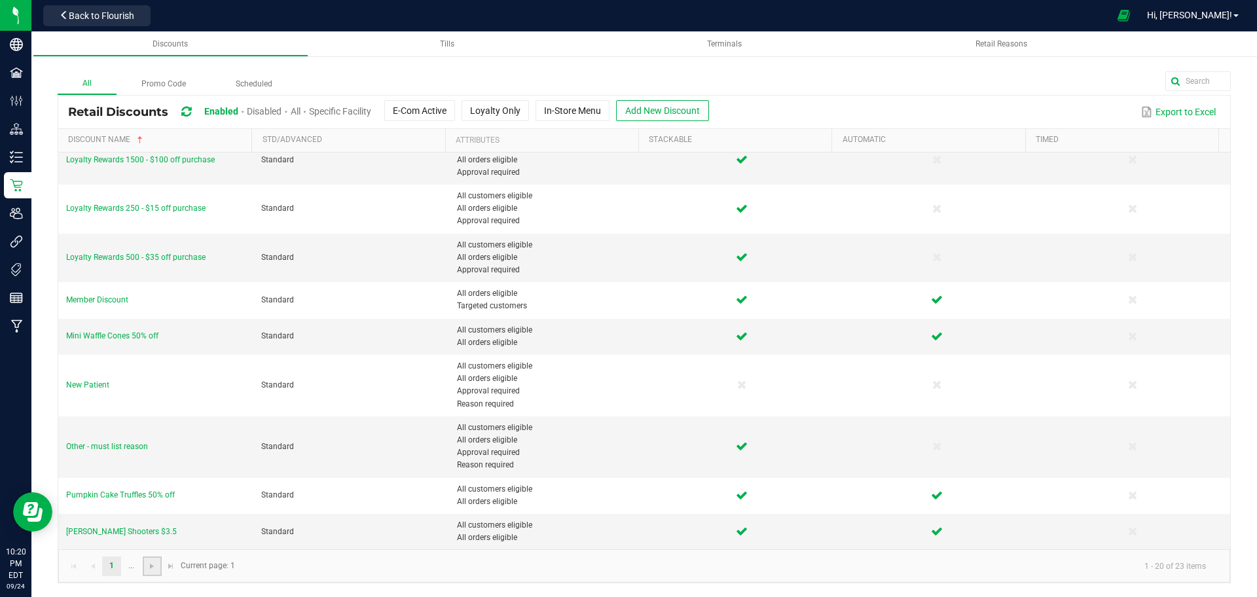
click at [160, 564] on link at bounding box center [152, 566] width 19 height 20
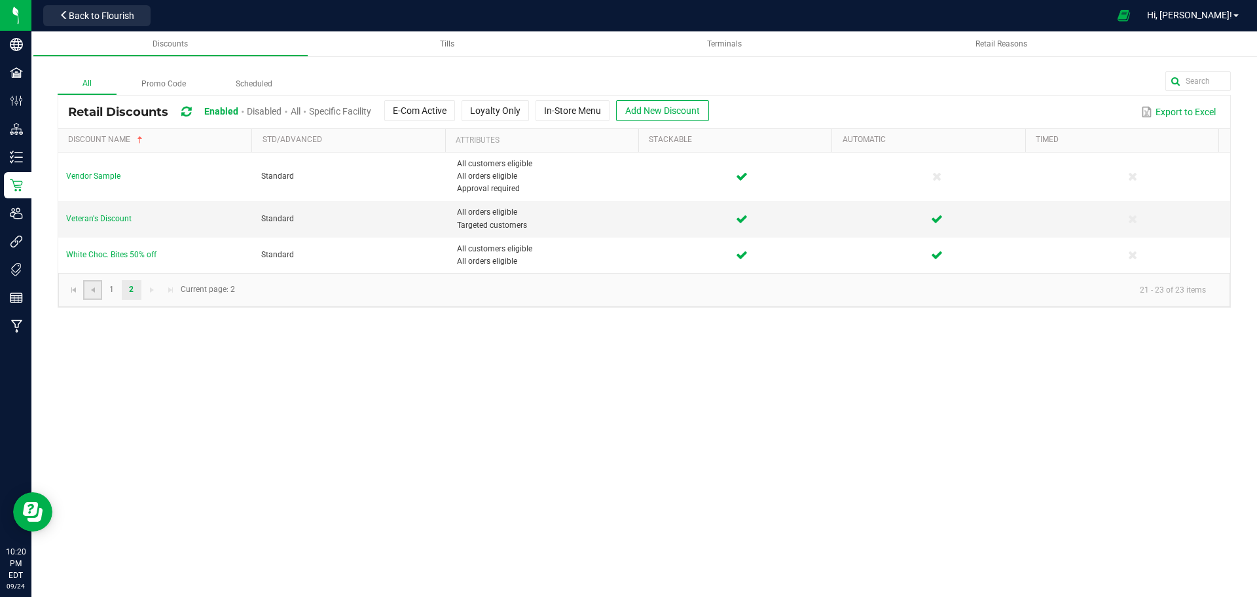
click at [83, 283] on link at bounding box center [92, 290] width 19 height 20
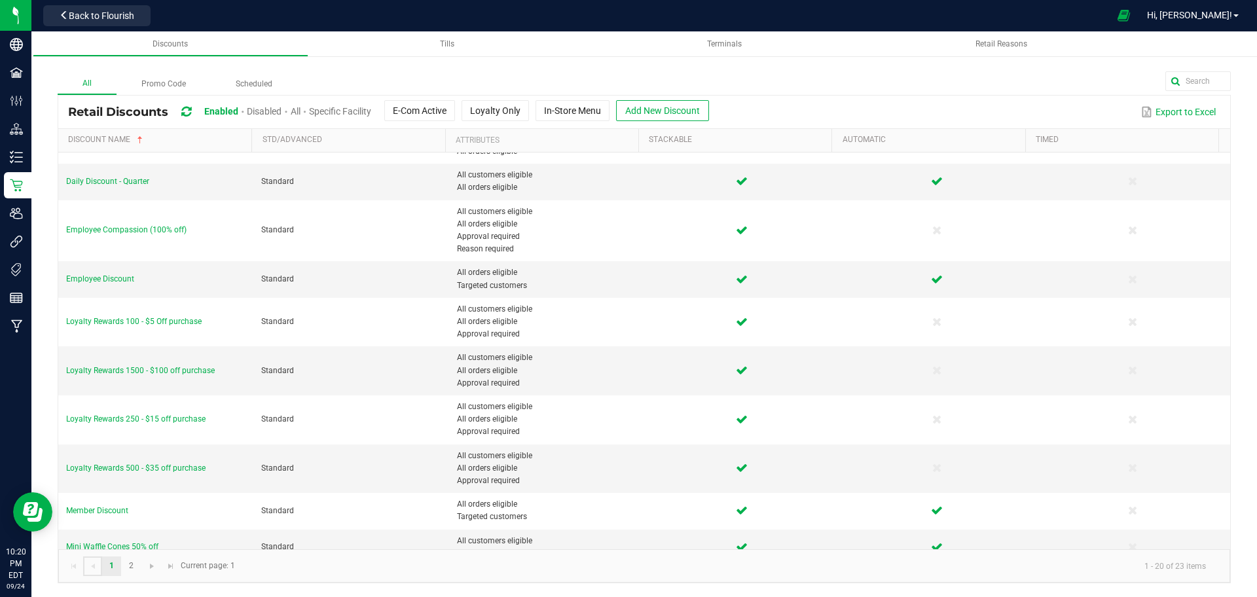
scroll to position [269, 0]
click at [643, 116] on button "Add New Discount" at bounding box center [662, 110] width 93 height 21
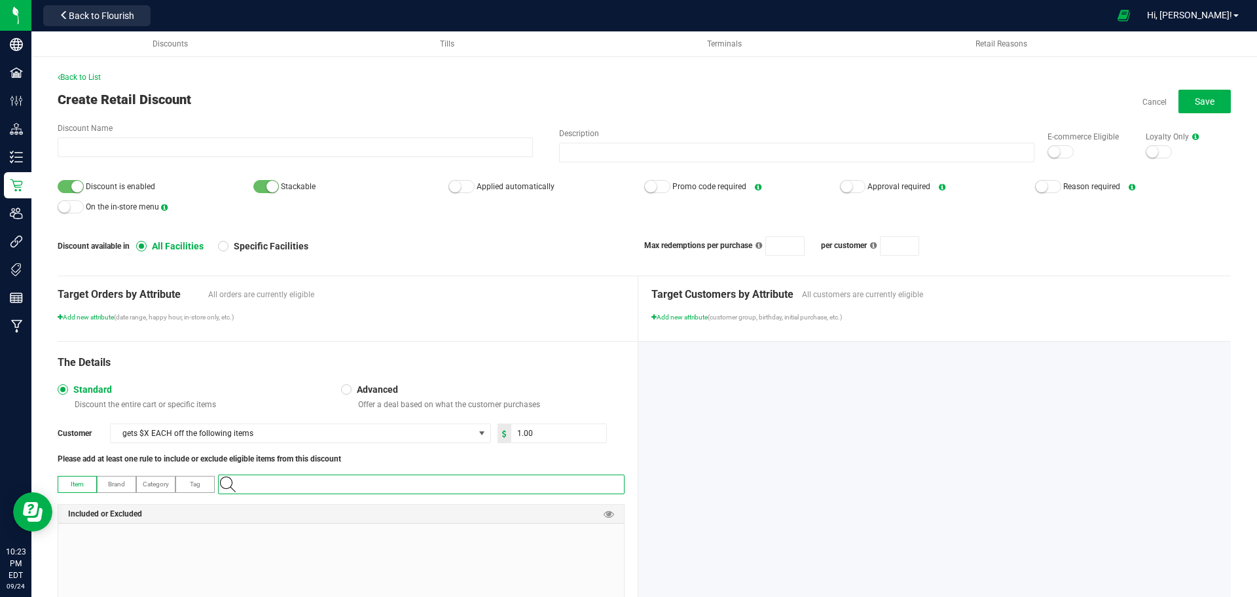
click at [351, 489] on input "NO DATA FOUND" at bounding box center [428, 484] width 392 height 18
paste input "1.8.302.467065.0"
type input "1.8.302.467065.0"
click at [351, 503] on span "OSCC-Live Rosin-Cold Cure 1g-Banana Macaroon-Rec-989111" at bounding box center [316, 506] width 181 height 13
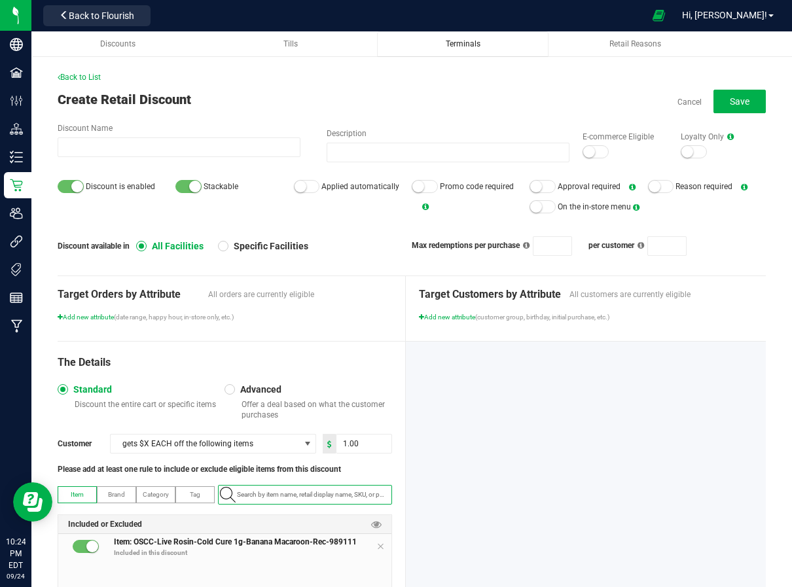
click at [399, 37] on link "Terminals" at bounding box center [462, 44] width 171 height 26
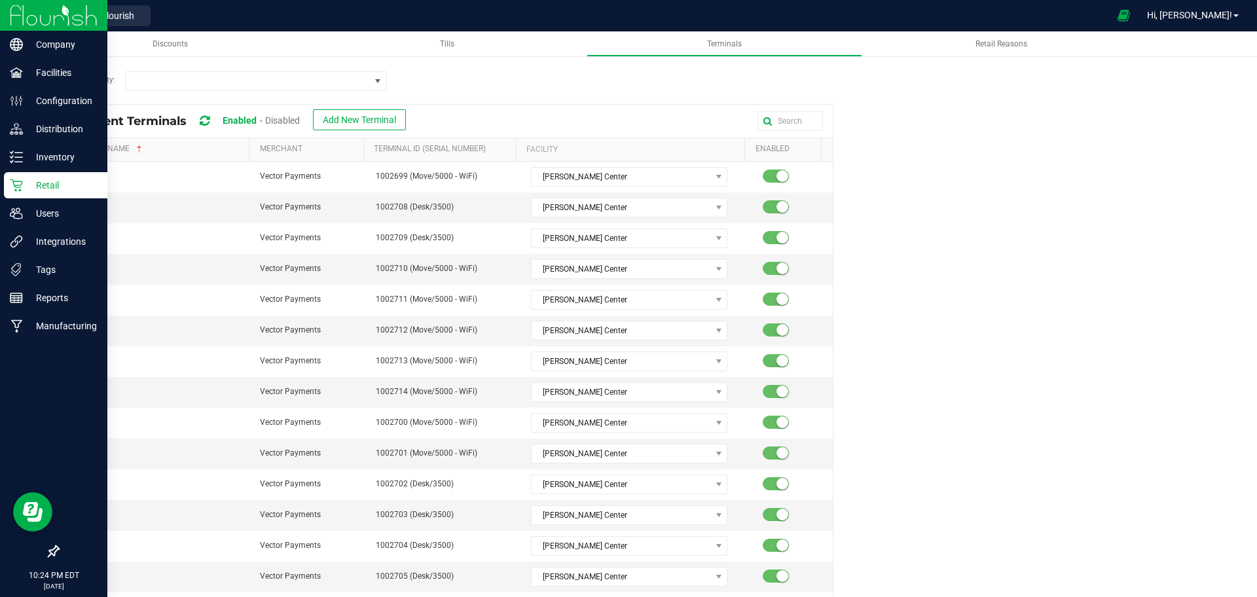
click at [82, 179] on p "Retail" at bounding box center [62, 185] width 79 height 16
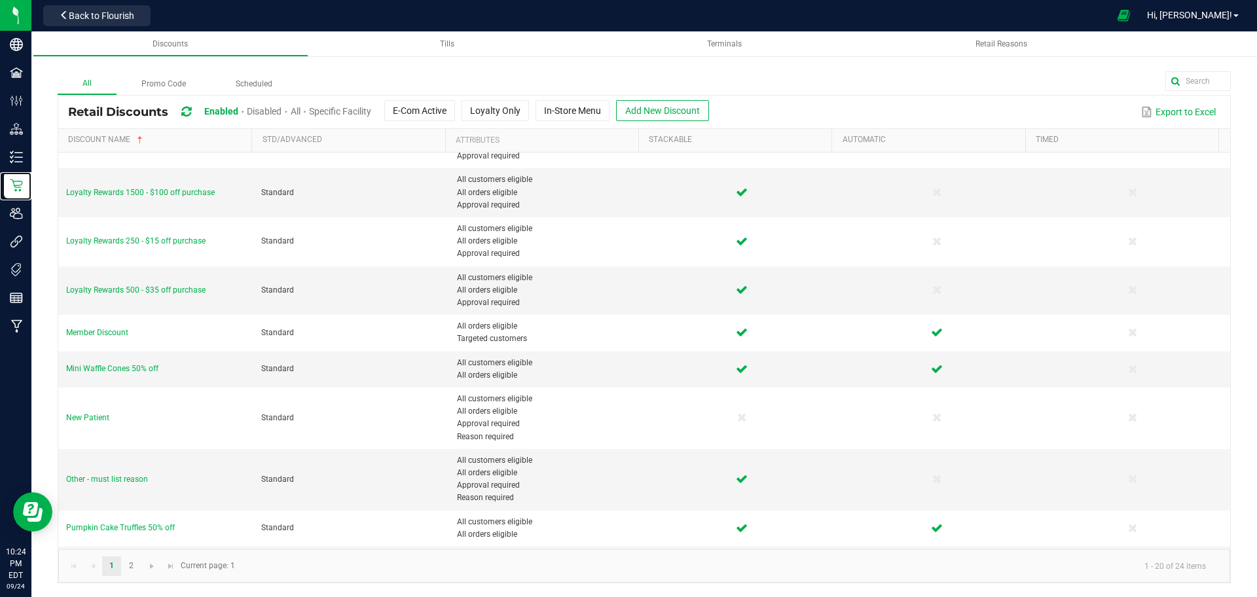
scroll to position [478, 0]
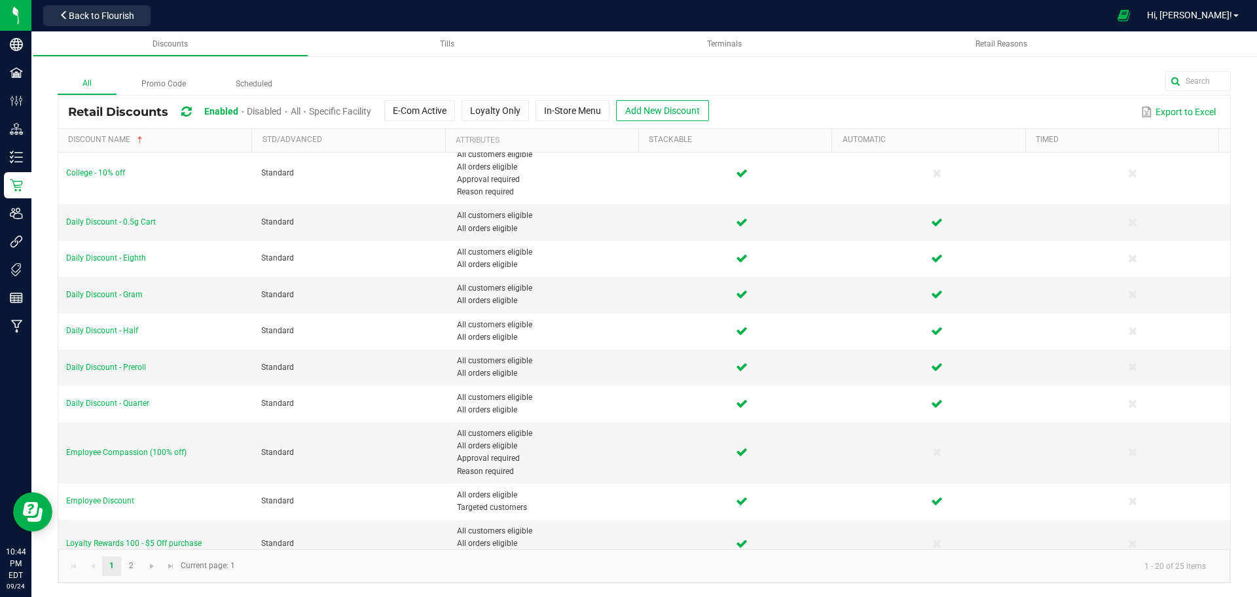
scroll to position [81, 0]
